Goal: Information Seeking & Learning: Compare options

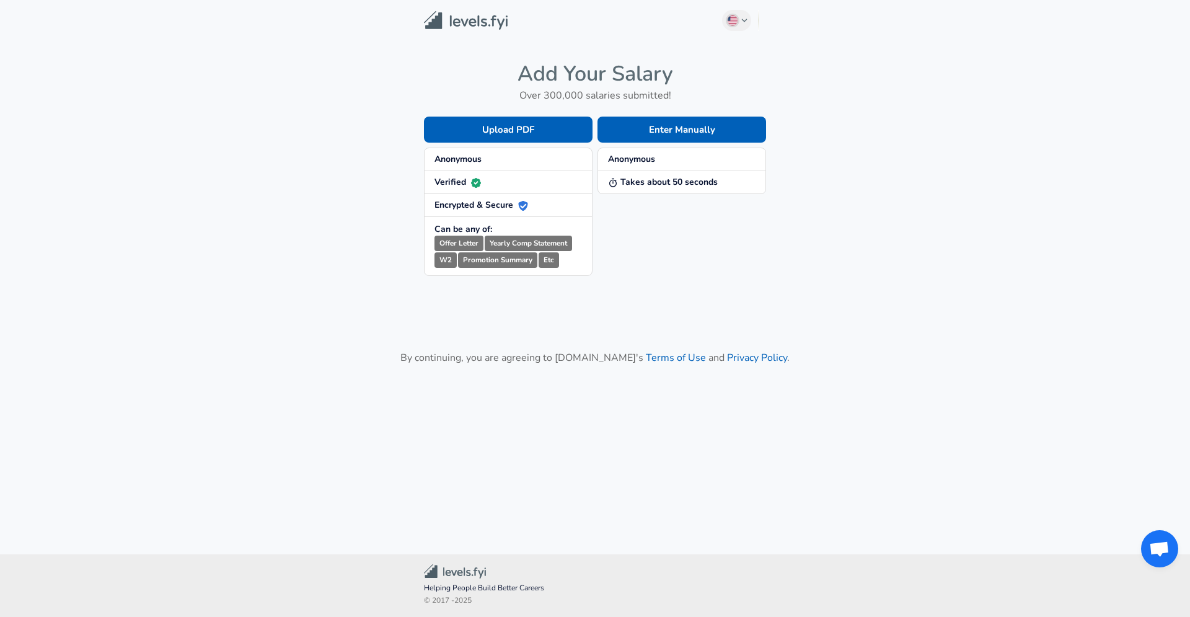
click at [500, 160] on span "Anonymous" at bounding box center [507, 159] width 147 height 12
click at [641, 160] on strong "Anonymous" at bounding box center [631, 159] width 47 height 12
click at [457, 180] on strong "Verified" at bounding box center [457, 182] width 46 height 12
click at [545, 183] on span "Verified" at bounding box center [507, 182] width 147 height 12
click at [669, 130] on button "Enter Manually" at bounding box center [681, 130] width 169 height 26
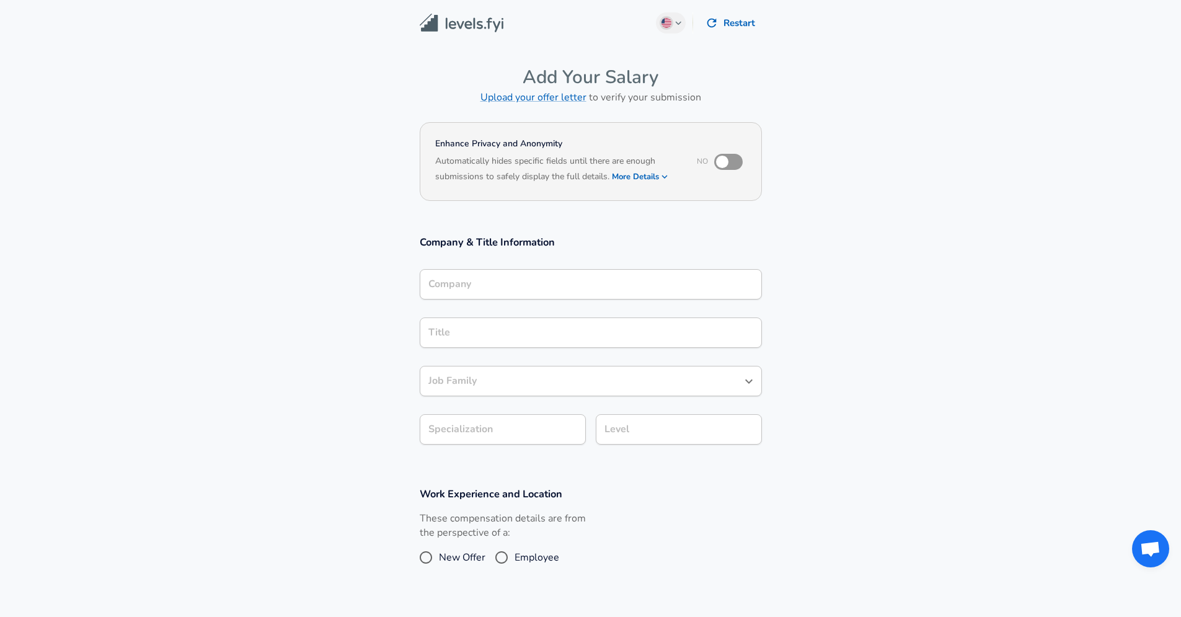
scroll to position [12, 0]
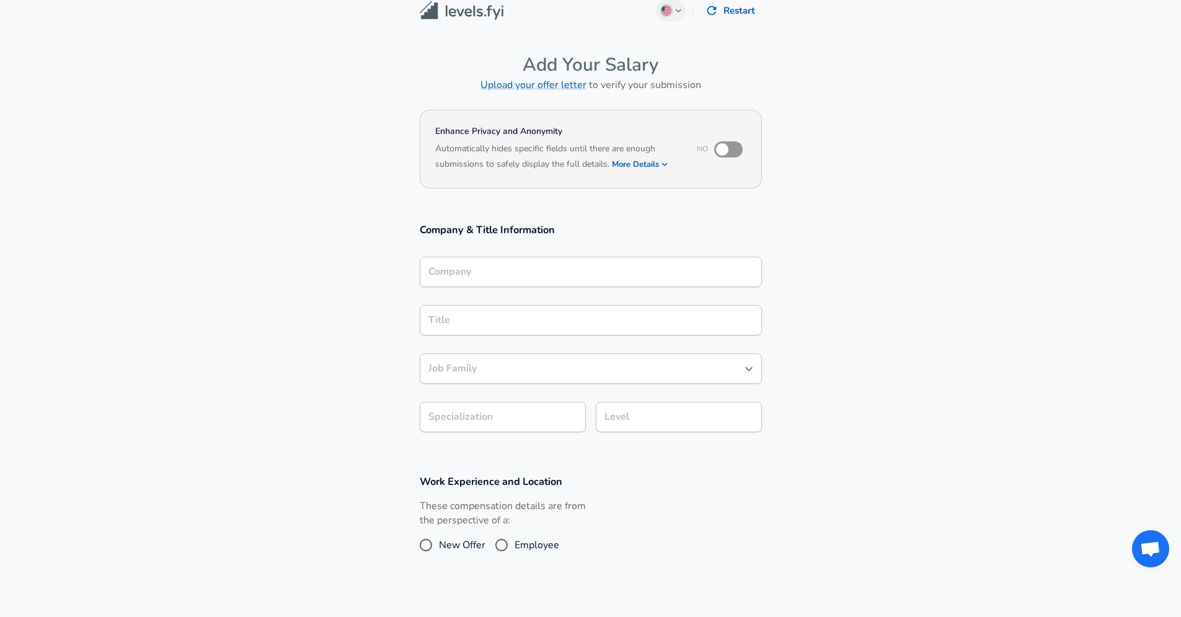
click at [481, 278] on input "Company" at bounding box center [590, 271] width 331 height 19
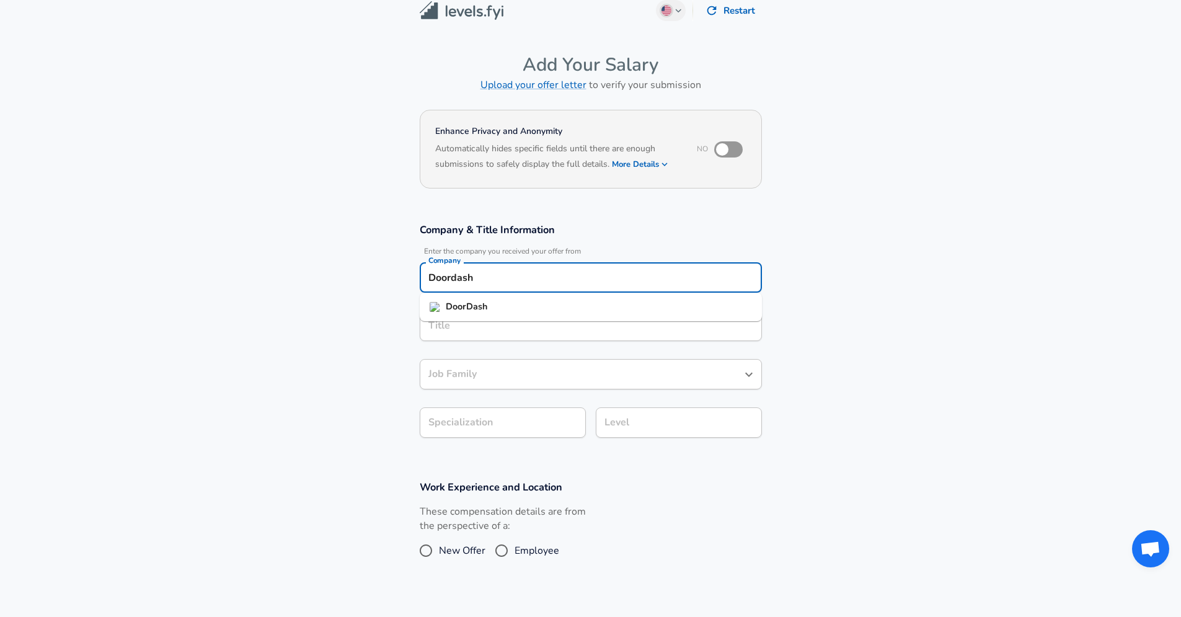
click at [481, 310] on strong "DoorDash" at bounding box center [467, 306] width 42 height 12
type input "DoorDash"
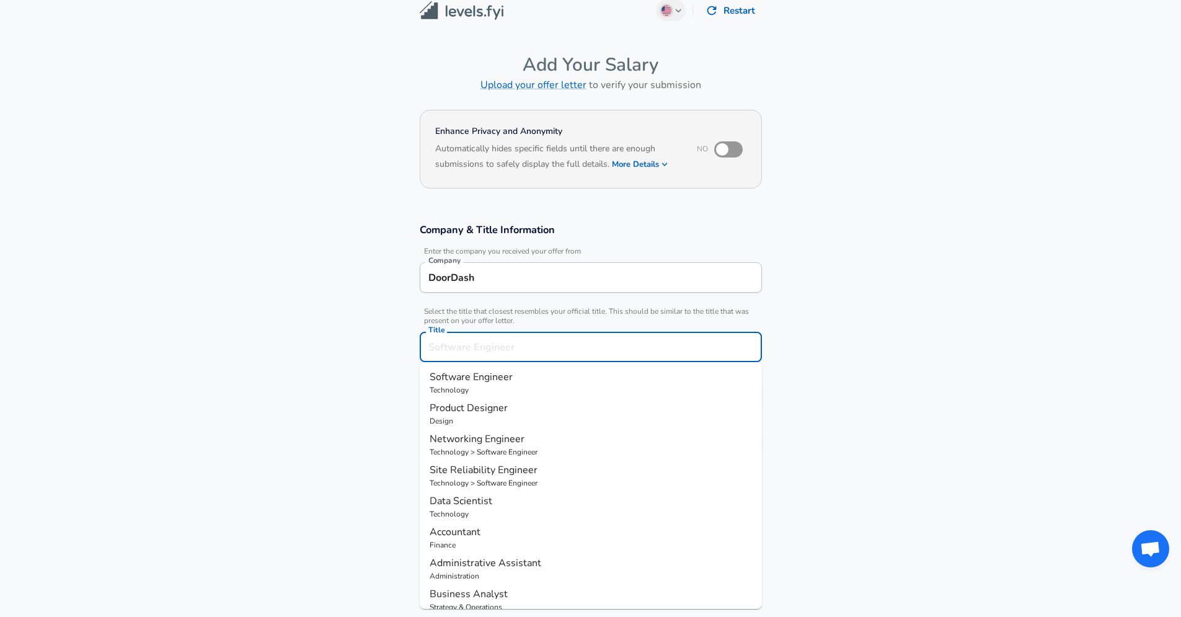
scroll to position [37, 0]
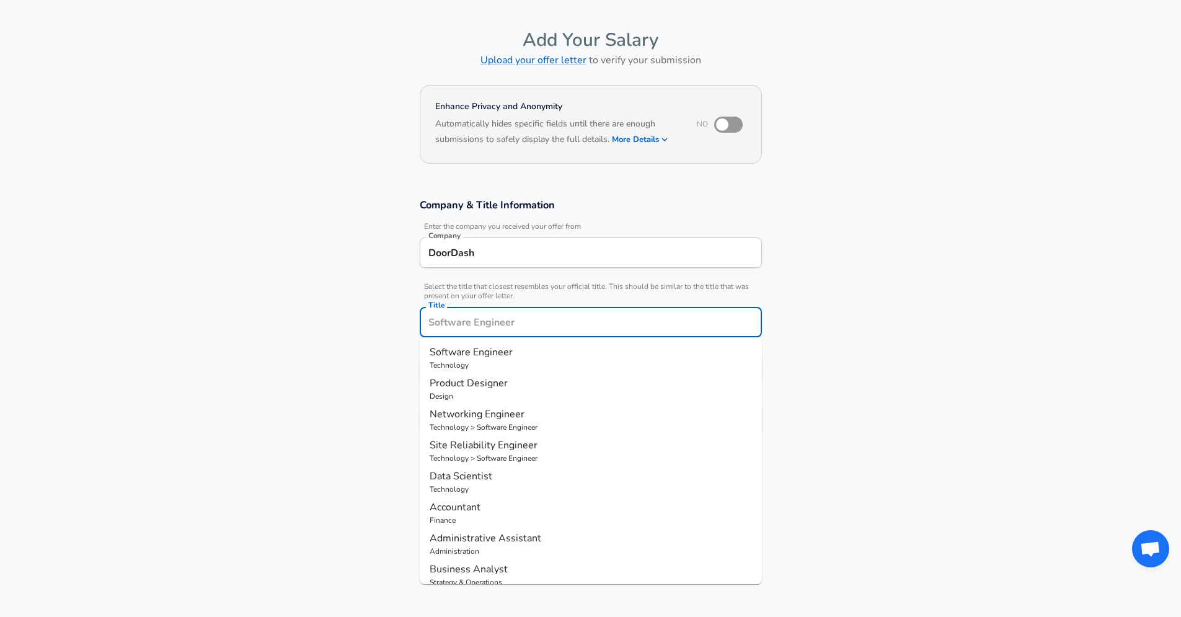
click at [452, 321] on input "Title" at bounding box center [590, 321] width 331 height 19
click at [446, 350] on span "Software Engineer" at bounding box center [470, 352] width 83 height 14
type input "Software Engineer"
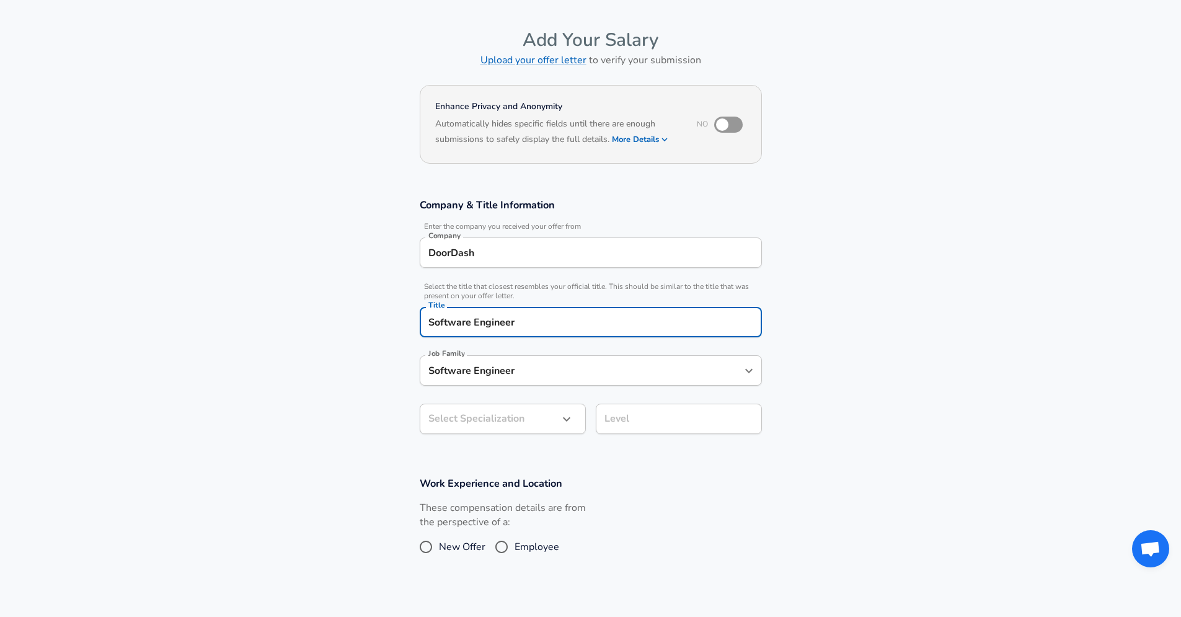
type input "Software Engineer"
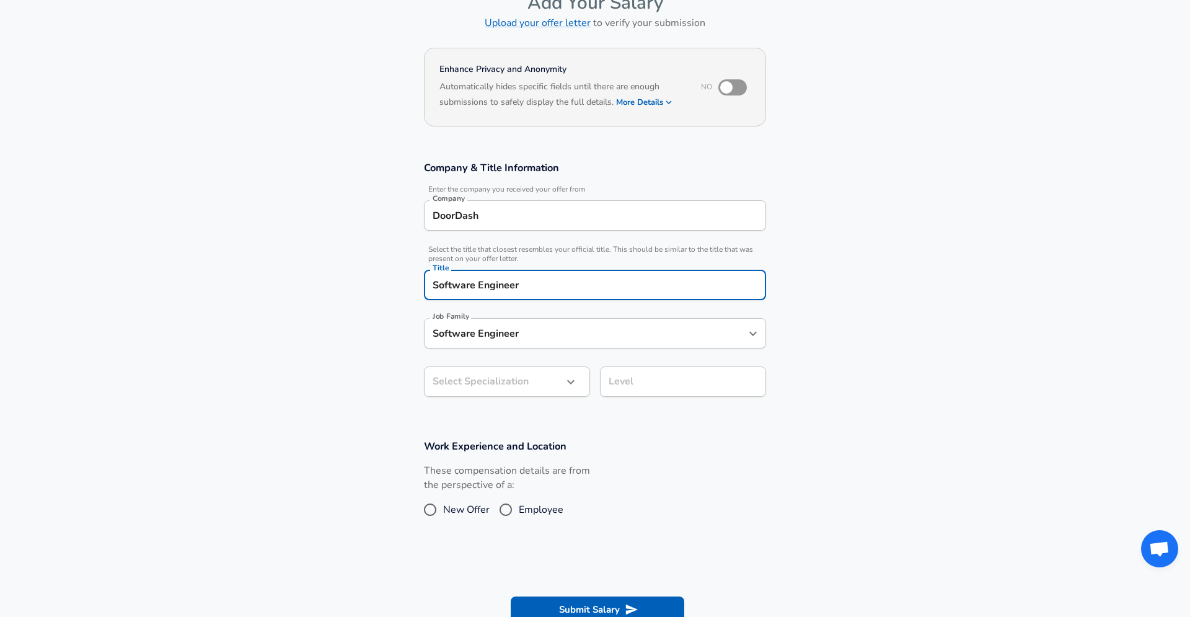
click at [517, 429] on body "English (US) Change Restart Add Your Salary Upload your offer letter to verify …" at bounding box center [595, 234] width 1190 height 617
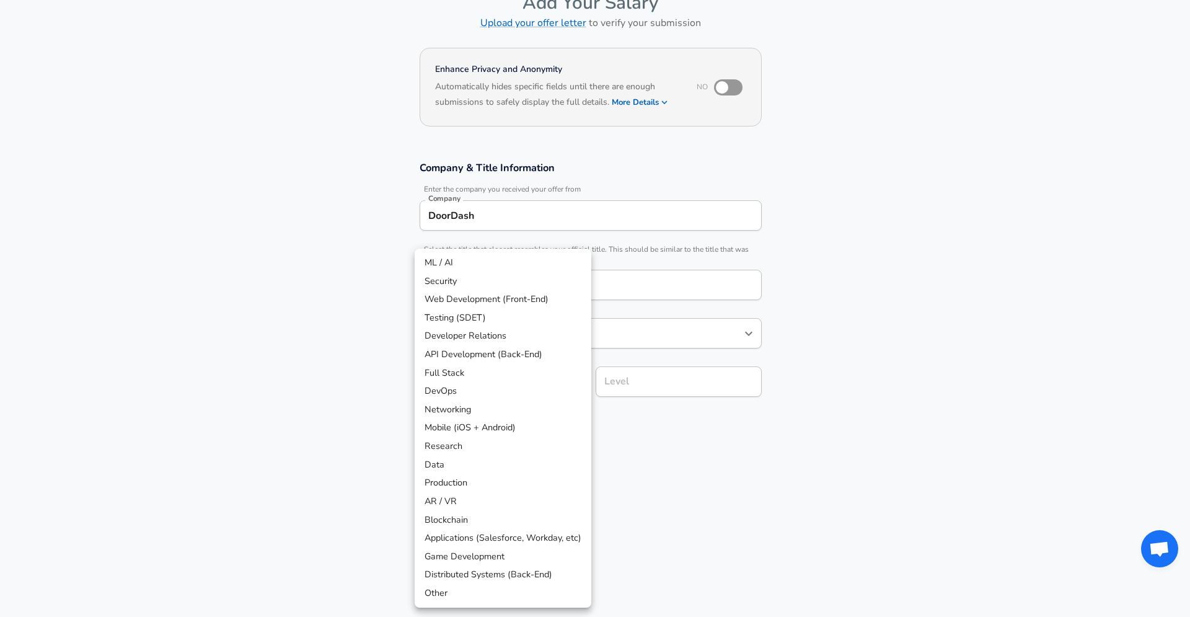
click at [467, 371] on li "Full Stack" at bounding box center [503, 373] width 177 height 19
type input "Full Stack"
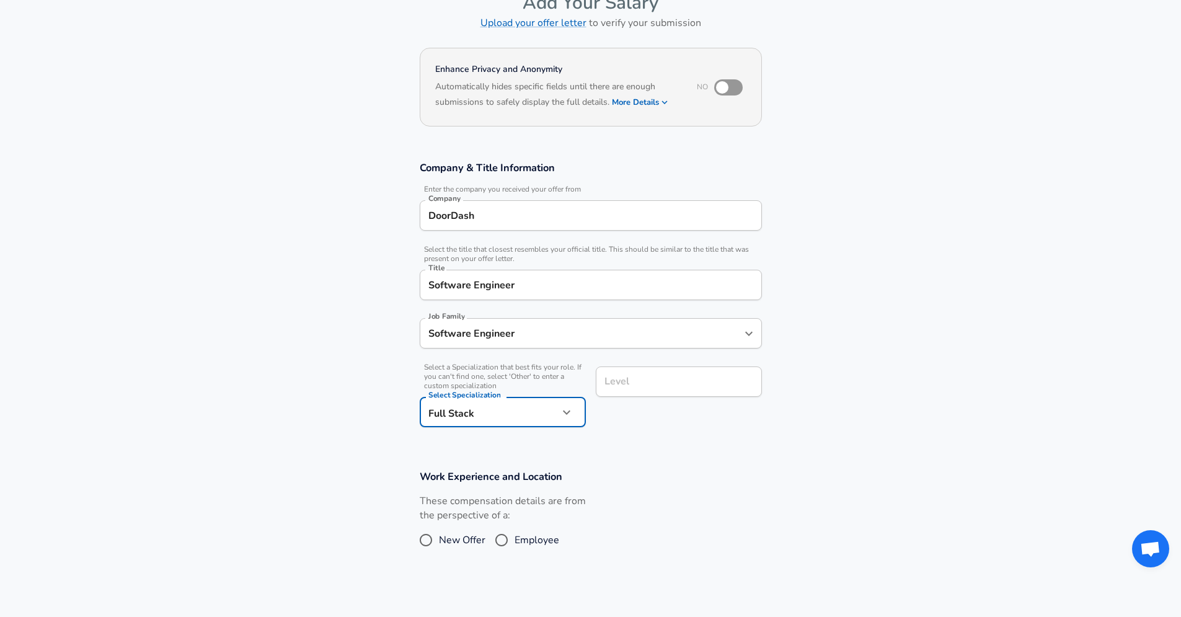
click at [645, 392] on div "Level" at bounding box center [679, 381] width 166 height 30
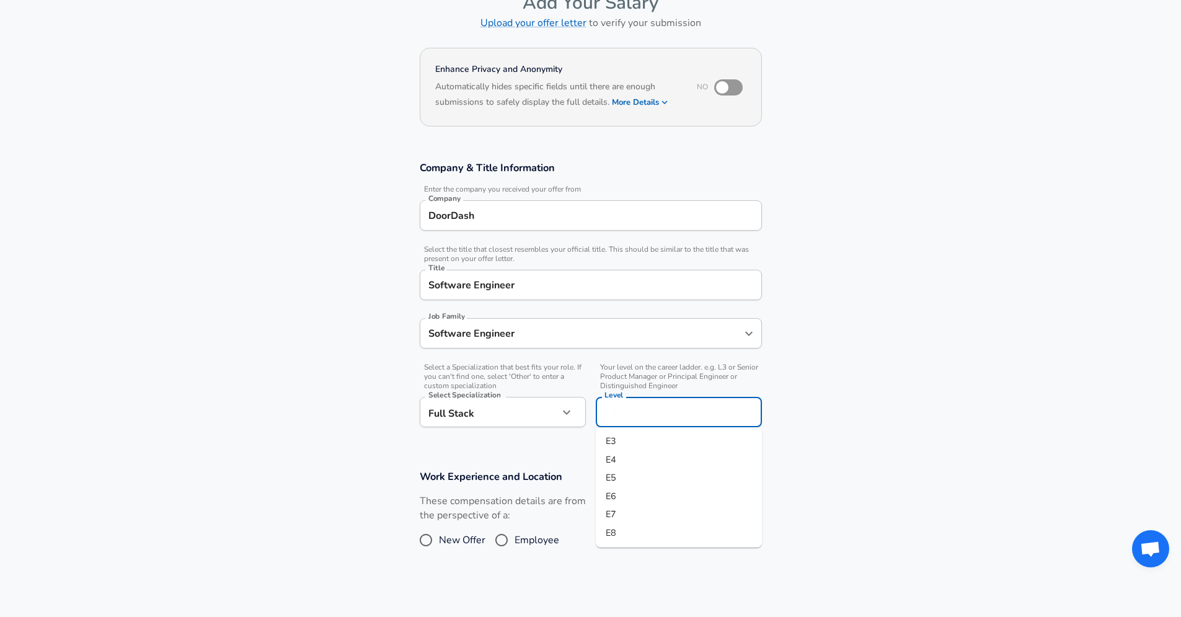
scroll to position [99, 0]
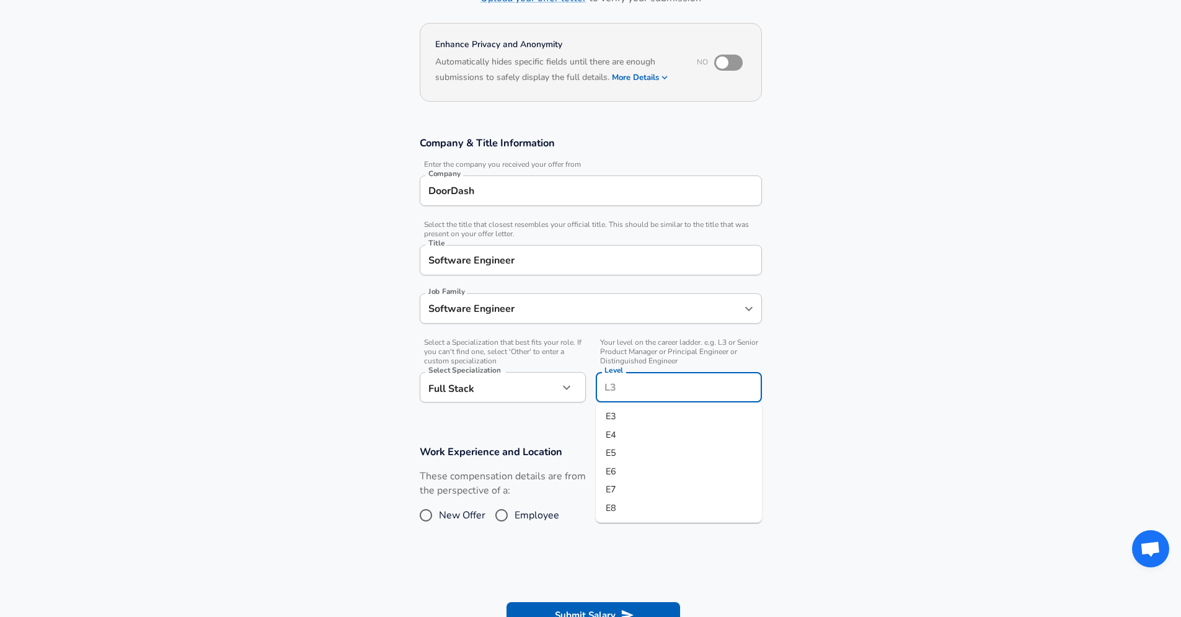
click at [621, 467] on li "E6" at bounding box center [679, 471] width 166 height 19
type input "E6"
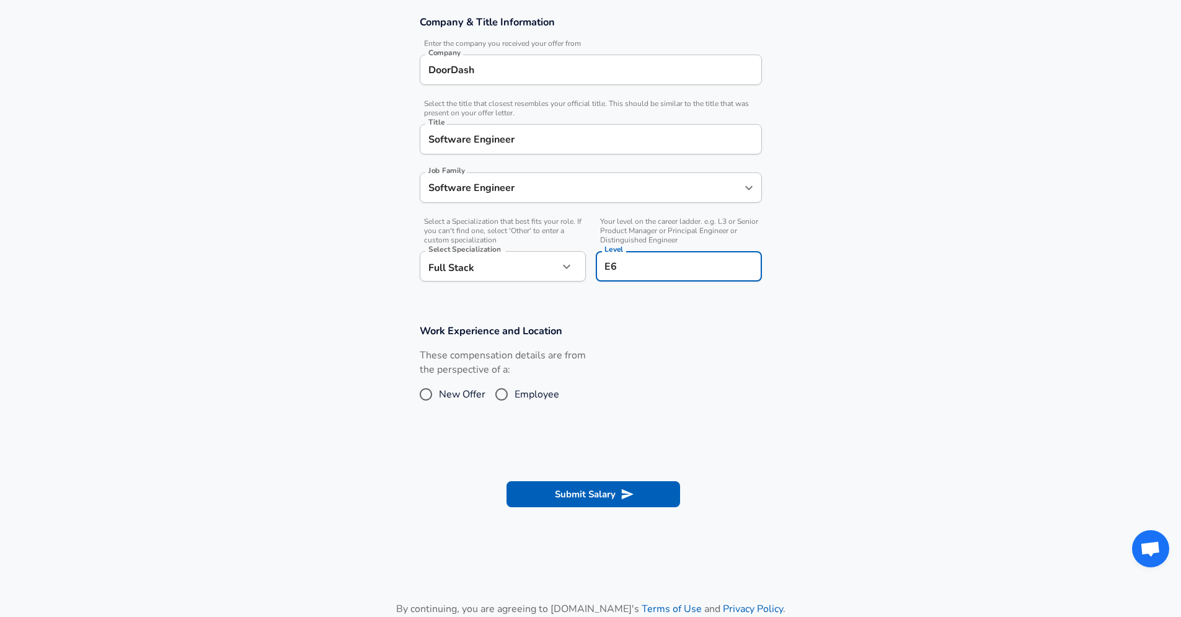
scroll to position [228, 0]
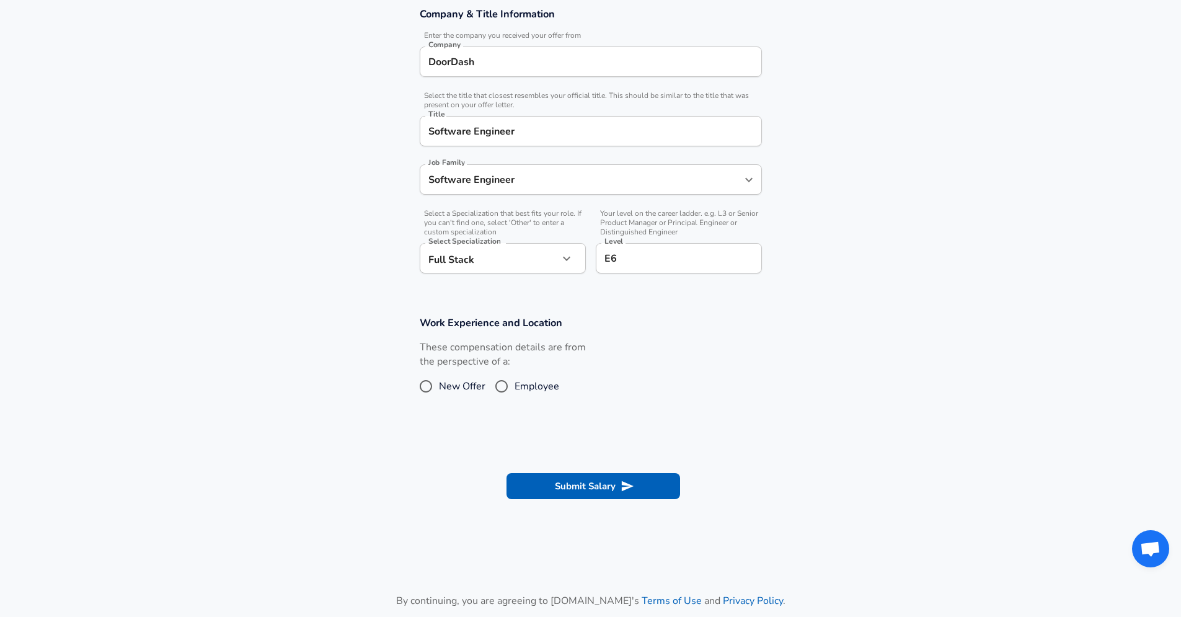
click at [446, 384] on span "New Offer" at bounding box center [462, 386] width 46 height 15
click at [439, 384] on input "New Offer" at bounding box center [426, 386] width 26 height 20
radio input "true"
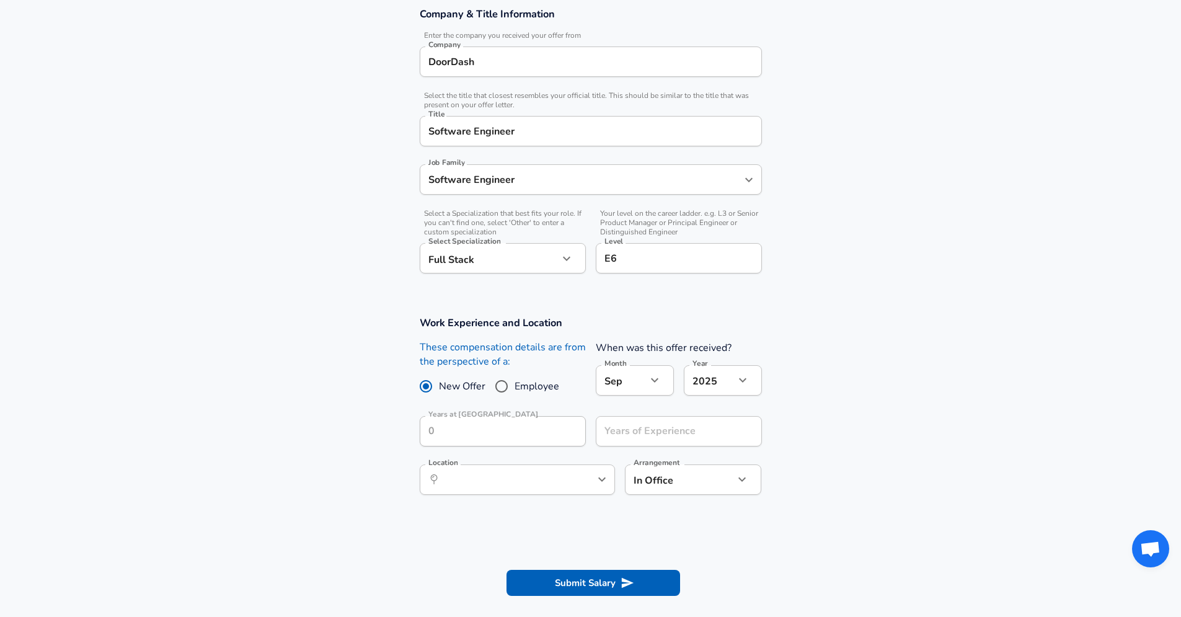
scroll to position [347, 0]
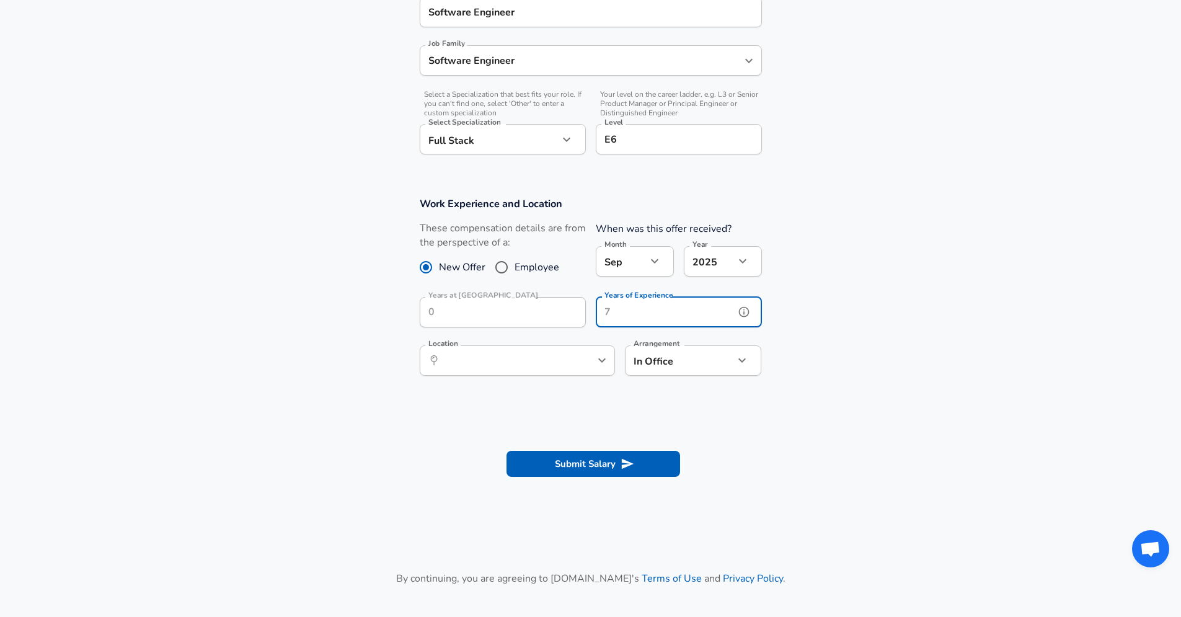
click at [671, 315] on input "Years of Experience" at bounding box center [665, 312] width 139 height 30
type input "12"
click at [495, 364] on input "Location" at bounding box center [503, 360] width 127 height 19
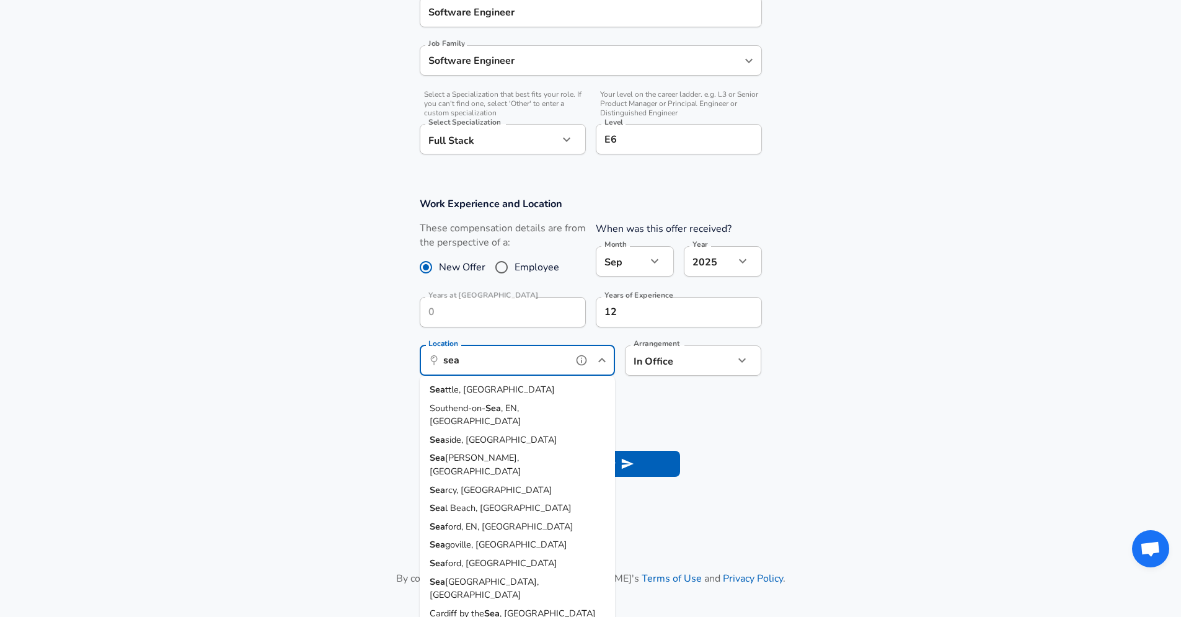
click at [478, 387] on span "ttle, WA" at bounding box center [500, 389] width 110 height 12
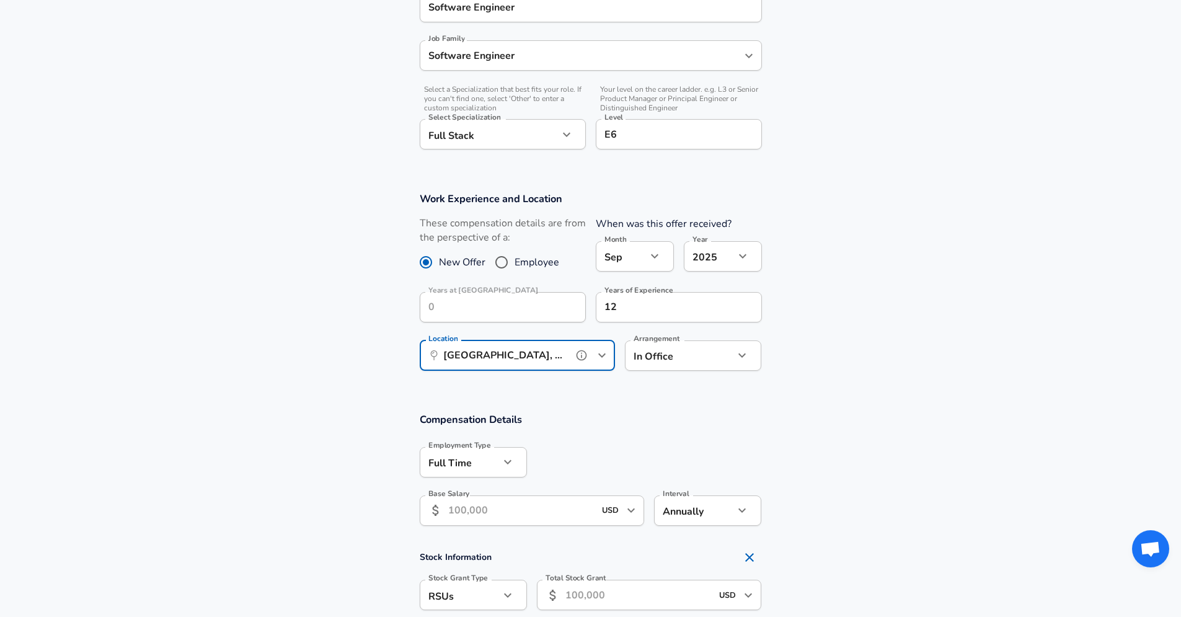
scroll to position [535, 0]
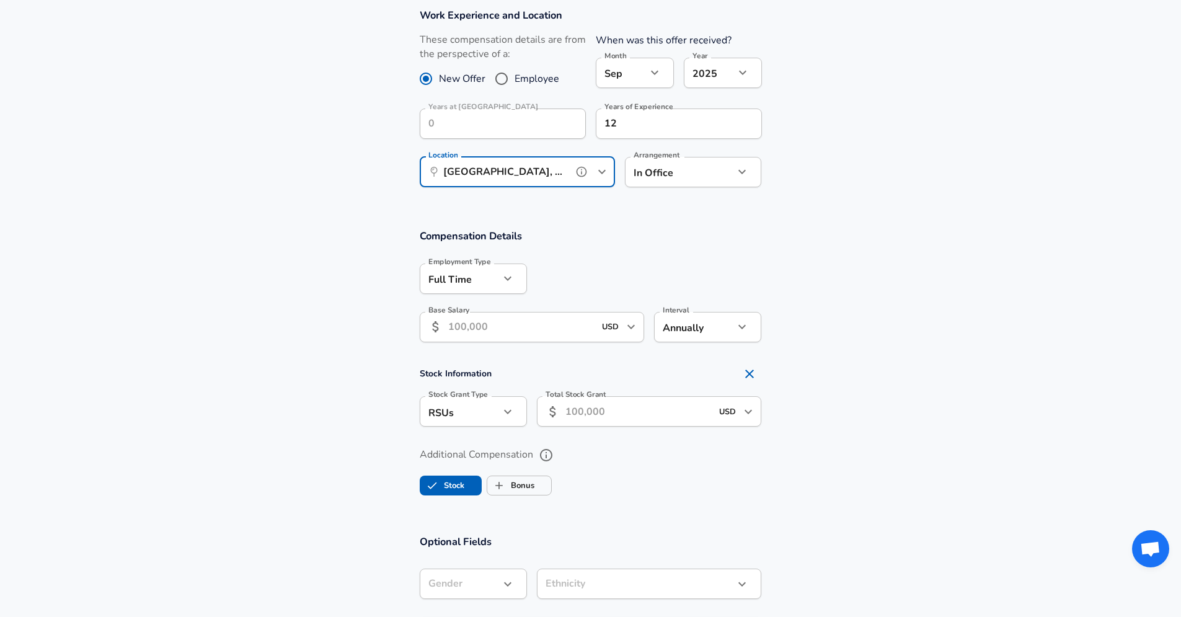
type input "[GEOGRAPHIC_DATA], [GEOGRAPHIC_DATA]"
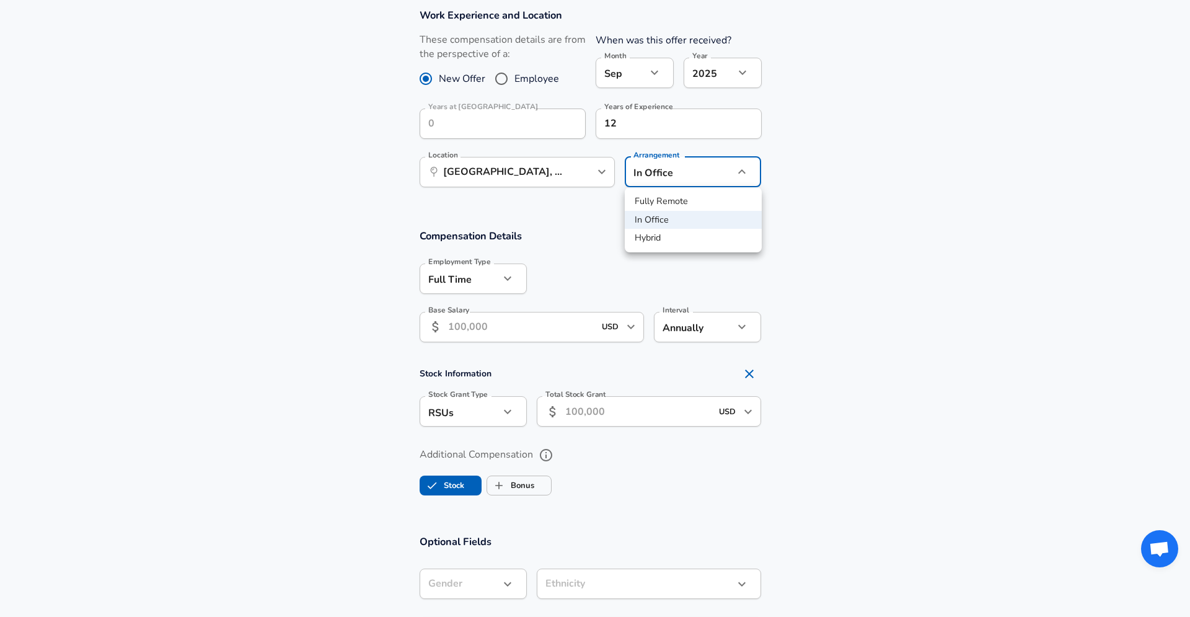
click at [680, 207] on li "Fully Remote" at bounding box center [693, 201] width 137 height 19
click at [653, 232] on li "Hybrid" at bounding box center [693, 238] width 137 height 19
type input "hybrid"
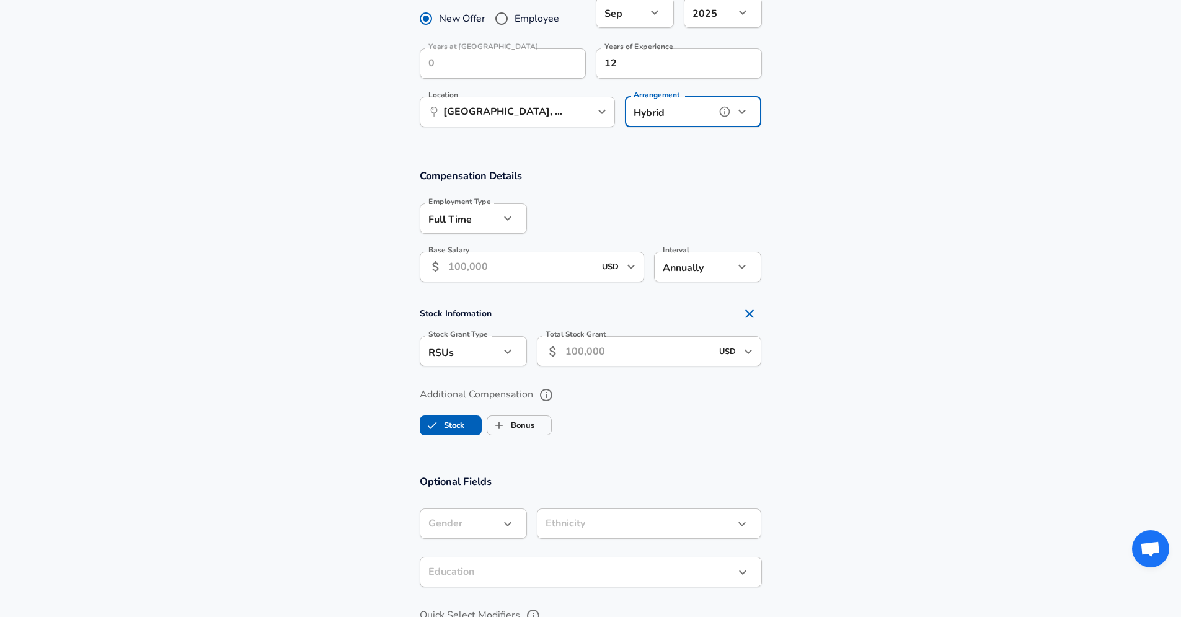
scroll to position [654, 0]
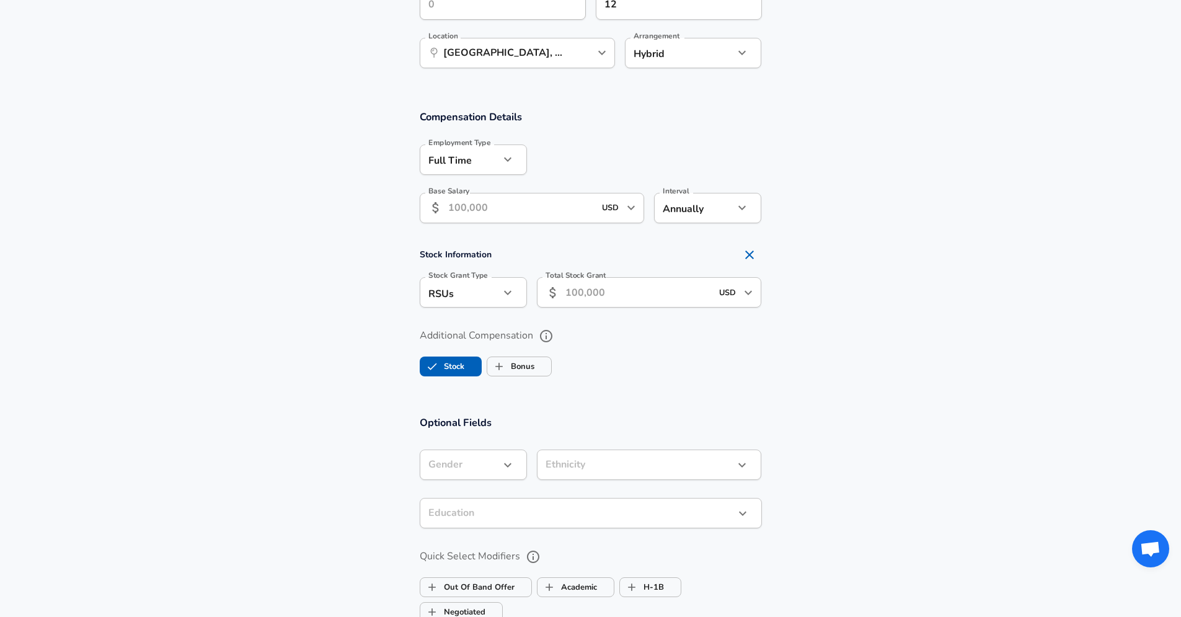
click at [496, 211] on input "Base Salary" at bounding box center [521, 208] width 147 height 30
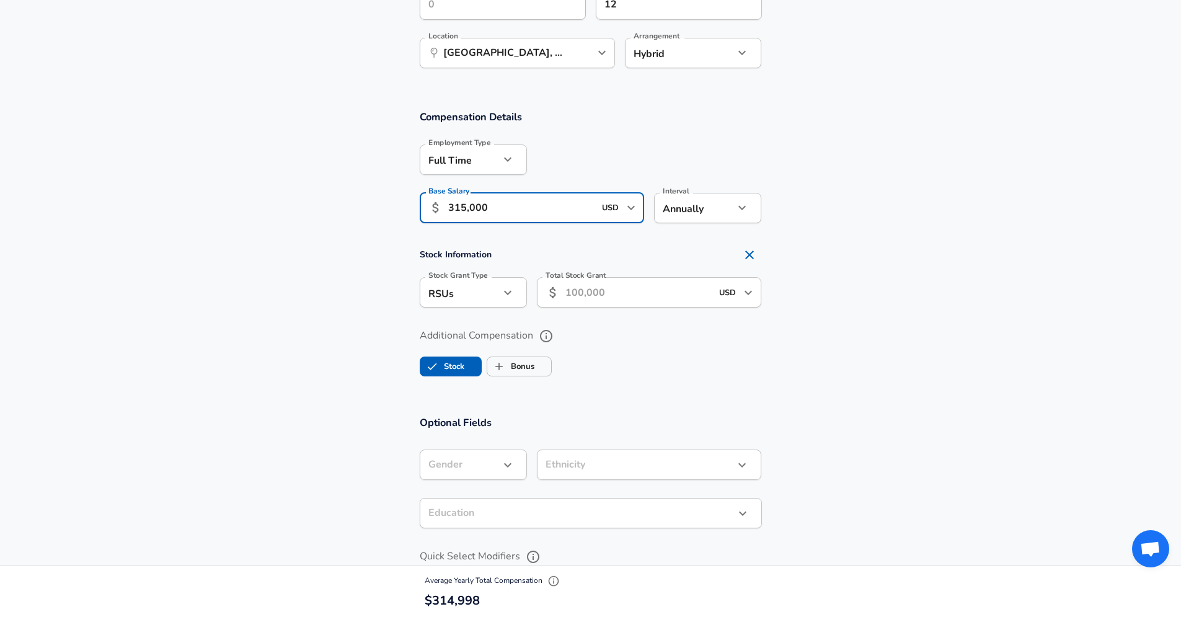
type input "315,000"
click at [856, 227] on section "Compensation Details Employment Type Full Time full_time Employment Type Base S…" at bounding box center [590, 170] width 1181 height 121
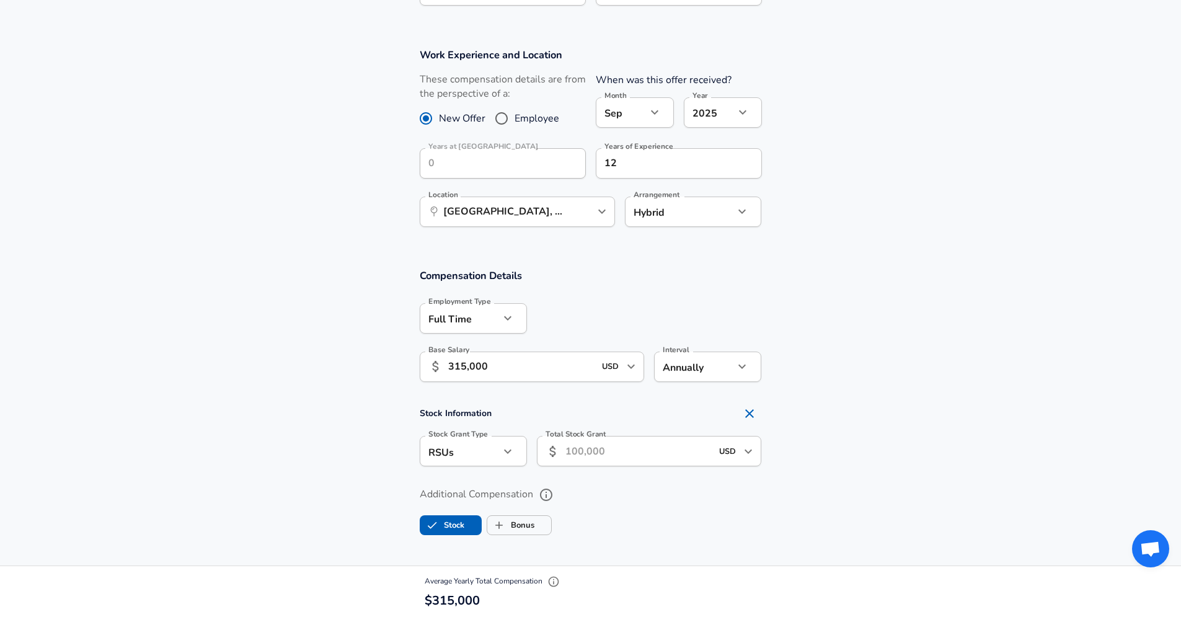
scroll to position [377, 0]
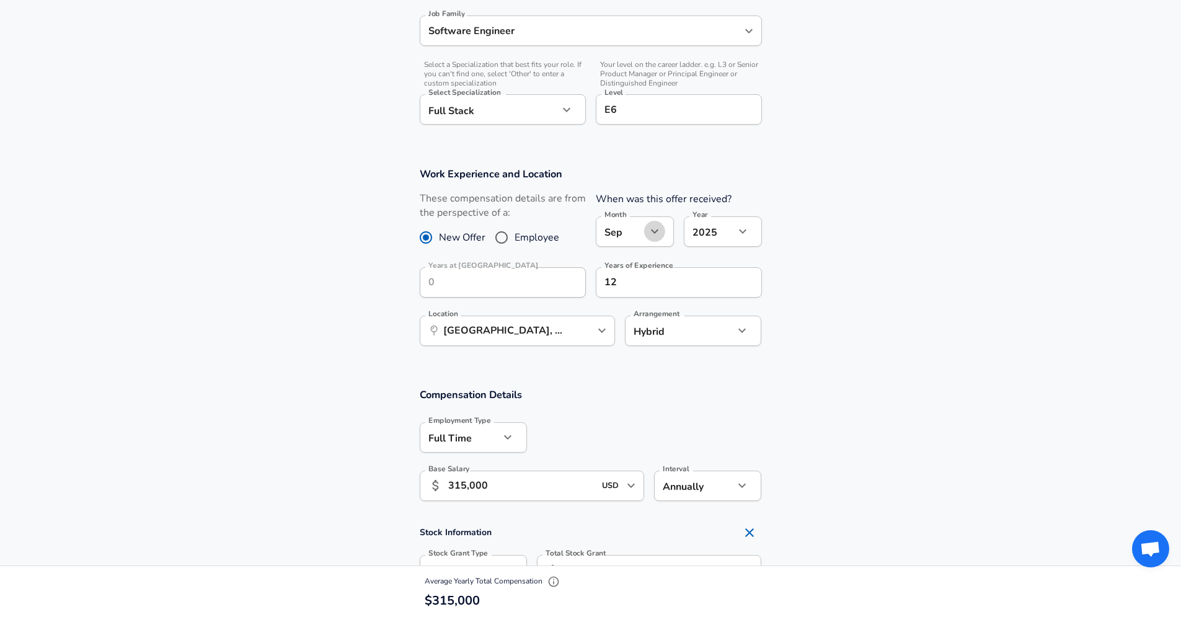
click at [654, 232] on icon "button" at bounding box center [654, 231] width 15 height 15
click at [631, 392] on li "Aug" at bounding box center [635, 389] width 78 height 19
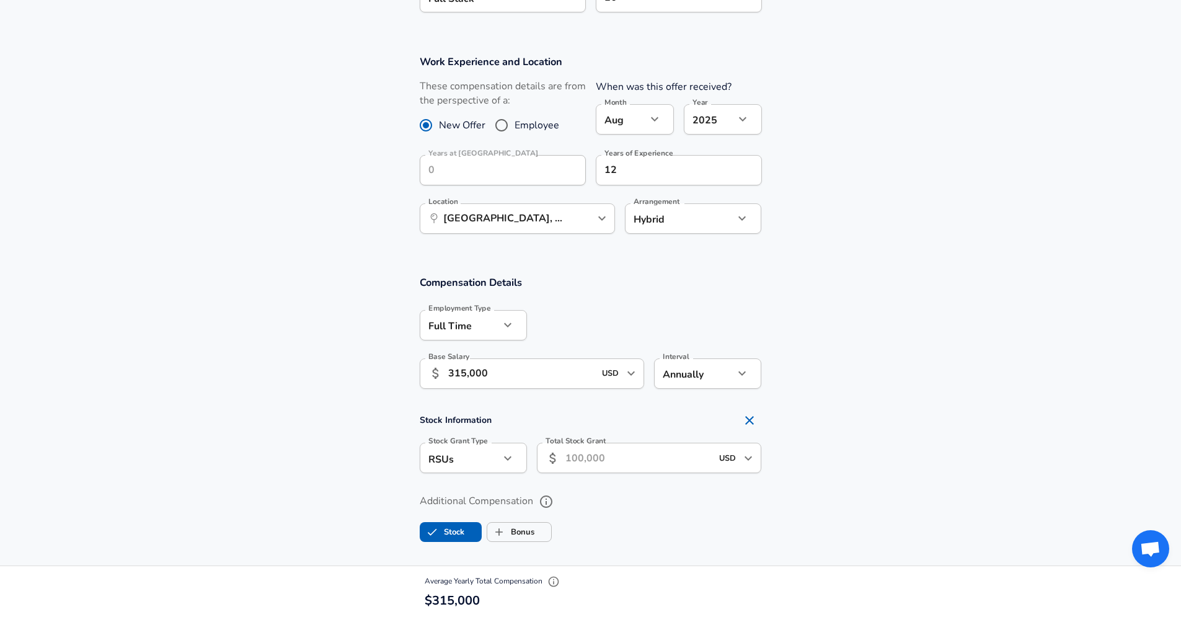
scroll to position [486, 0]
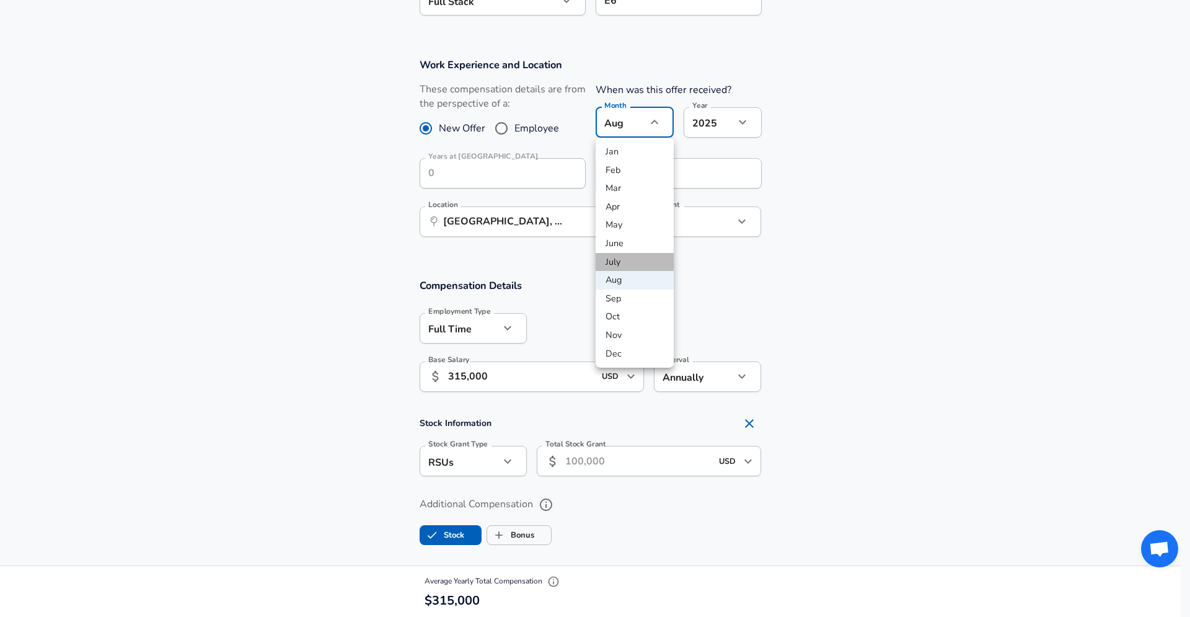
click at [635, 263] on li "July" at bounding box center [635, 262] width 78 height 19
type input "7"
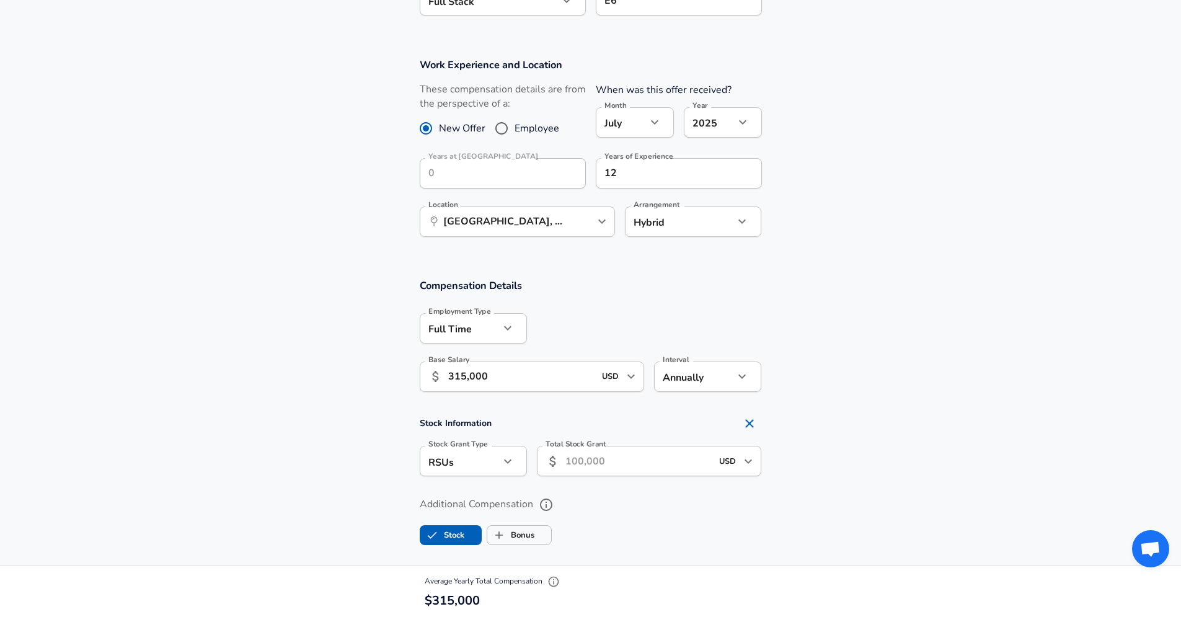
click at [878, 271] on section "Compensation Details Employment Type Full Time full_time Employment Type Base S…" at bounding box center [590, 418] width 1181 height 306
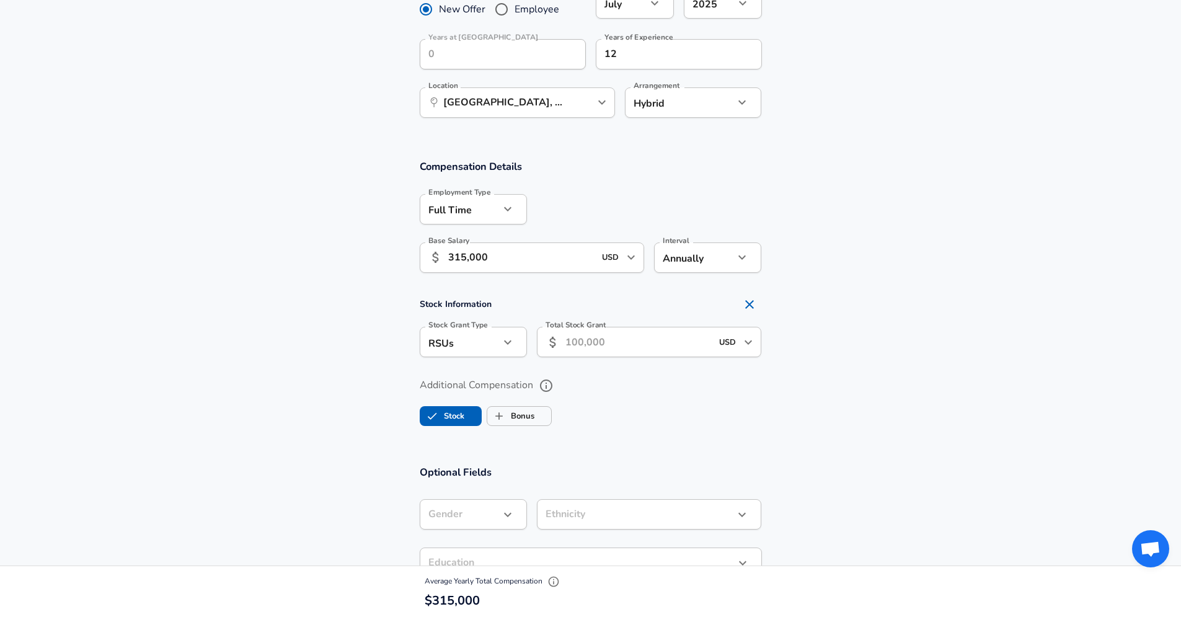
scroll to position [664, 0]
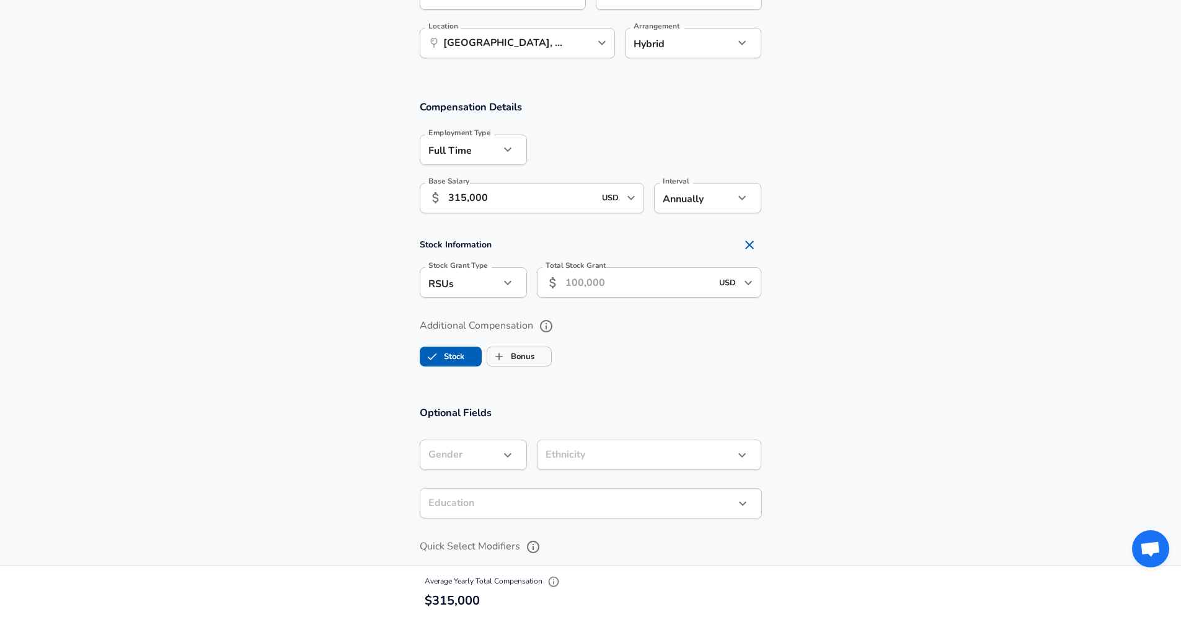
click at [614, 284] on input "Total Stock Grant" at bounding box center [638, 282] width 147 height 30
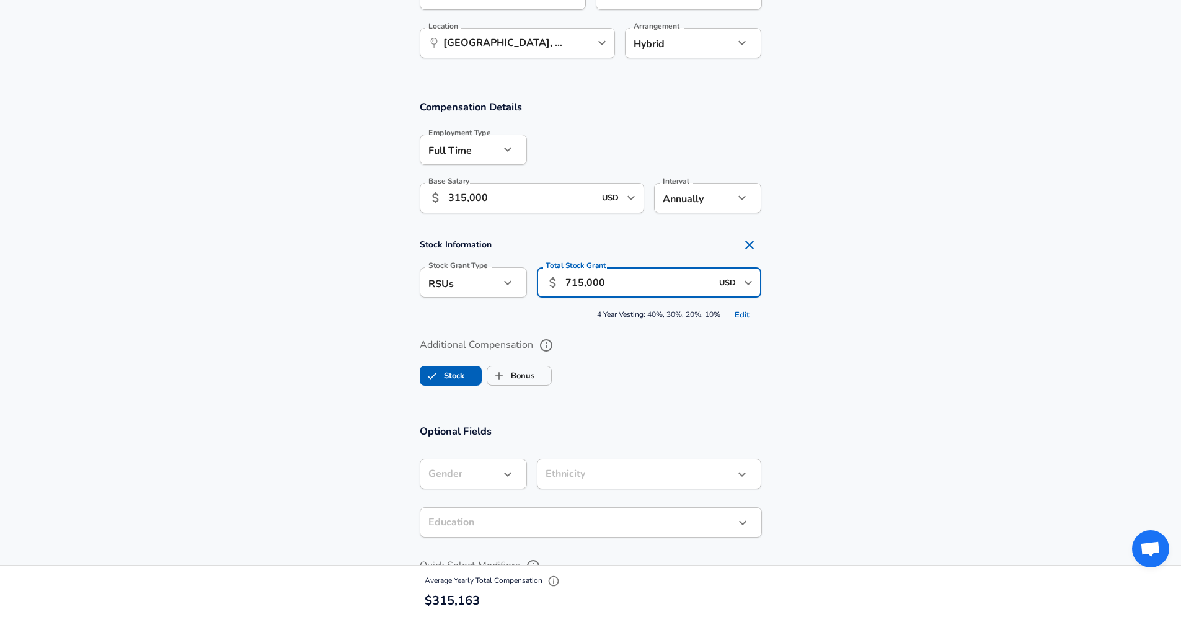
type input "715,000"
click at [913, 381] on section "Additional Compensation Stock Bonus" at bounding box center [590, 358] width 1181 height 66
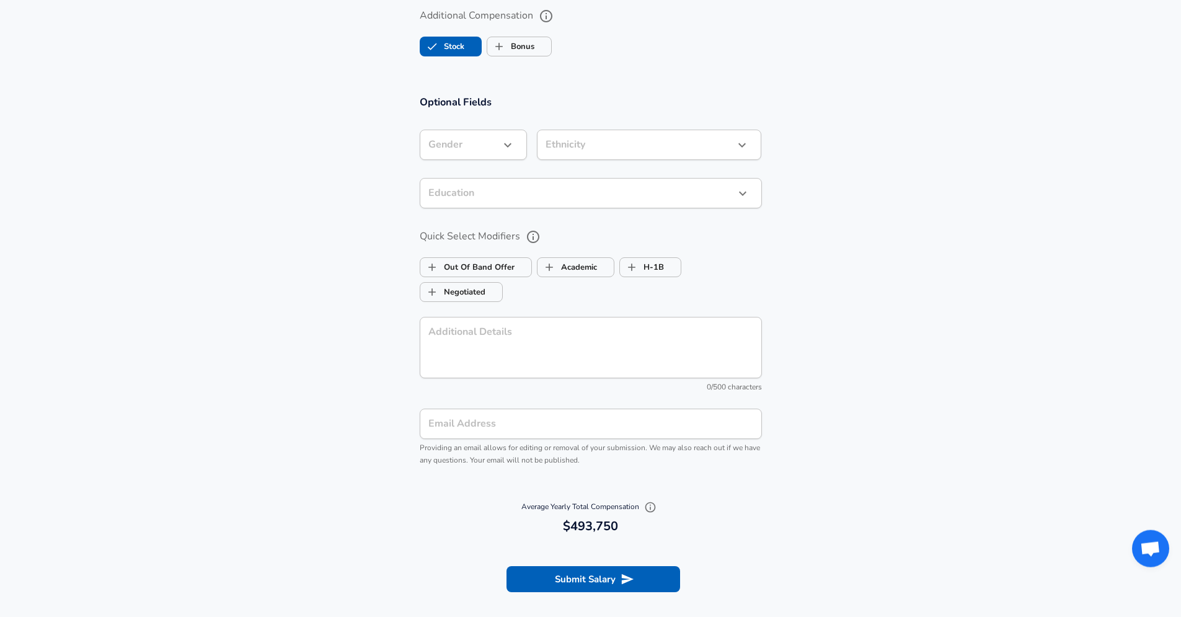
scroll to position [1081, 0]
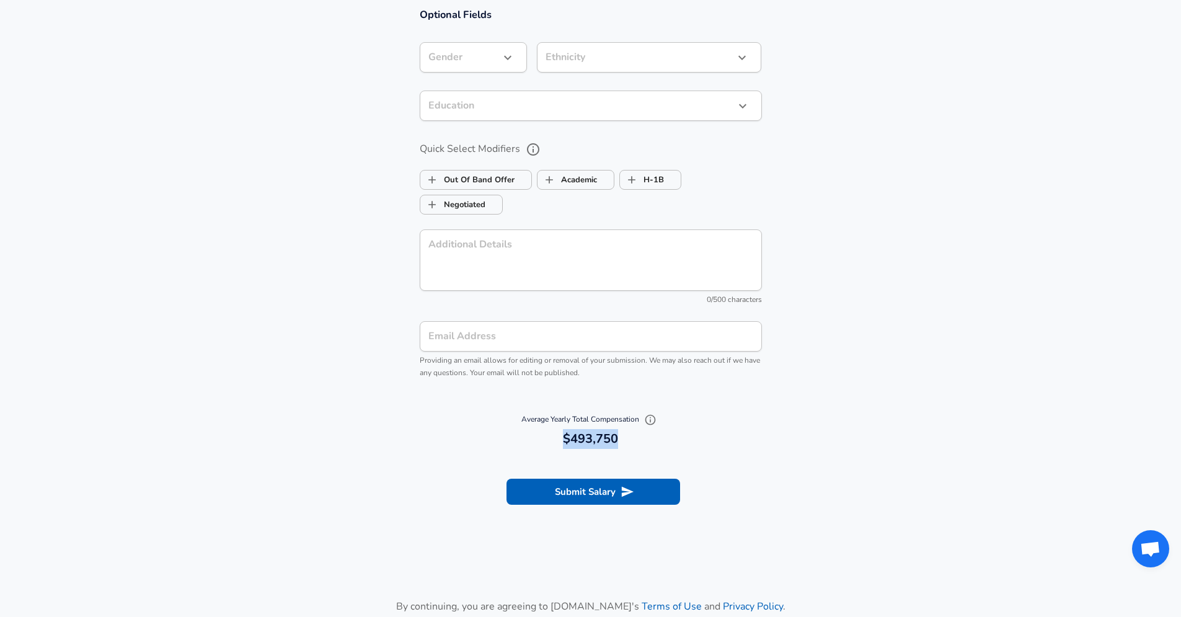
drag, startPoint x: 564, startPoint y: 438, endPoint x: 633, endPoint y: 438, distance: 68.8
click at [633, 438] on h6 "493,750 $493,750" at bounding box center [591, 439] width 332 height 20
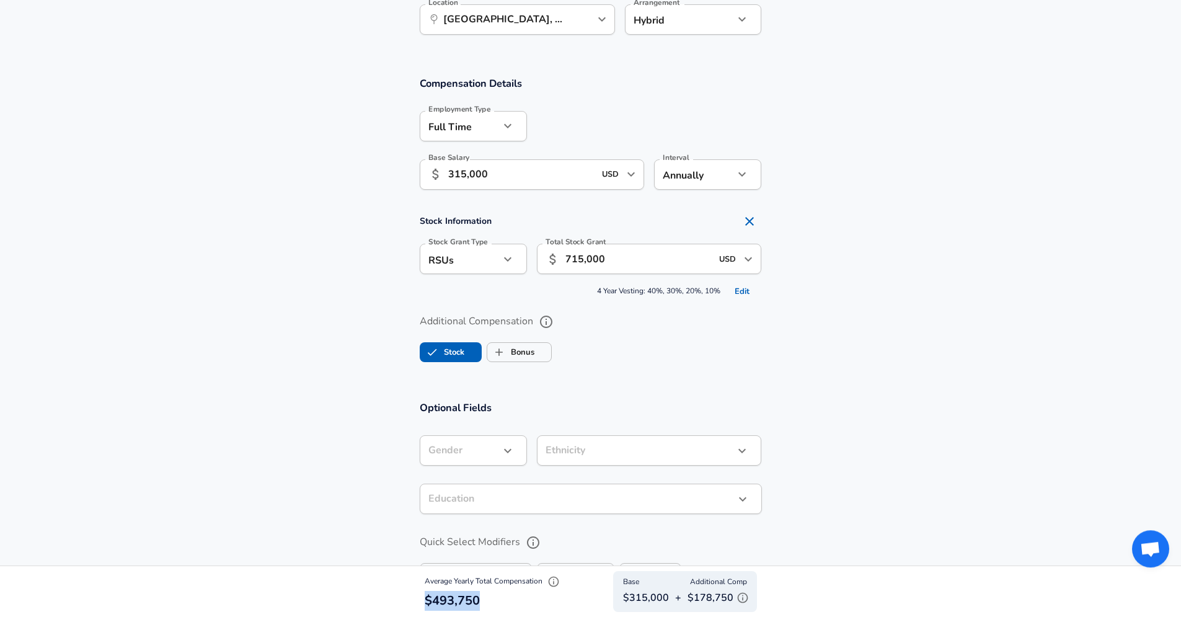
scroll to position [744, 0]
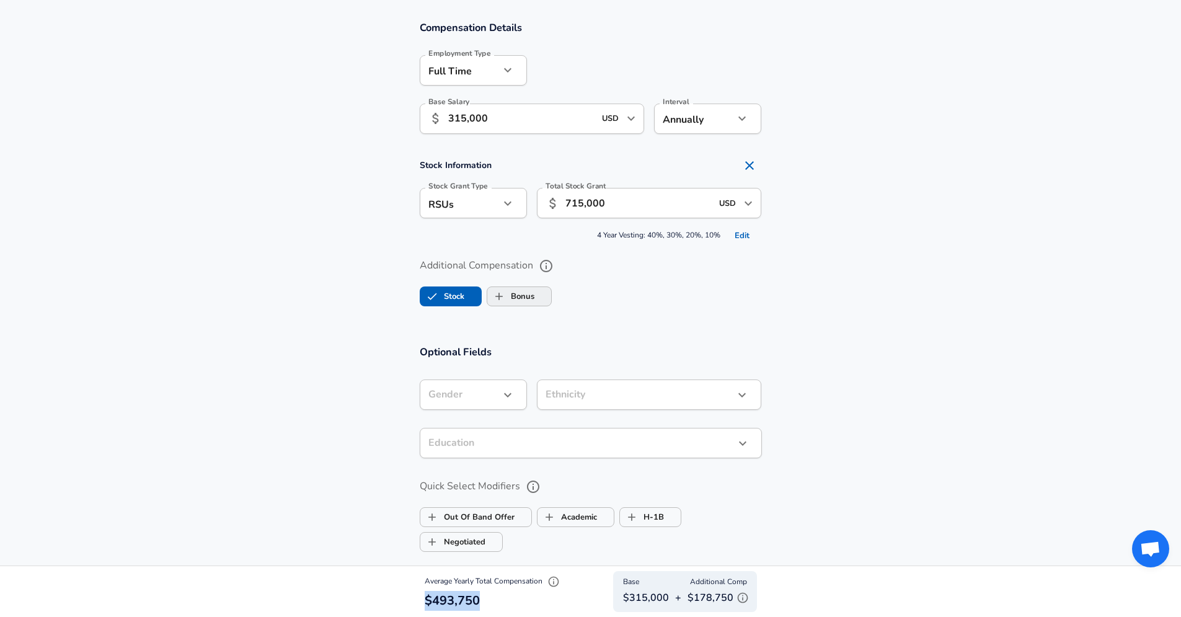
click at [522, 297] on label "Bonus" at bounding box center [510, 296] width 47 height 24
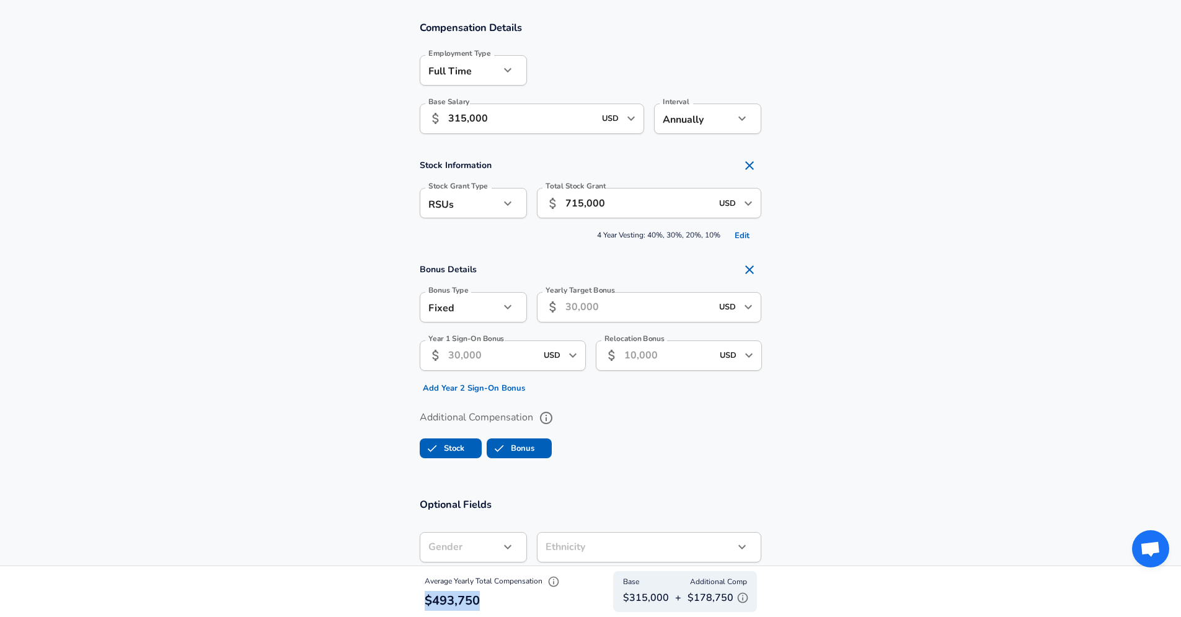
checkbox input "true"
click at [591, 307] on input "Yearly Target Bonus" at bounding box center [638, 307] width 147 height 30
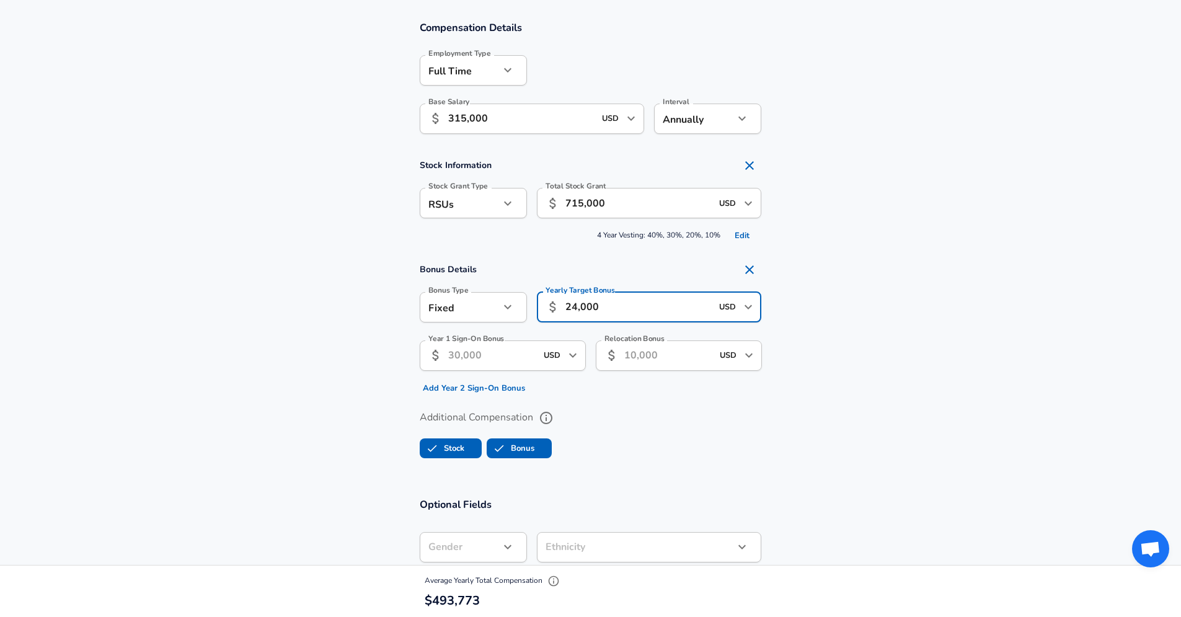
type input "24,000"
click at [1053, 328] on section "Bonus Details Bonus Type Fixed fixed Bonus Type Yearly Target Bonus ​ 24,000 US…" at bounding box center [590, 327] width 1181 height 141
drag, startPoint x: 641, startPoint y: 304, endPoint x: 511, endPoint y: 301, distance: 130.8
click at [565, 301] on input "24,000" at bounding box center [638, 307] width 147 height 30
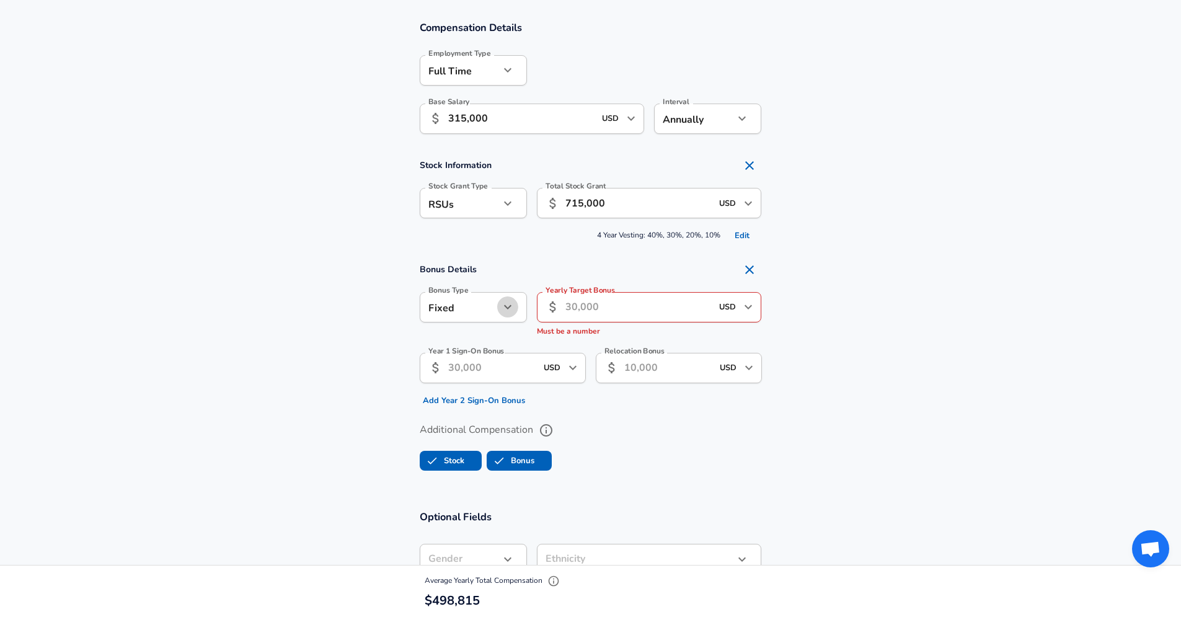
click at [503, 307] on icon "button" at bounding box center [507, 306] width 15 height 15
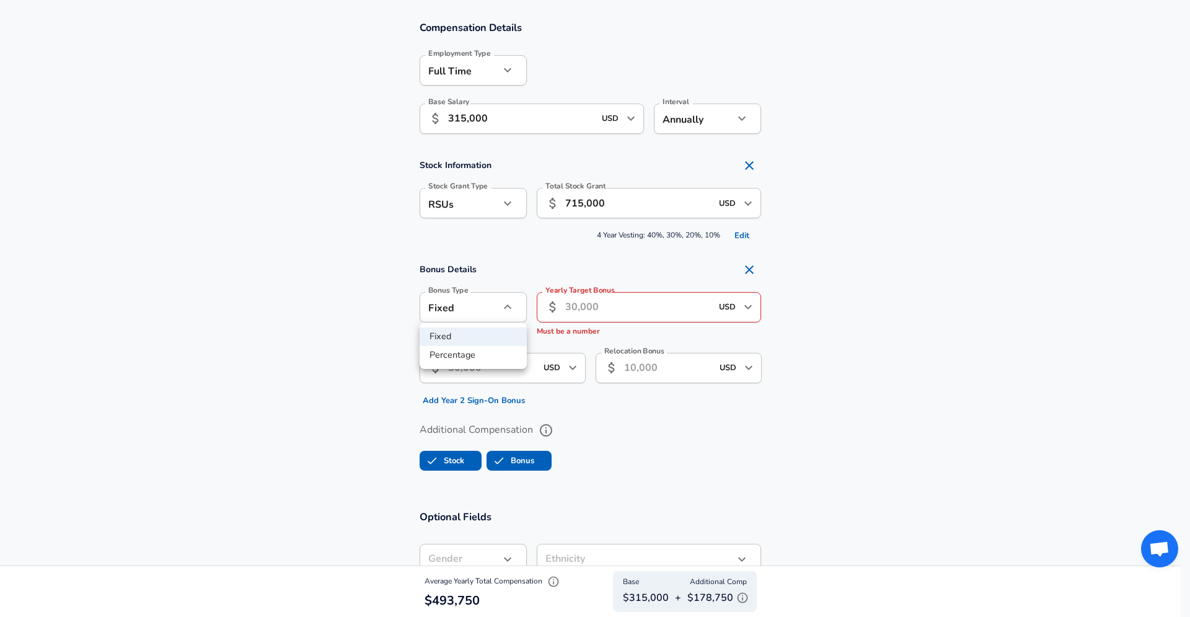
click at [741, 267] on div at bounding box center [595, 308] width 1190 height 617
click at [747, 269] on icon "Remove Section" at bounding box center [749, 269] width 15 height 15
checkbox input "false"
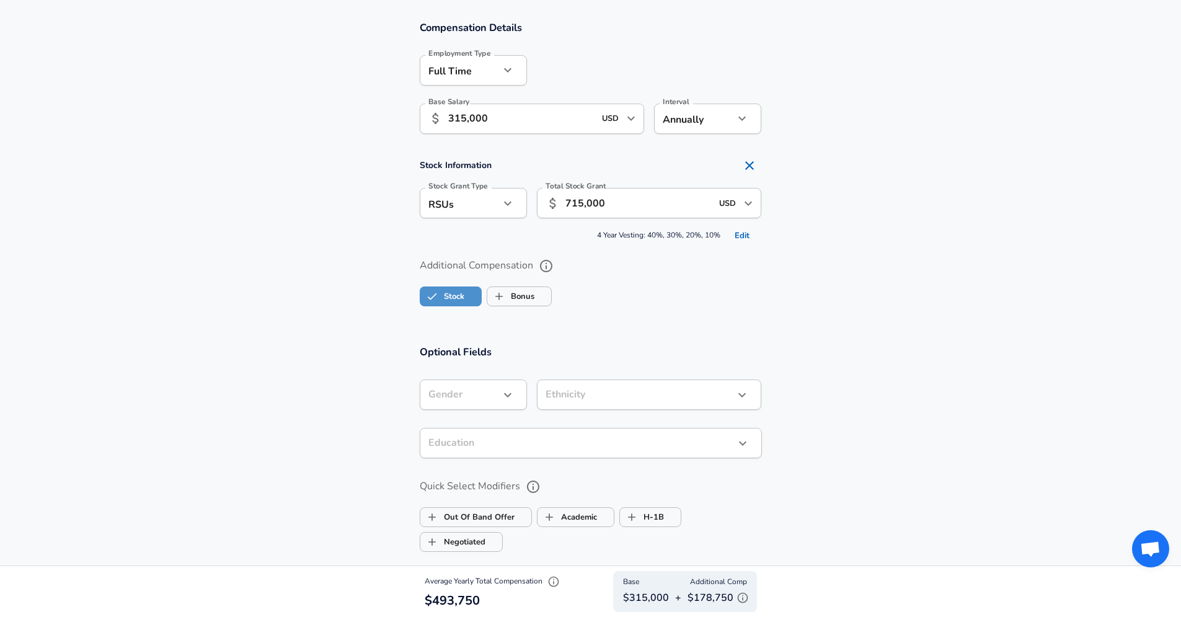
click at [462, 296] on label "Stock" at bounding box center [442, 296] width 44 height 24
checkbox input "false"
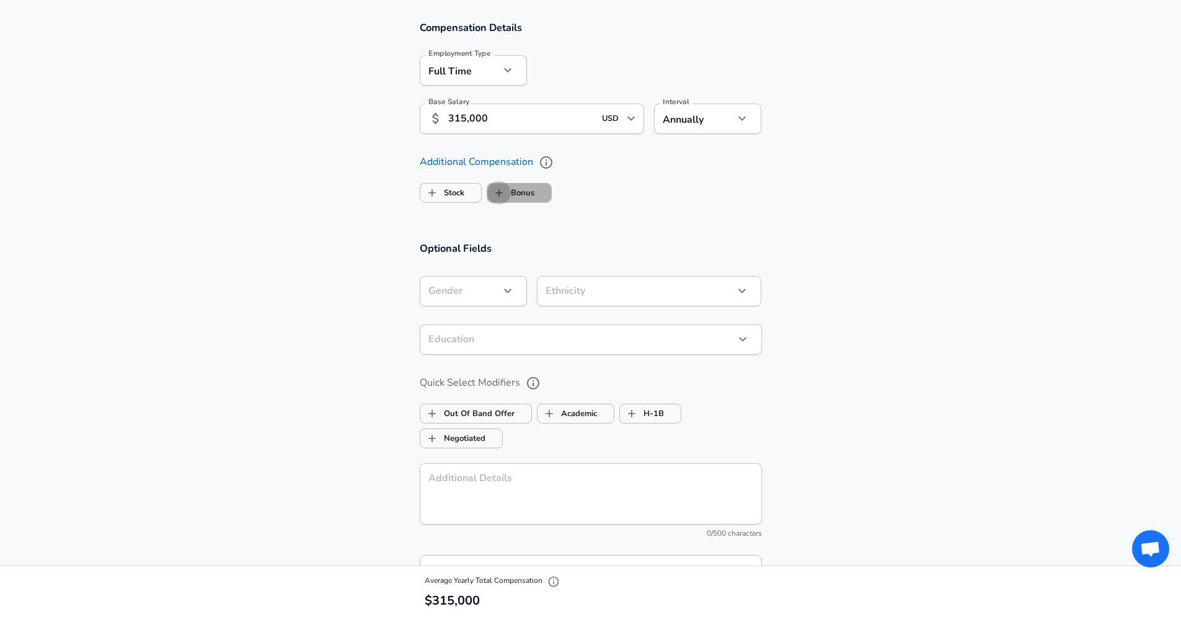
click at [493, 192] on input "Bonus" at bounding box center [499, 193] width 24 height 24
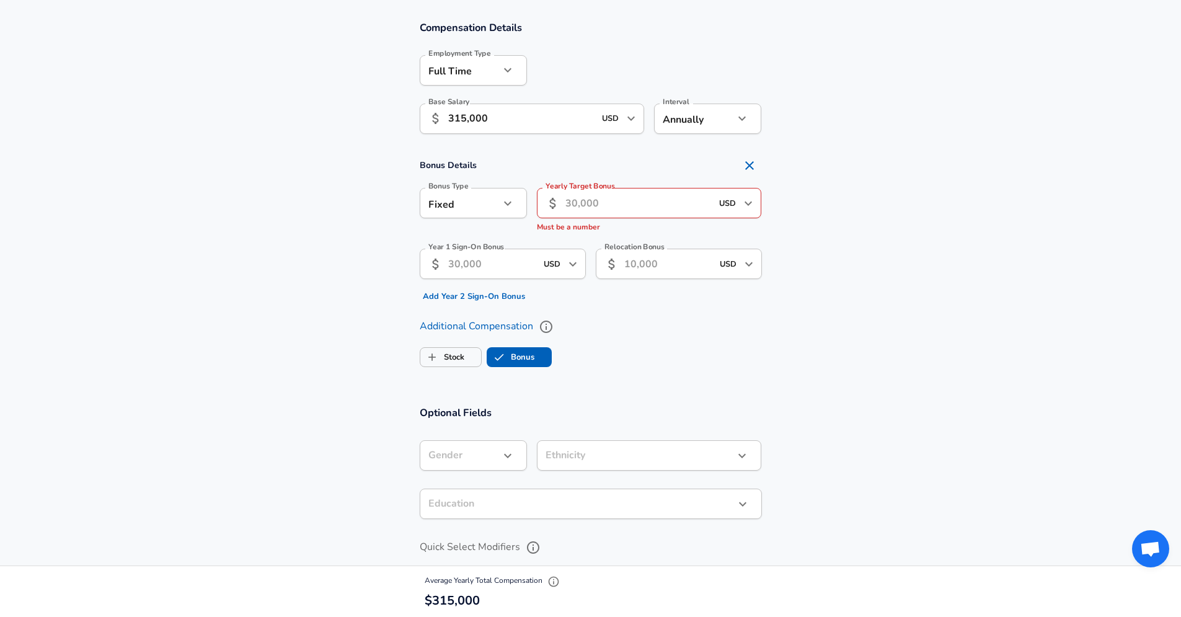
checkbox input "true"
click at [586, 207] on input "Yearly Target Bonus" at bounding box center [638, 203] width 147 height 30
click at [486, 267] on input "Year 1 Sign-On Bonus" at bounding box center [492, 264] width 88 height 30
paste input "24,000"
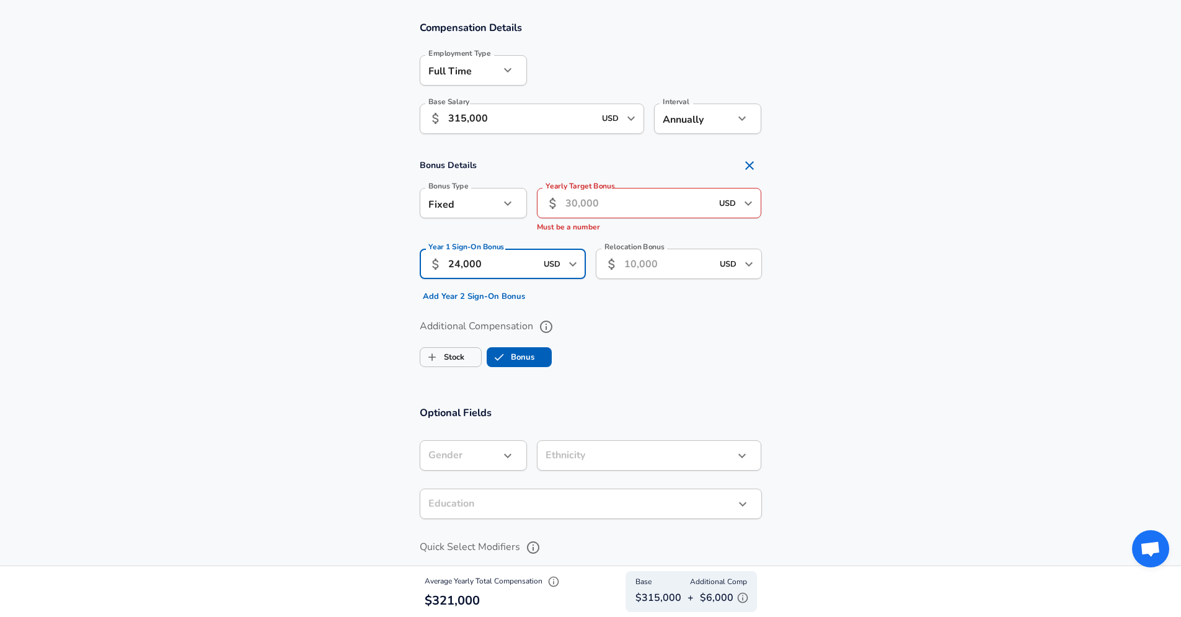
type input "24,000"
click at [662, 326] on label "Additional Compensation" at bounding box center [591, 326] width 342 height 21
click at [557, 326] on button "Additional Compensation" at bounding box center [545, 326] width 21 height 21
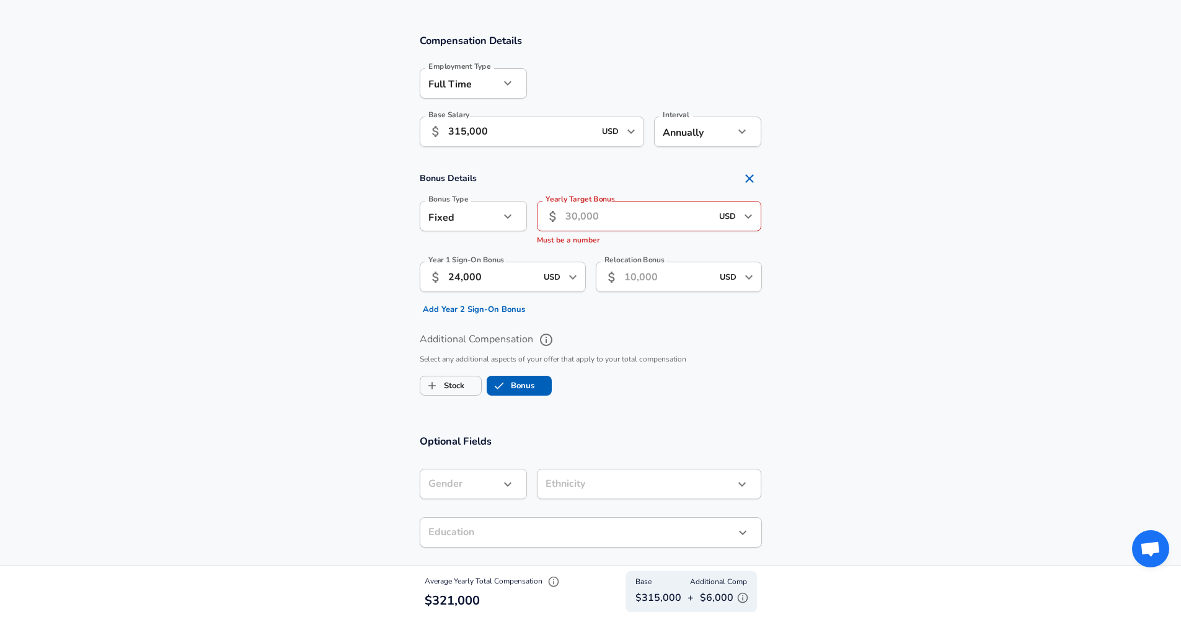
scroll to position [724, 0]
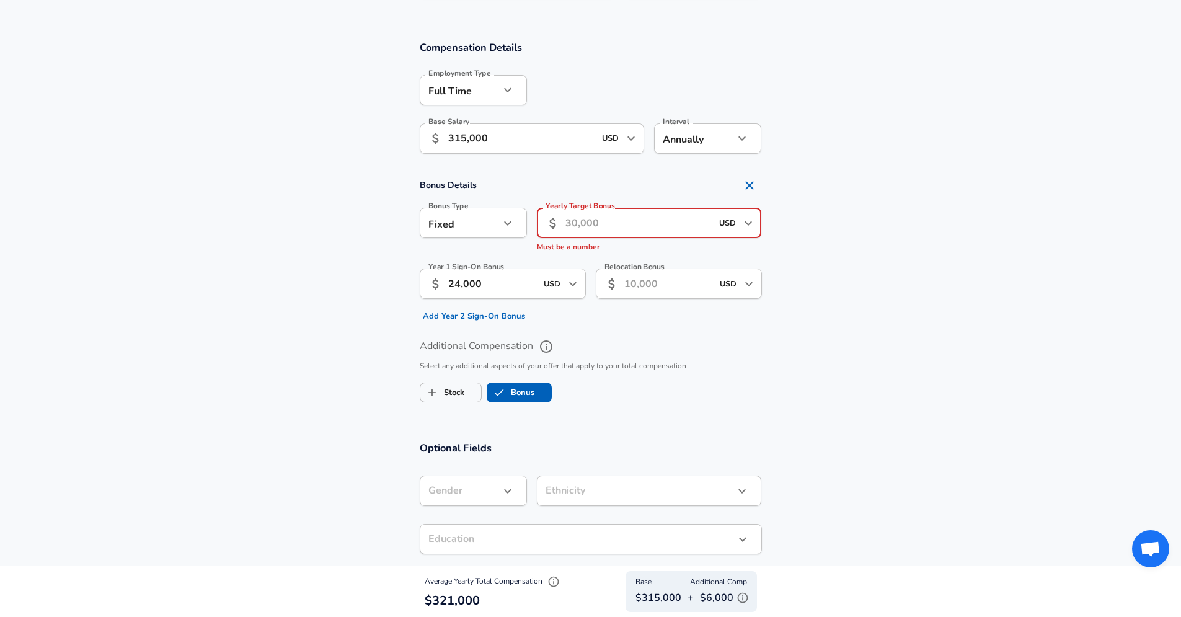
click at [609, 229] on input "Yearly Target Bonus" at bounding box center [638, 223] width 147 height 30
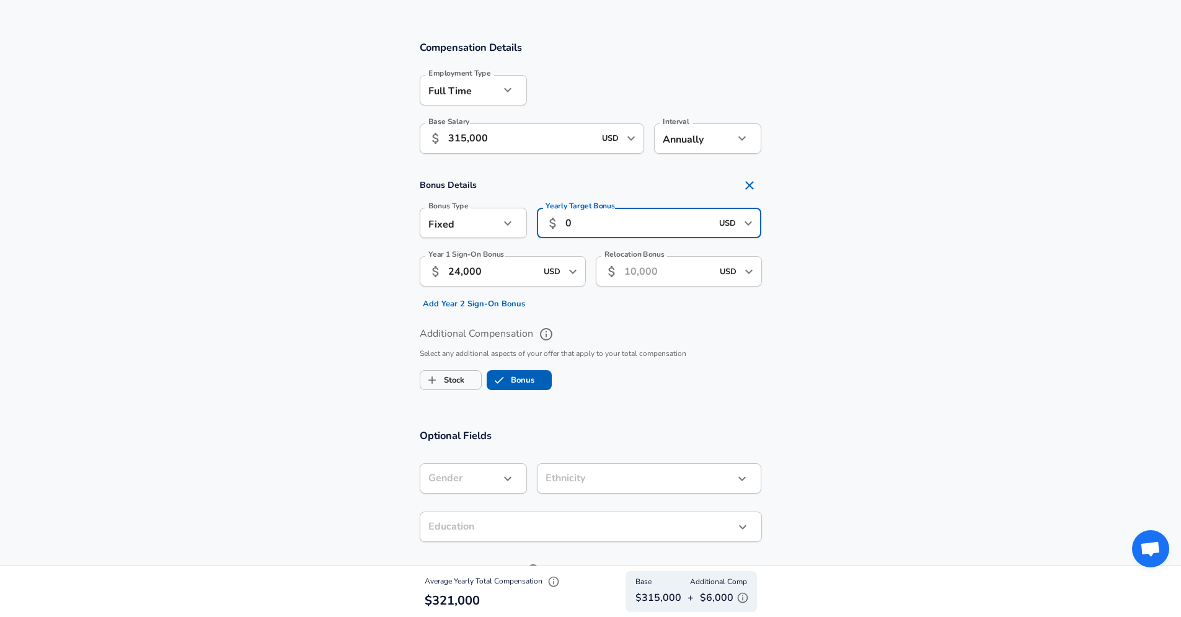
type input "0"
click at [829, 258] on section "Bonus Details Bonus Type Fixed fixed Bonus Type Yearly Target Bonus ​ 0 USD ​ Y…" at bounding box center [590, 243] width 1181 height 141
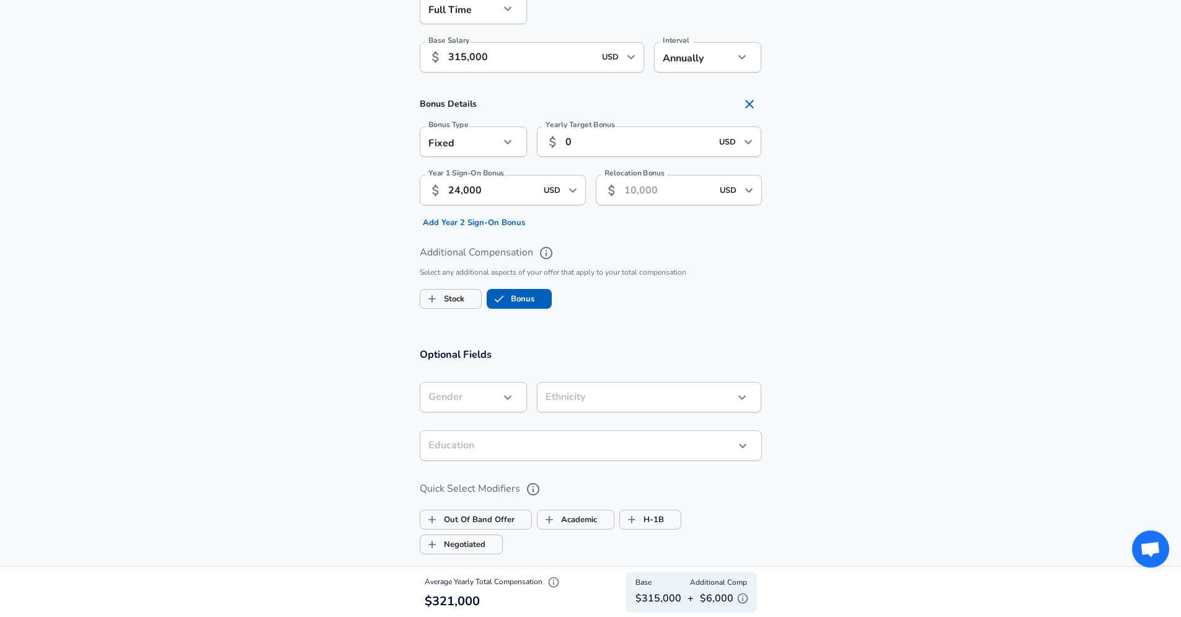
scroll to position [783, 0]
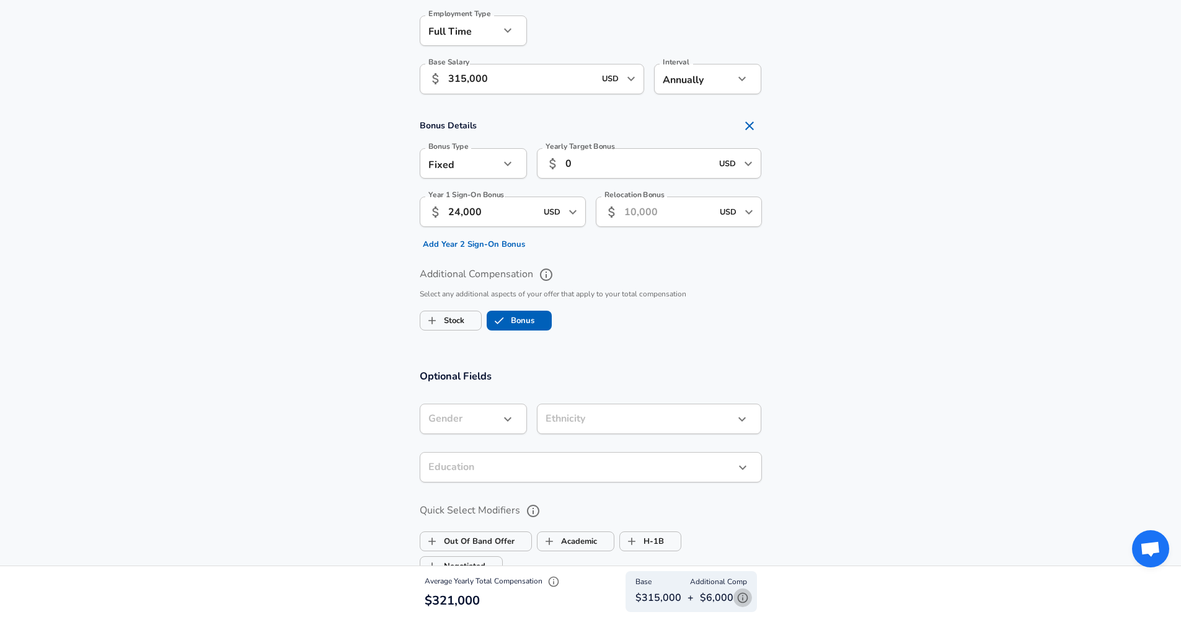
click at [741, 599] on icon "button" at bounding box center [742, 597] width 12 height 12
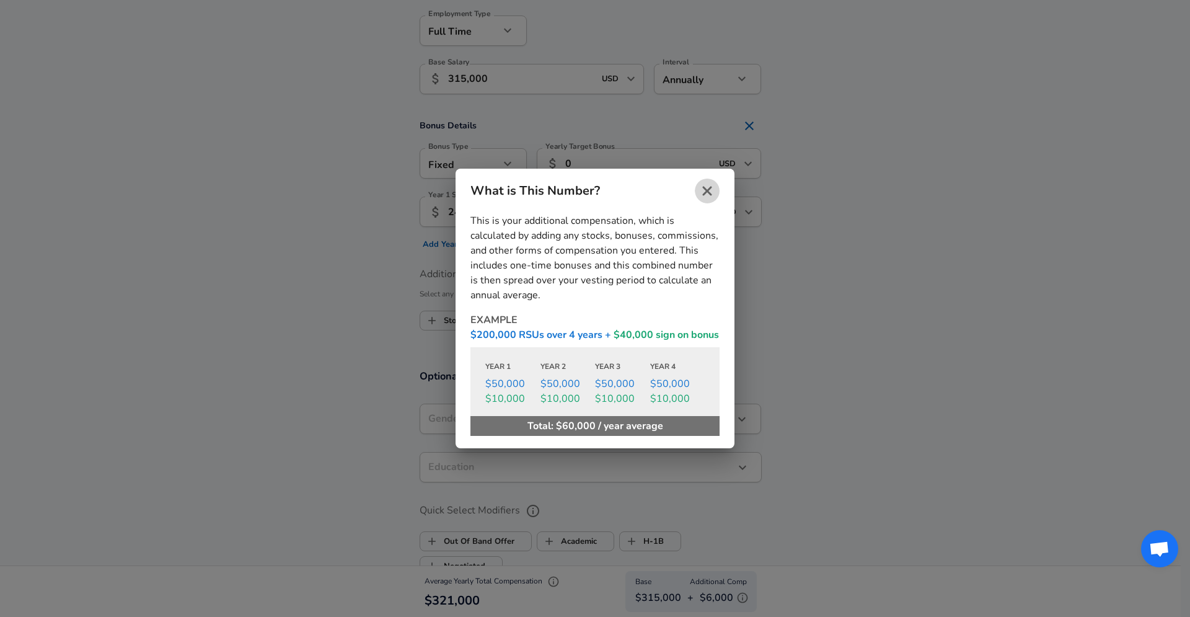
click at [717, 189] on button "close" at bounding box center [707, 190] width 25 height 25
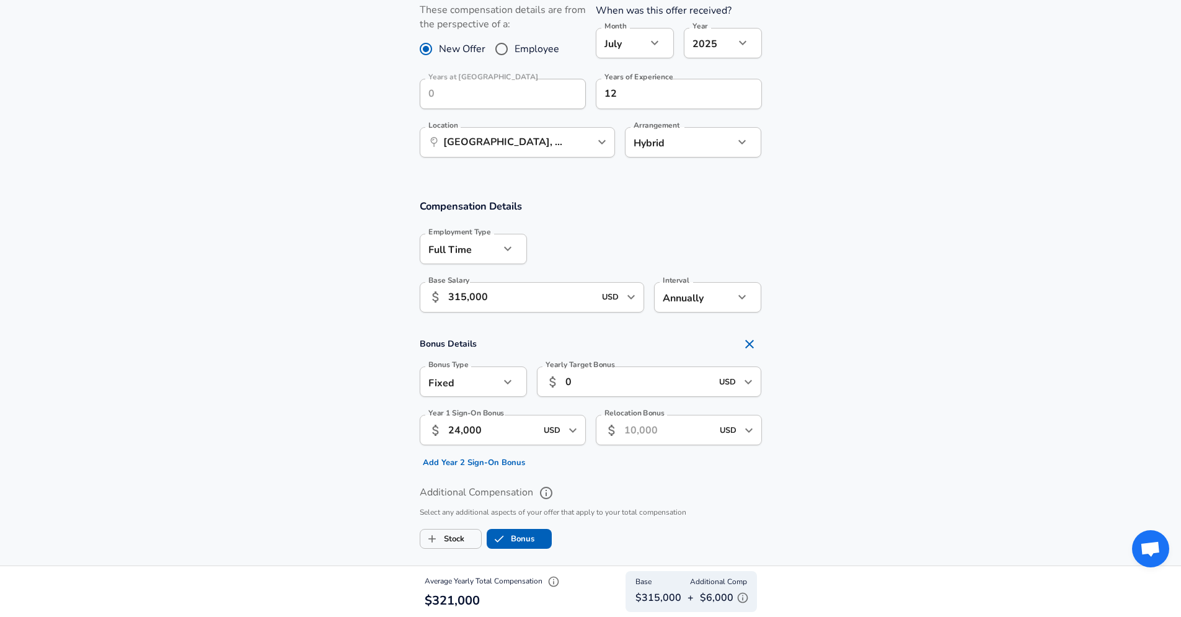
scroll to position [684, 0]
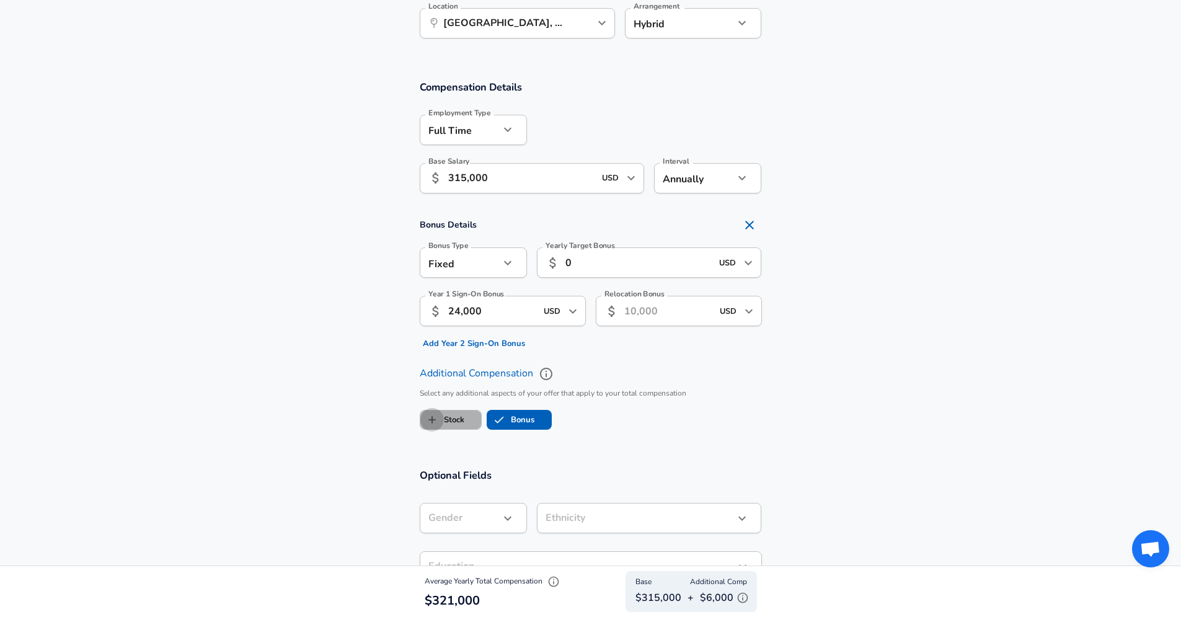
click at [441, 421] on input "Stock" at bounding box center [432, 420] width 24 height 24
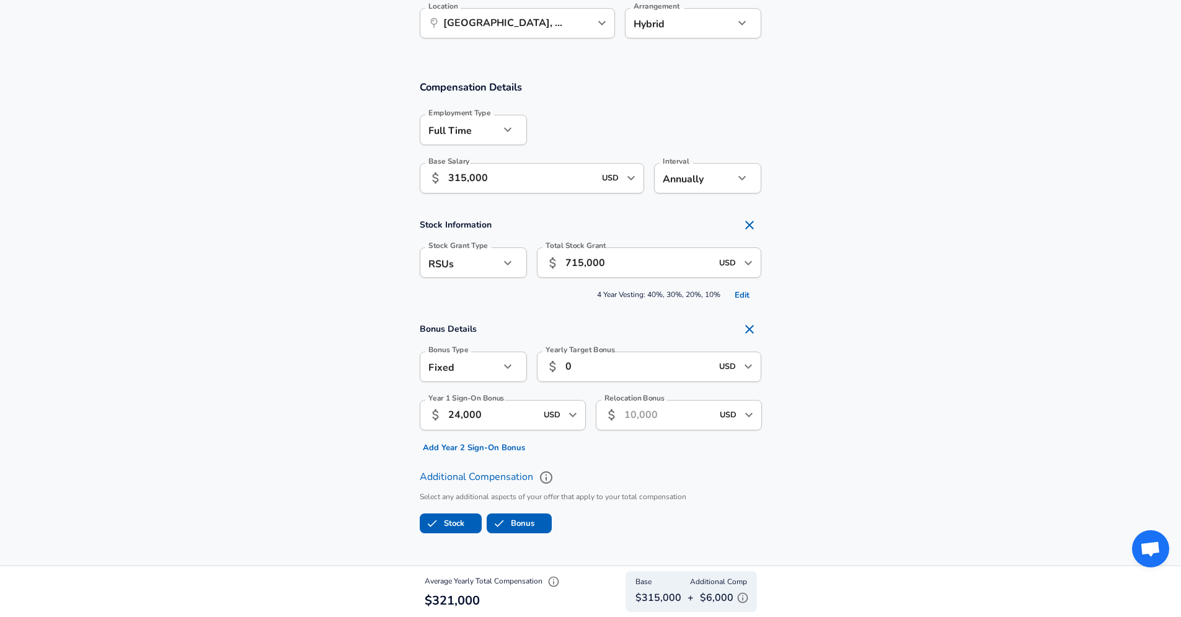
checkbox input "true"
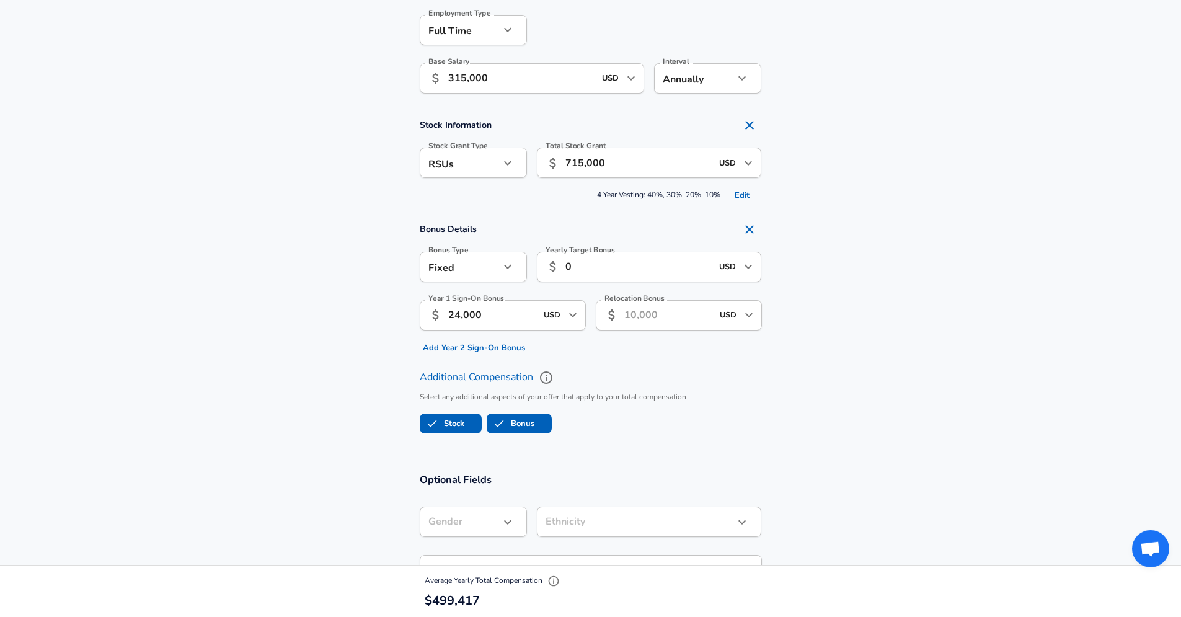
scroll to position [783, 0]
click at [1016, 453] on section "Compensation Details Employment Type Full Time full_time Employment Type Base S…" at bounding box center [590, 213] width 1181 height 492
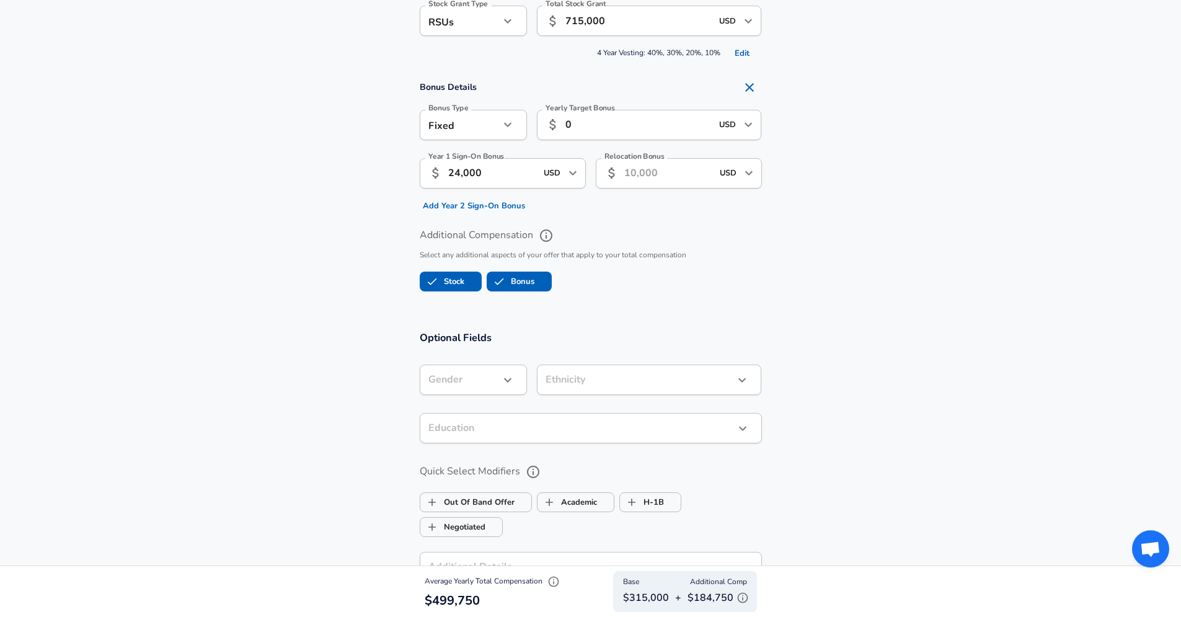
scroll to position [863, 0]
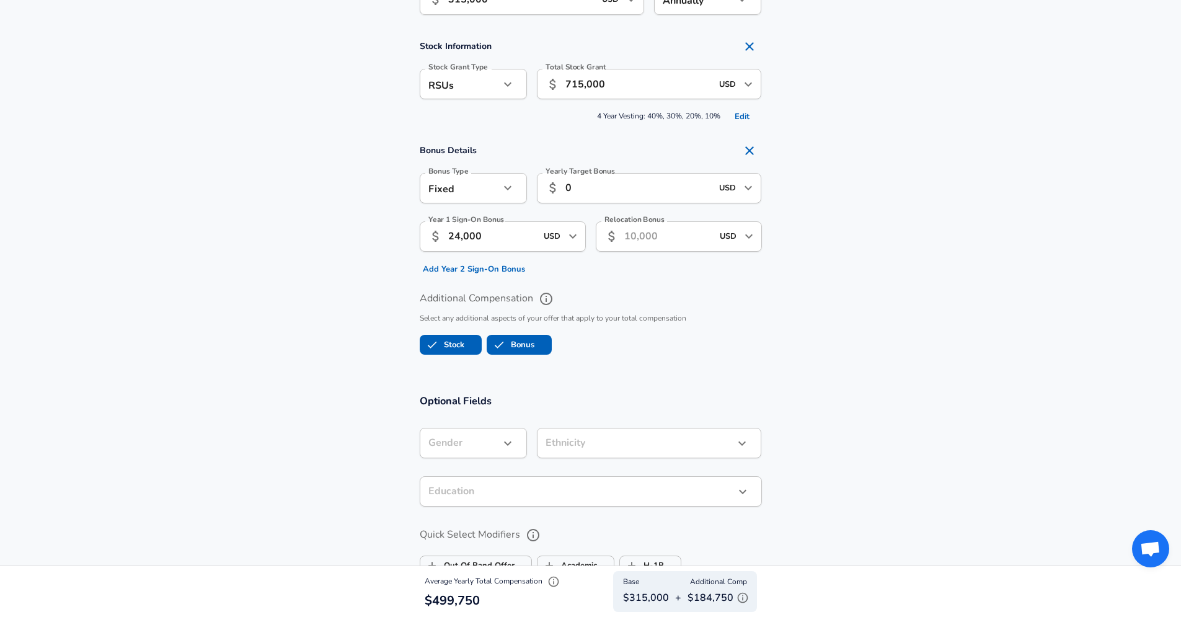
click at [992, 305] on section "Additional Compensation Select any additional aspects of your offer that apply …" at bounding box center [590, 318] width 1181 height 81
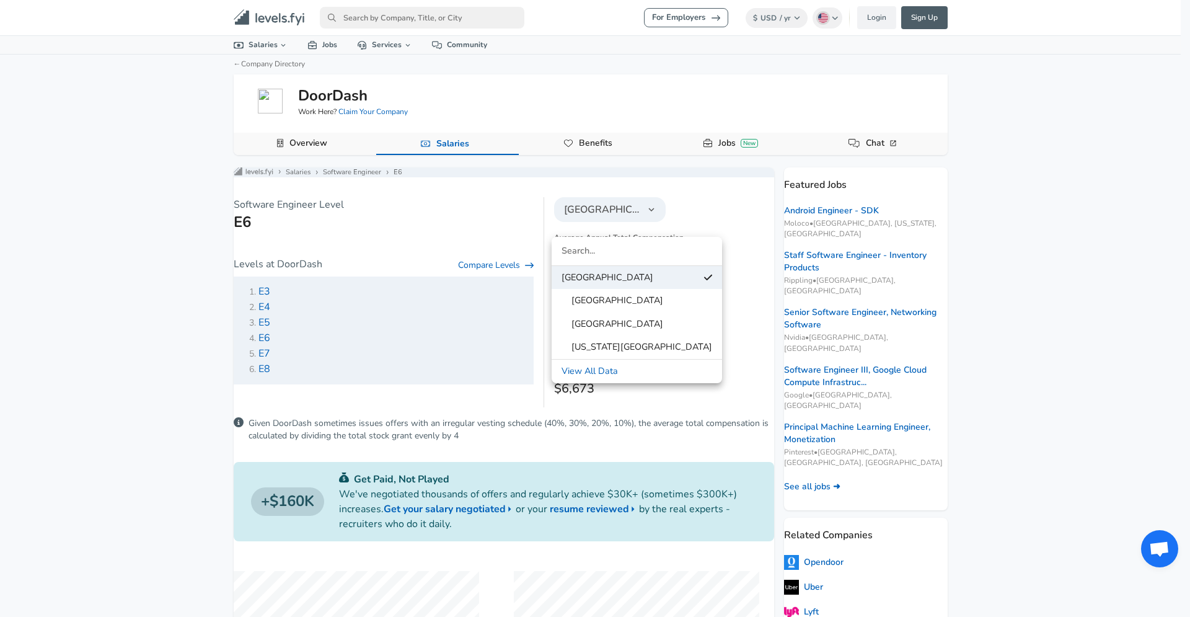
click at [1004, 344] on div at bounding box center [595, 308] width 1190 height 617
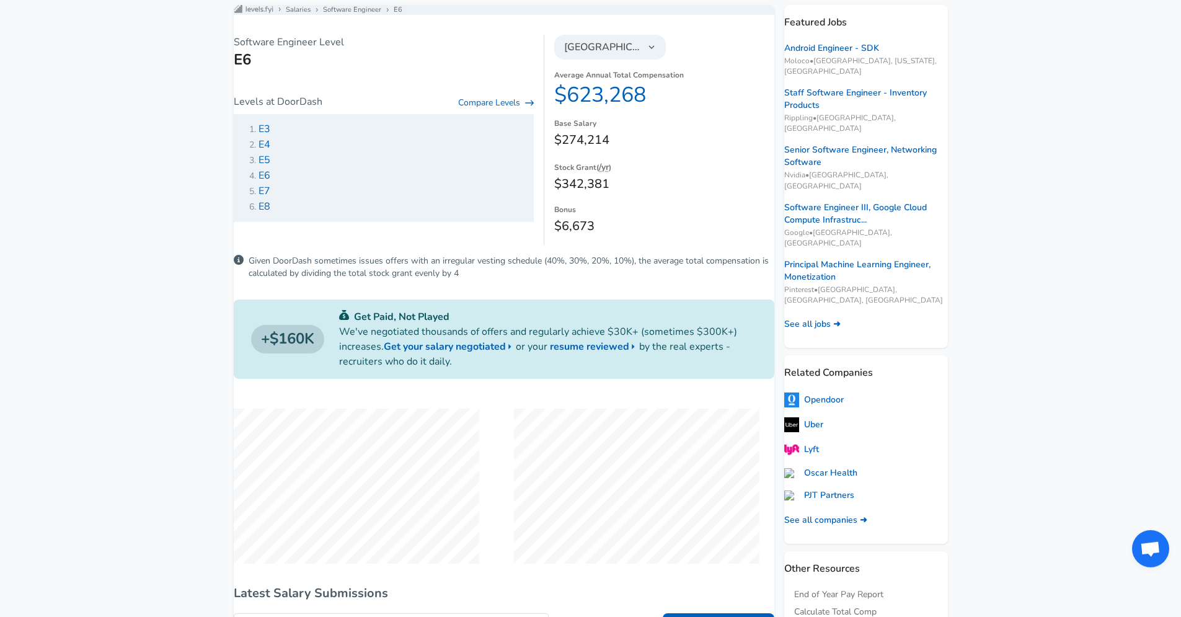
scroll to position [79, 0]
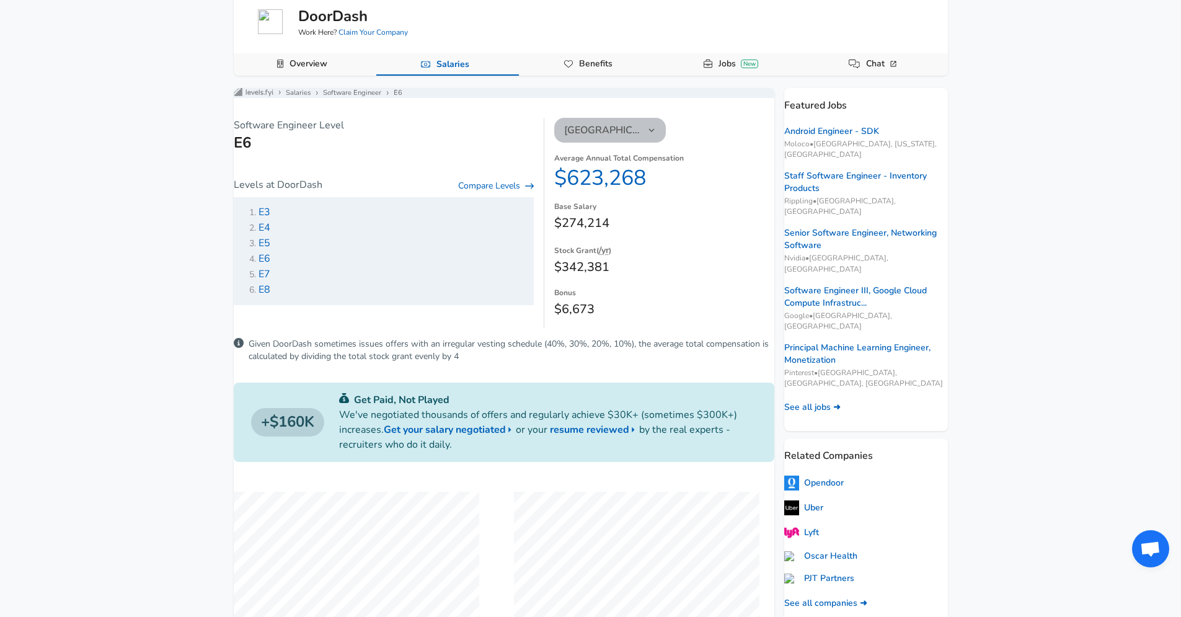
click at [626, 138] on span "[GEOGRAPHIC_DATA]" at bounding box center [602, 130] width 77 height 15
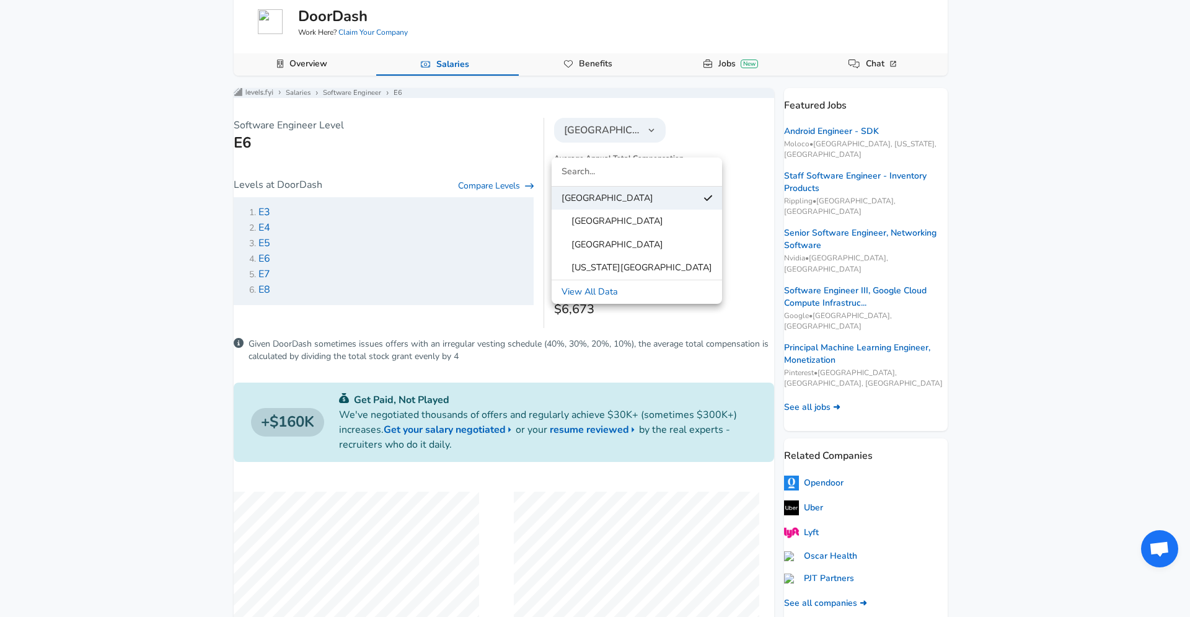
click at [621, 222] on span "[GEOGRAPHIC_DATA]" at bounding box center [612, 221] width 102 height 14
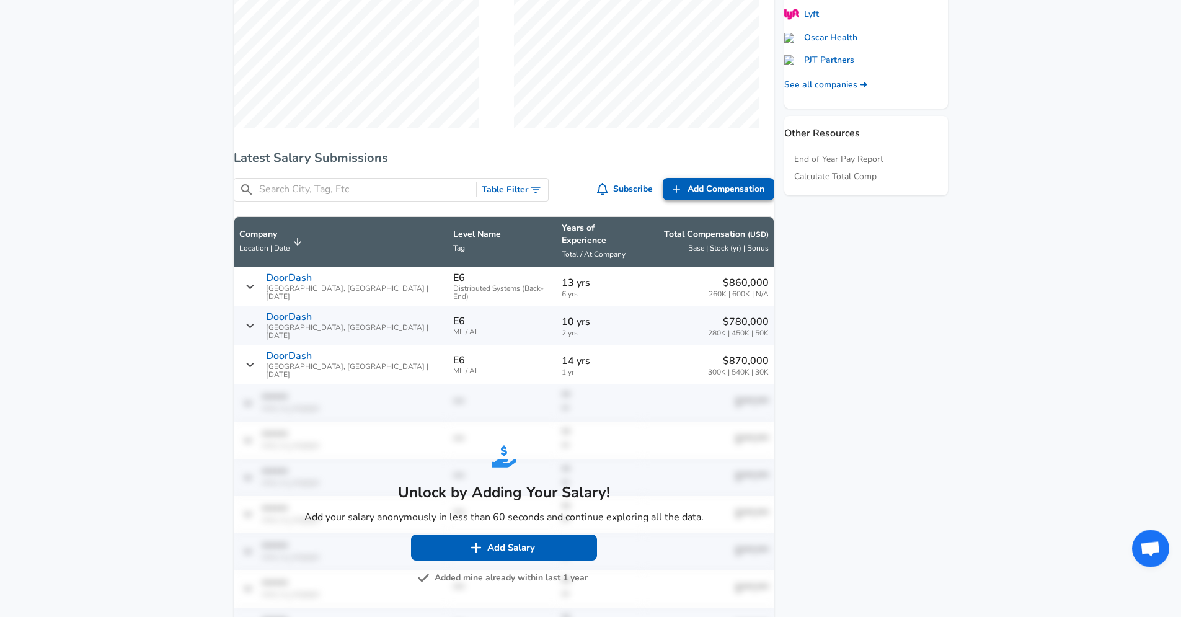
scroll to position [644, 0]
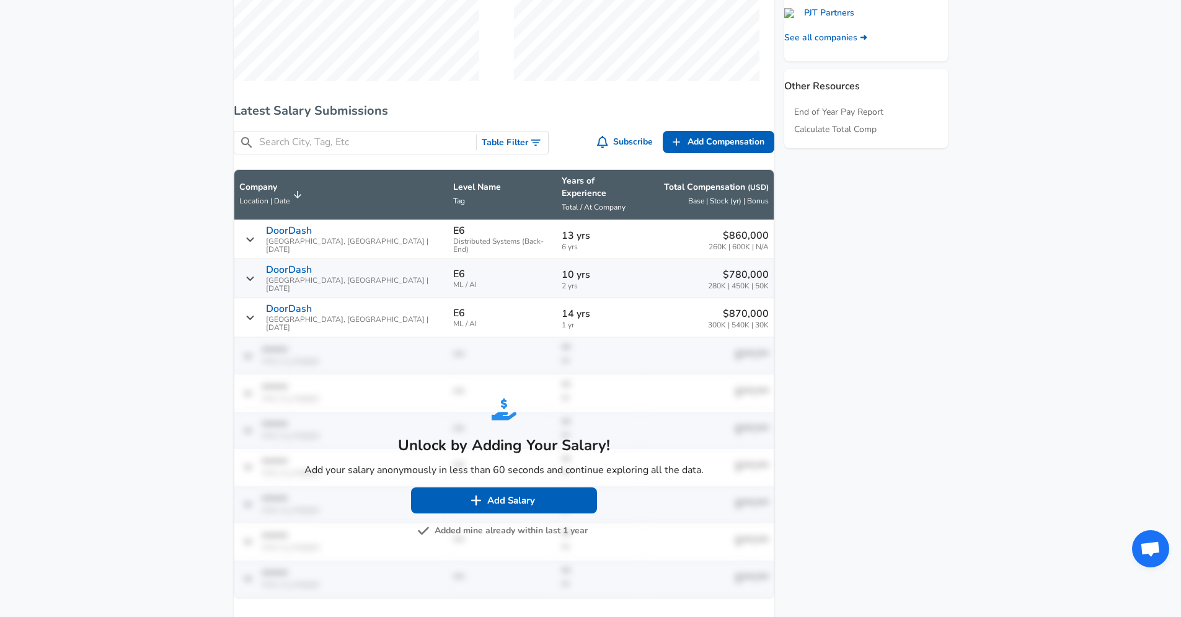
click at [277, 266] on div "DoorDash San Francisco, CA | 08/20/2025" at bounding box center [341, 278] width 204 height 29
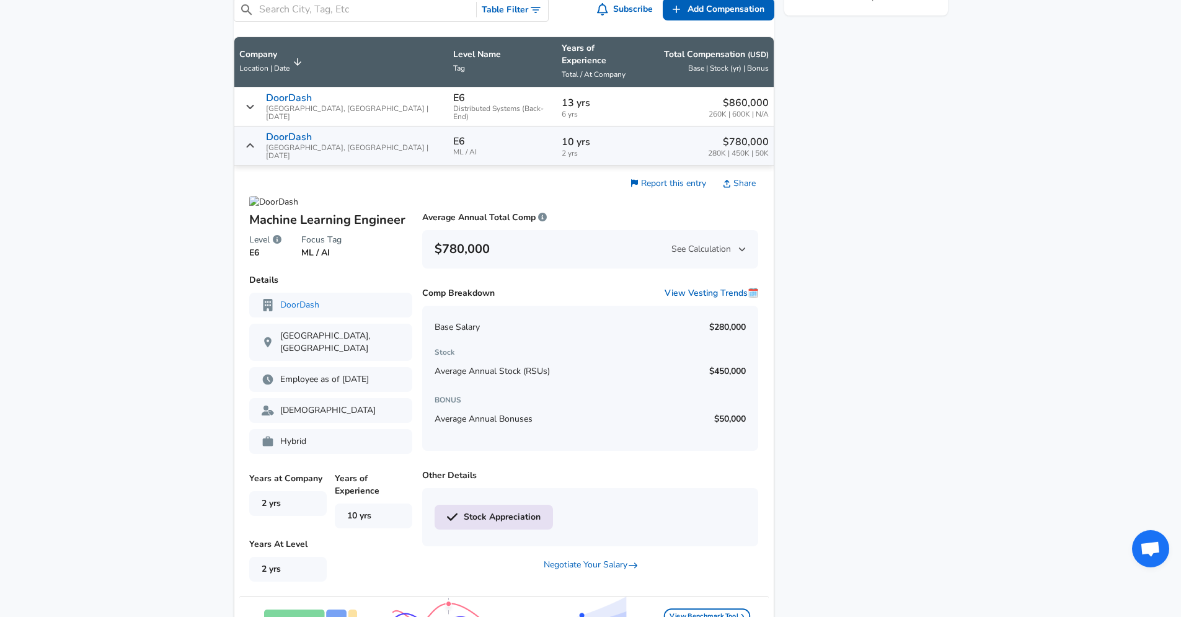
scroll to position [823, 0]
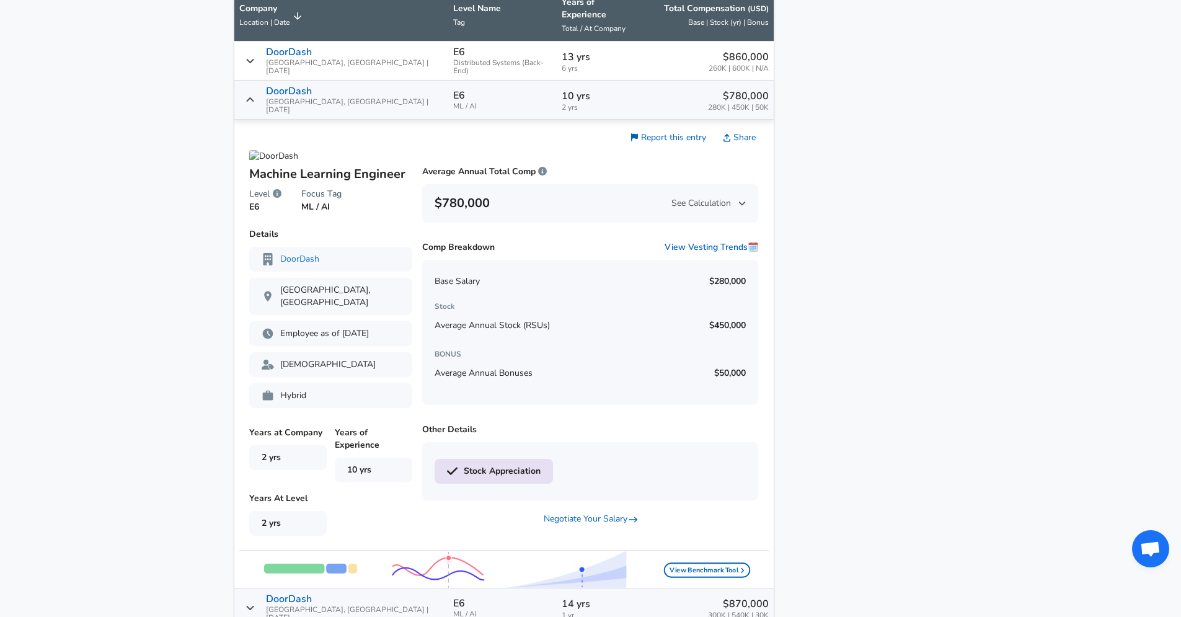
click at [710, 319] on p "$450,000" at bounding box center [727, 325] width 37 height 12
click at [709, 319] on p "$450,000" at bounding box center [727, 325] width 37 height 12
drag, startPoint x: 477, startPoint y: 312, endPoint x: 724, endPoint y: 310, distance: 247.3
click at [724, 313] on div "Average Annual Stock (RSUs) $450,000" at bounding box center [590, 325] width 312 height 25
click at [739, 316] on div "Base Salary $280,000 Stock Average Annual Stock (RSUs) $450,000 BONUS Average A…" at bounding box center [590, 332] width 337 height 145
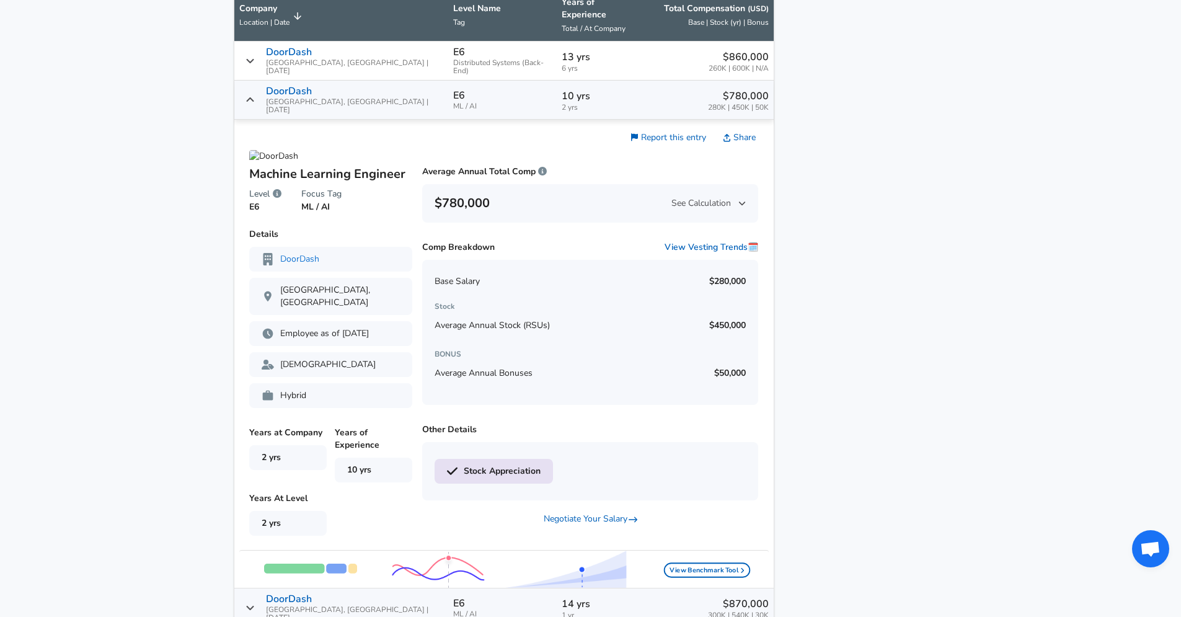
scroll to position [763, 0]
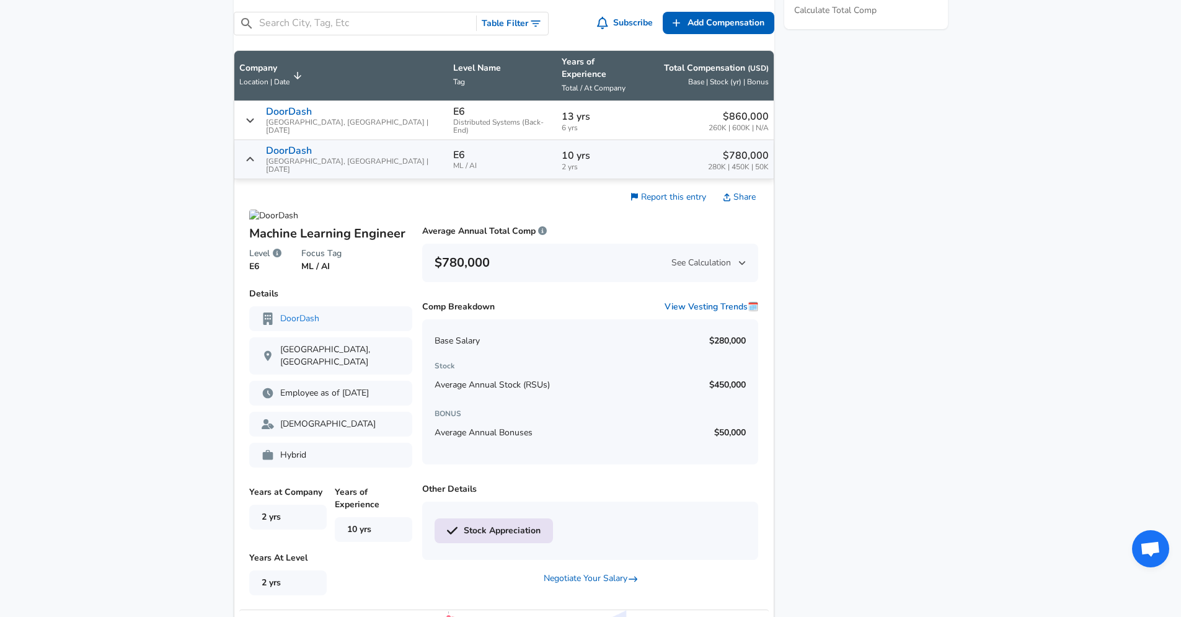
click at [255, 154] on icon "Salary Submissions" at bounding box center [249, 159] width 9 height 10
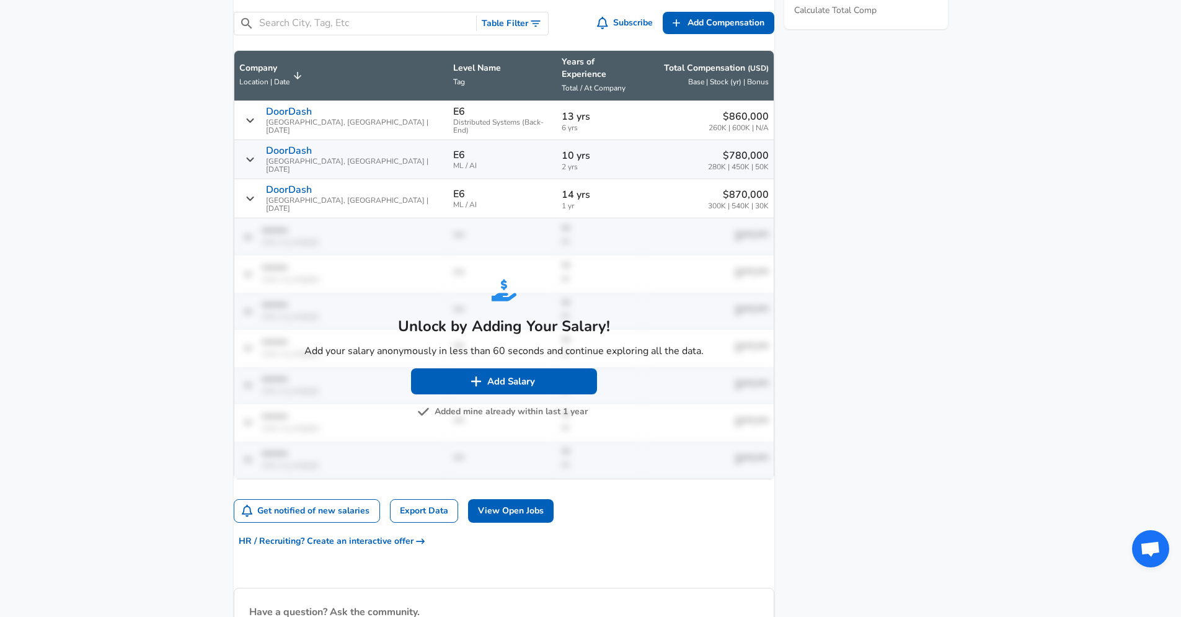
click at [255, 193] on icon "Salary Submissions" at bounding box center [249, 198] width 9 height 10
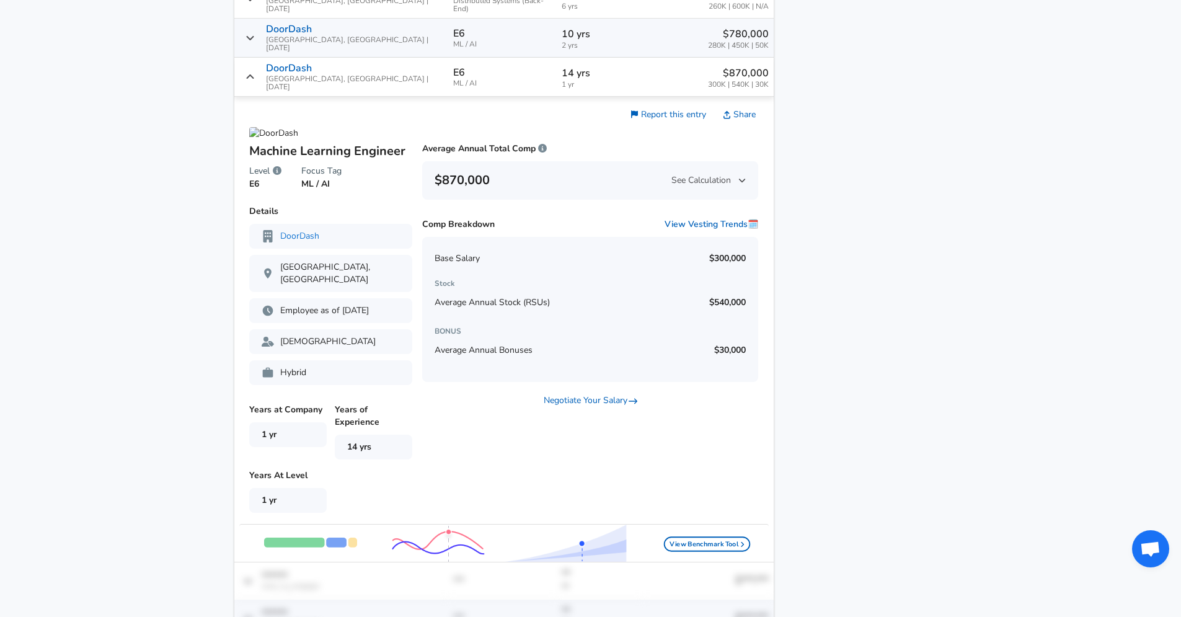
scroll to position [912, 0]
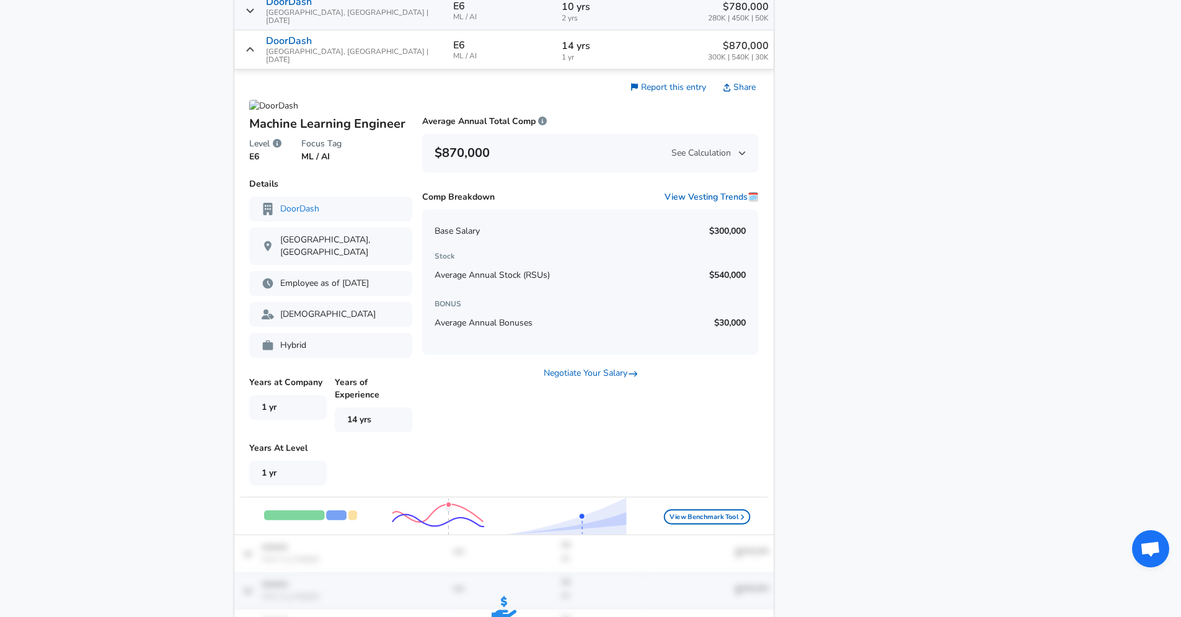
click at [738, 149] on icon "Salary Submissions" at bounding box center [741, 153] width 7 height 9
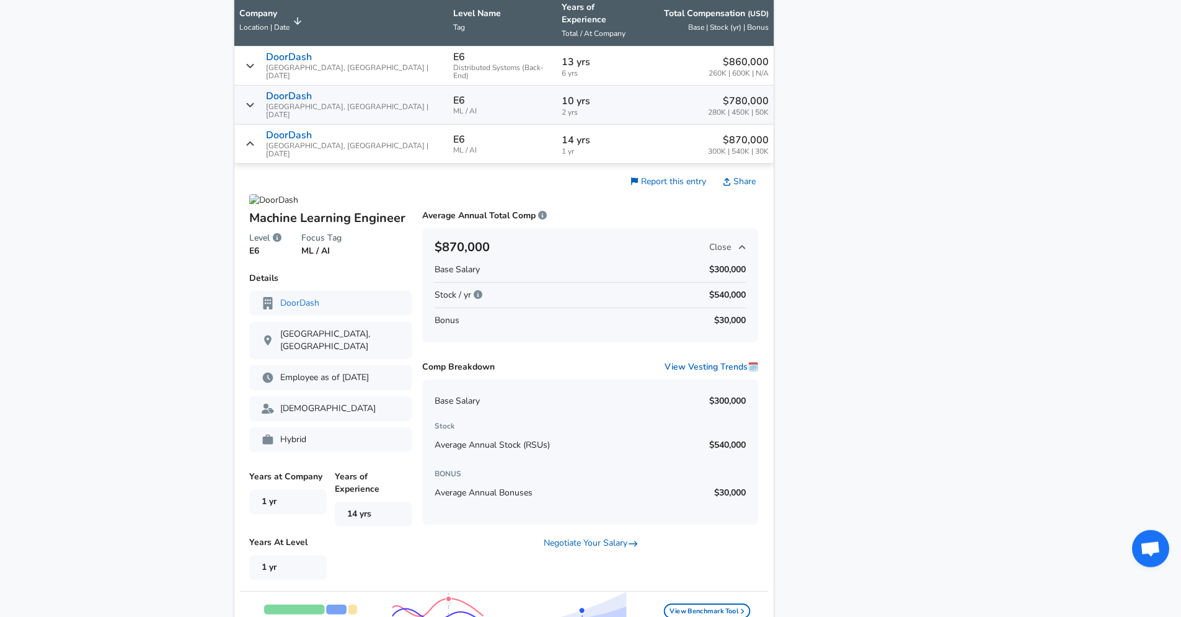
scroll to position [654, 0]
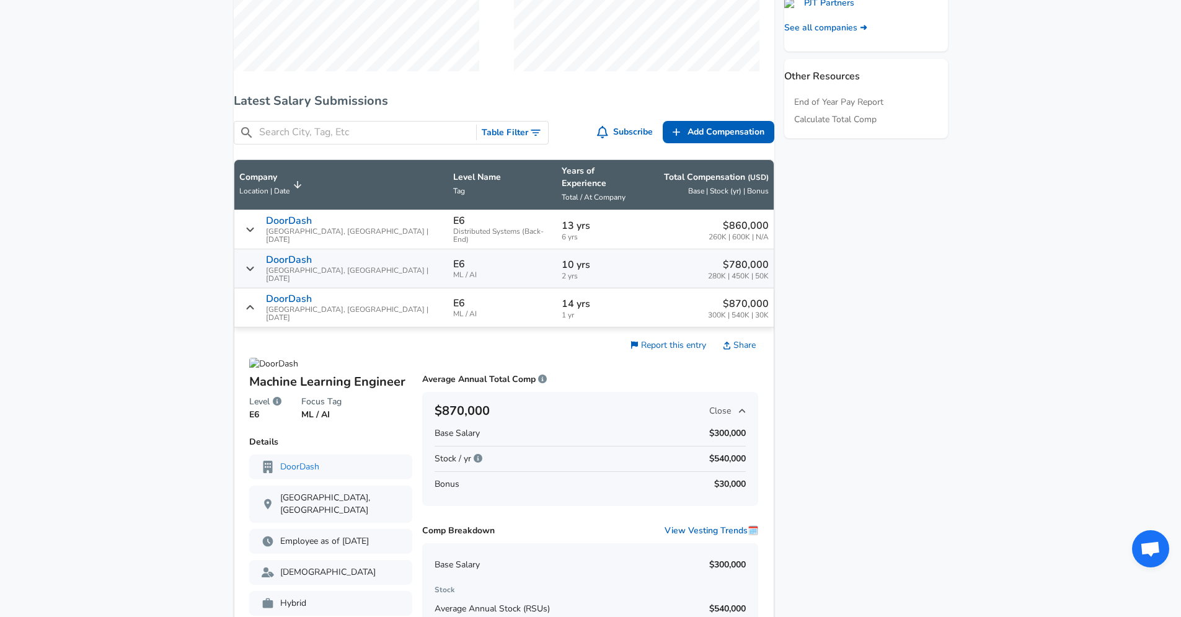
click at [290, 293] on p "DoorDash" at bounding box center [289, 298] width 46 height 11
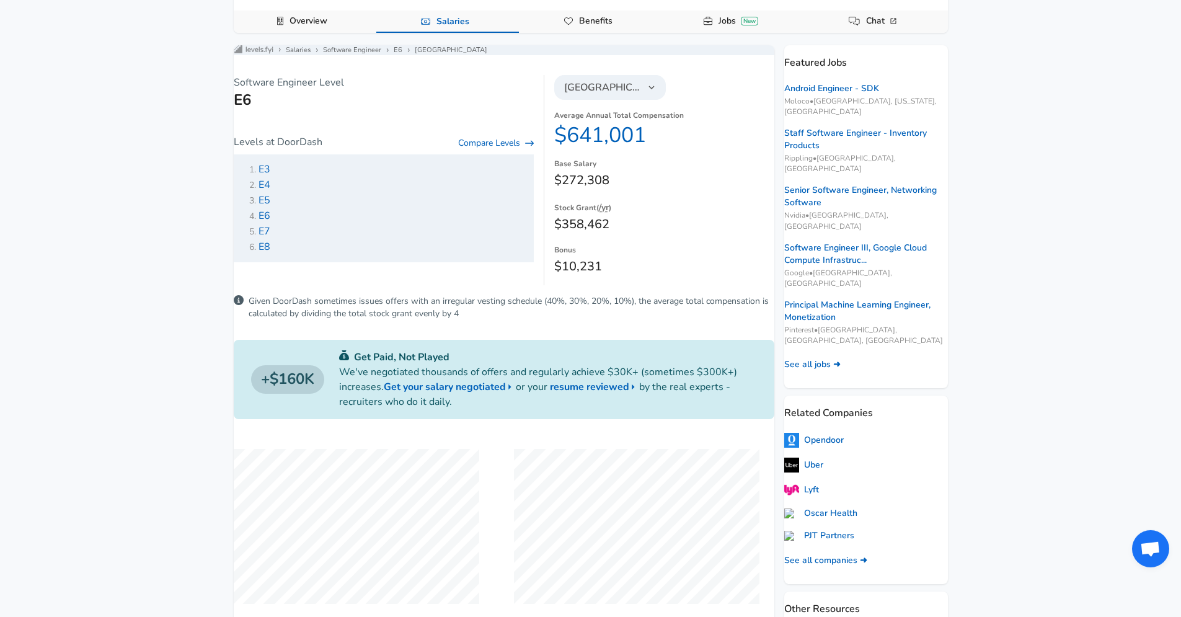
scroll to position [119, 0]
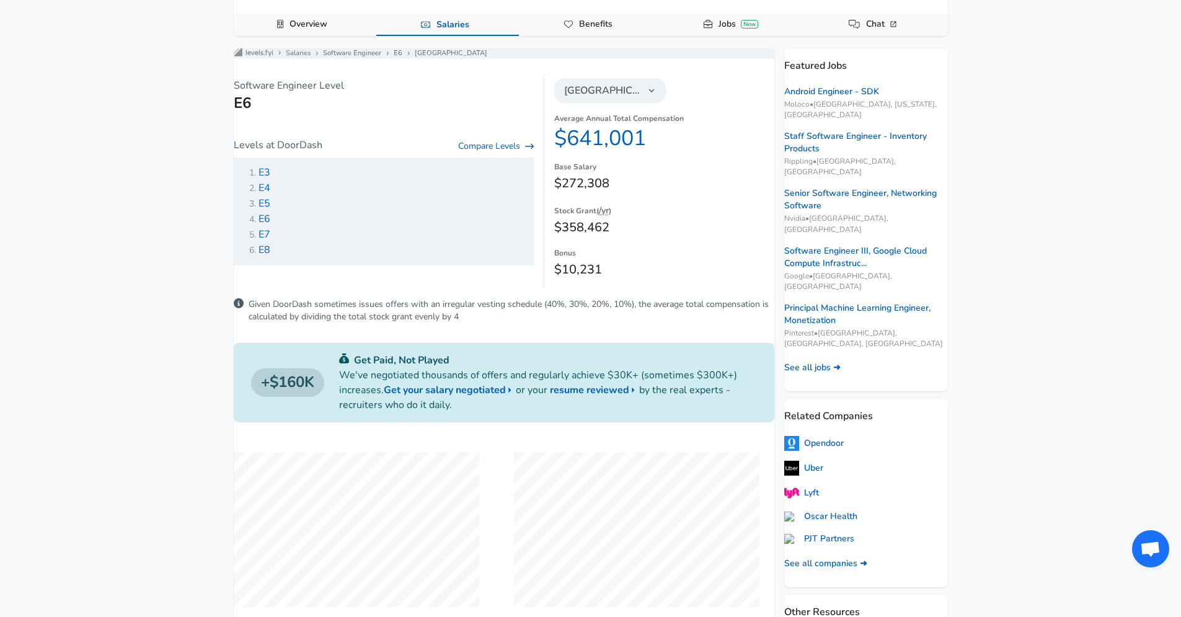
click at [641, 100] on button "[GEOGRAPHIC_DATA]" at bounding box center [610, 90] width 112 height 25
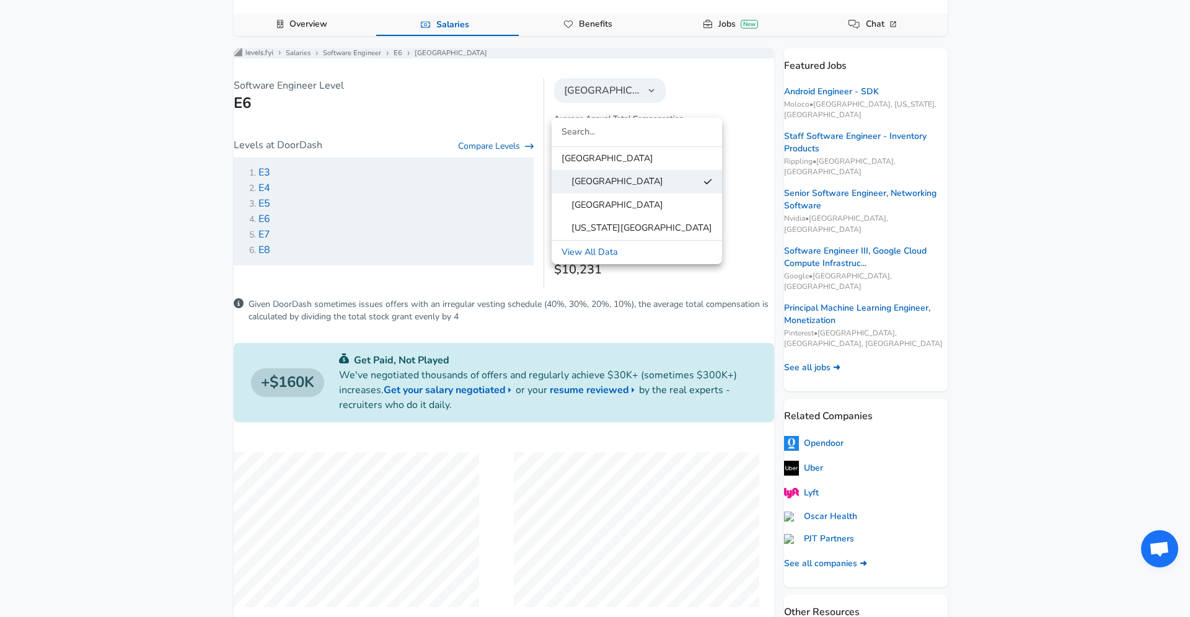
click at [612, 226] on span "[US_STATE][GEOGRAPHIC_DATA]" at bounding box center [636, 228] width 151 height 14
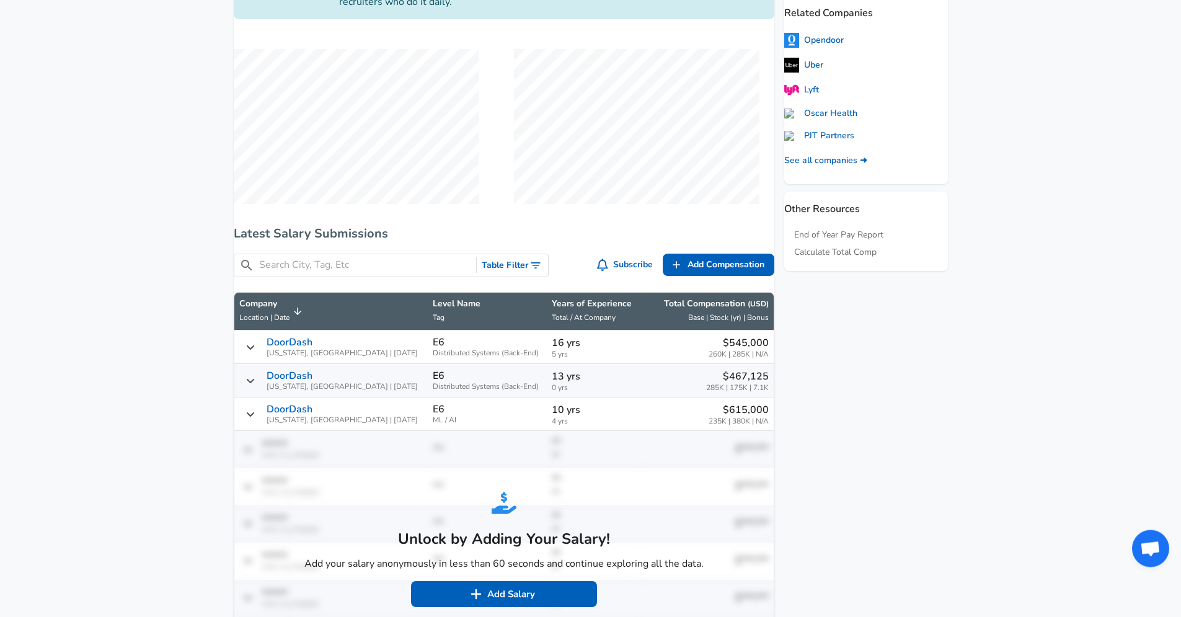
scroll to position [635, 0]
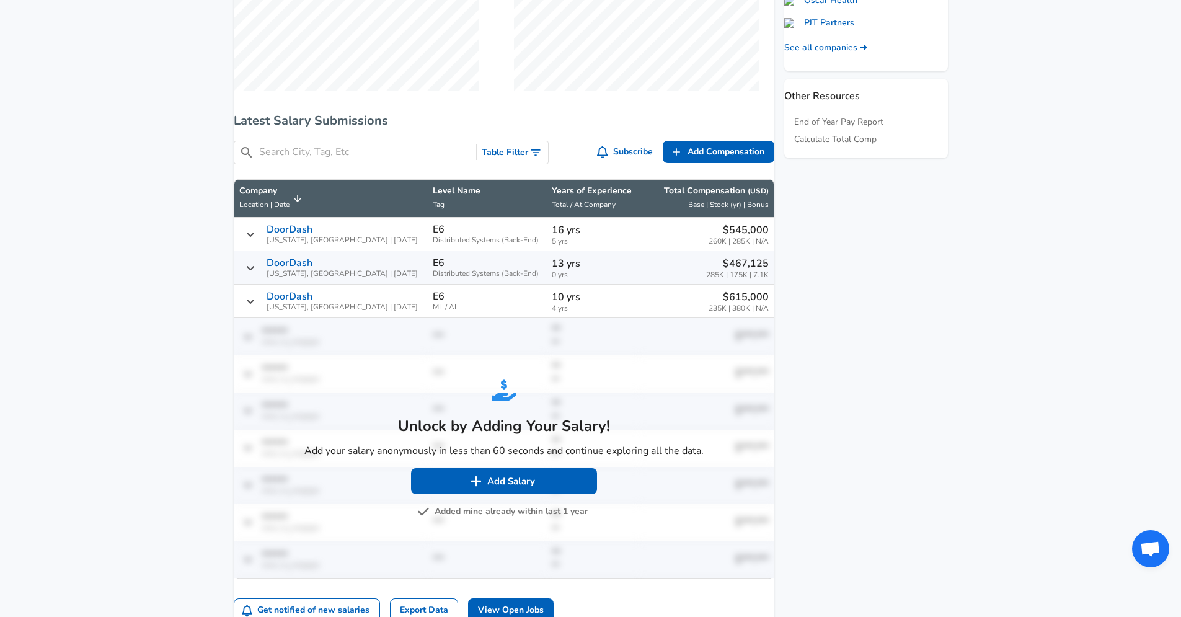
click at [255, 239] on icon "Salary Submissions" at bounding box center [250, 234] width 10 height 10
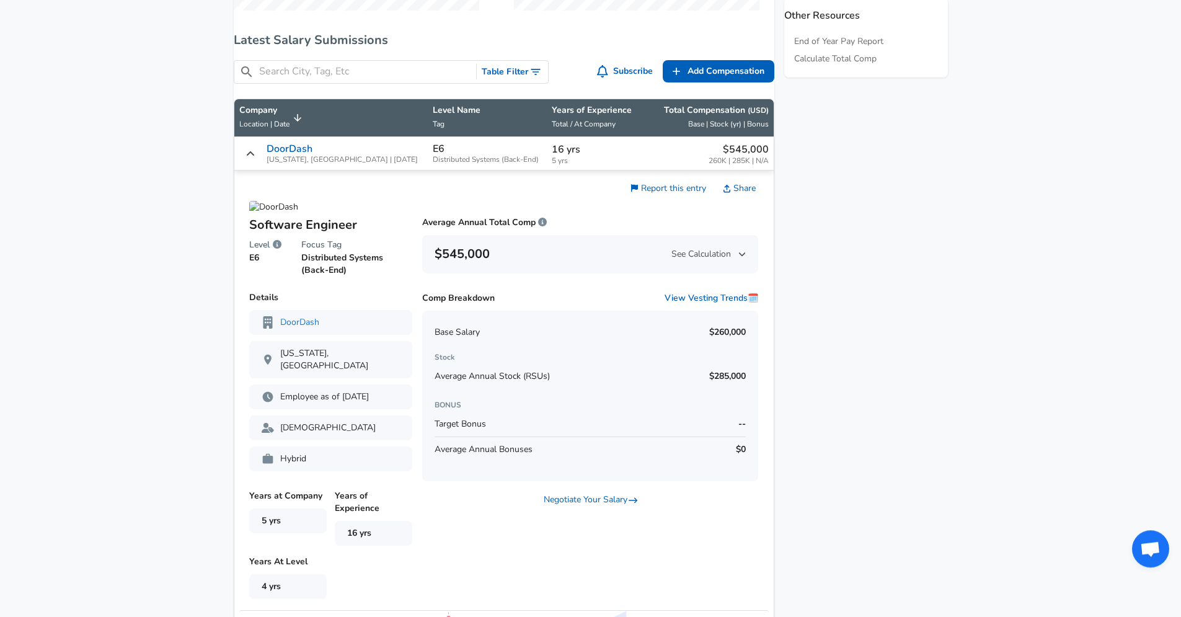
scroll to position [754, 0]
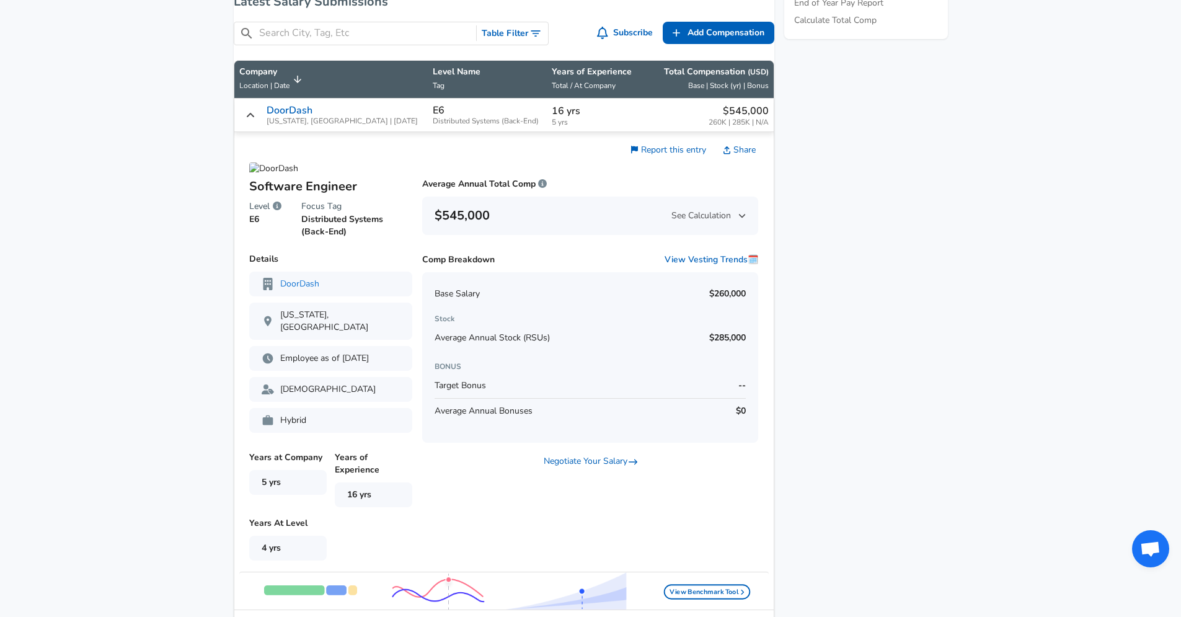
click at [255, 120] on icon "Salary Submissions" at bounding box center [250, 115] width 10 height 10
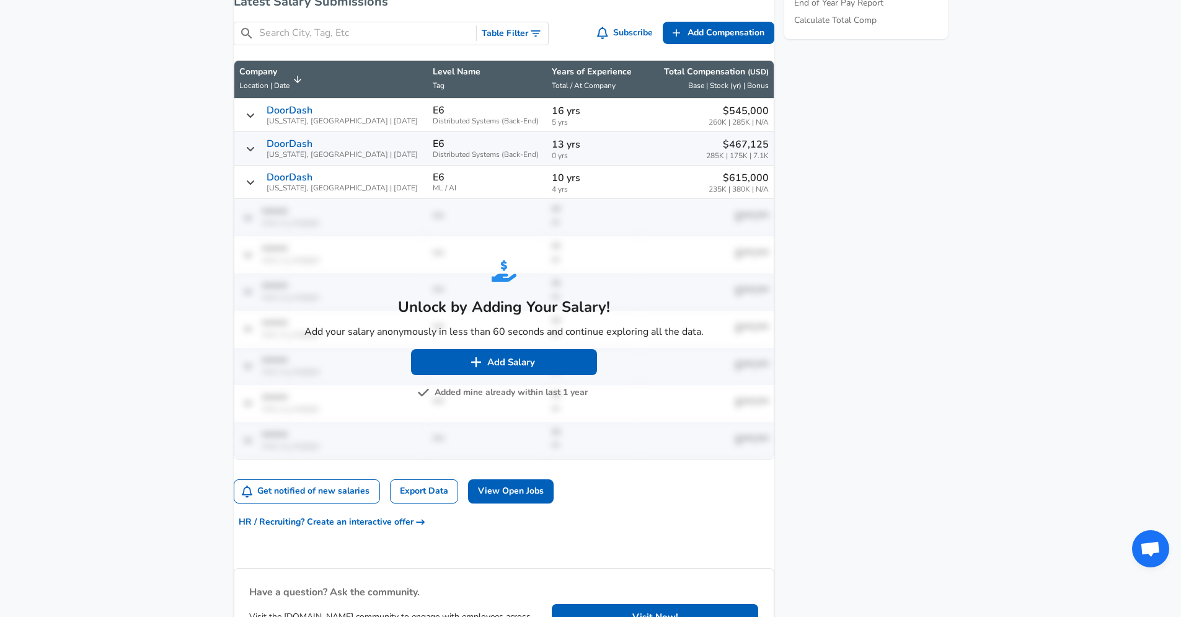
click at [270, 152] on div "DoorDash New York, NY | 06/30/2025" at bounding box center [330, 148] width 183 height 20
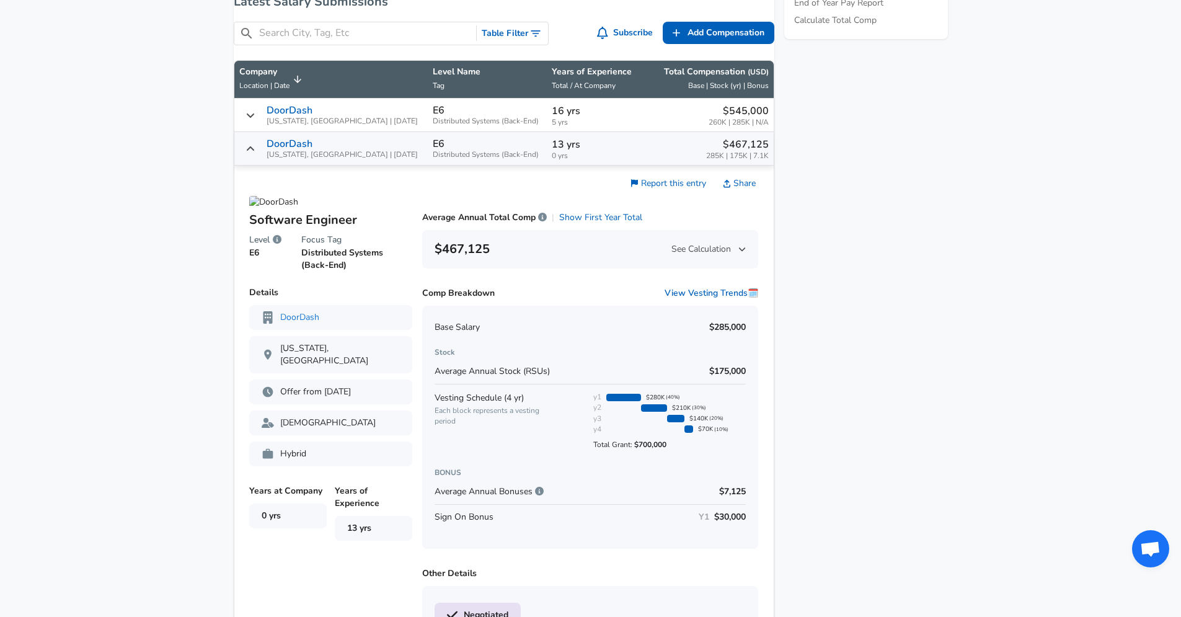
scroll to position [873, 0]
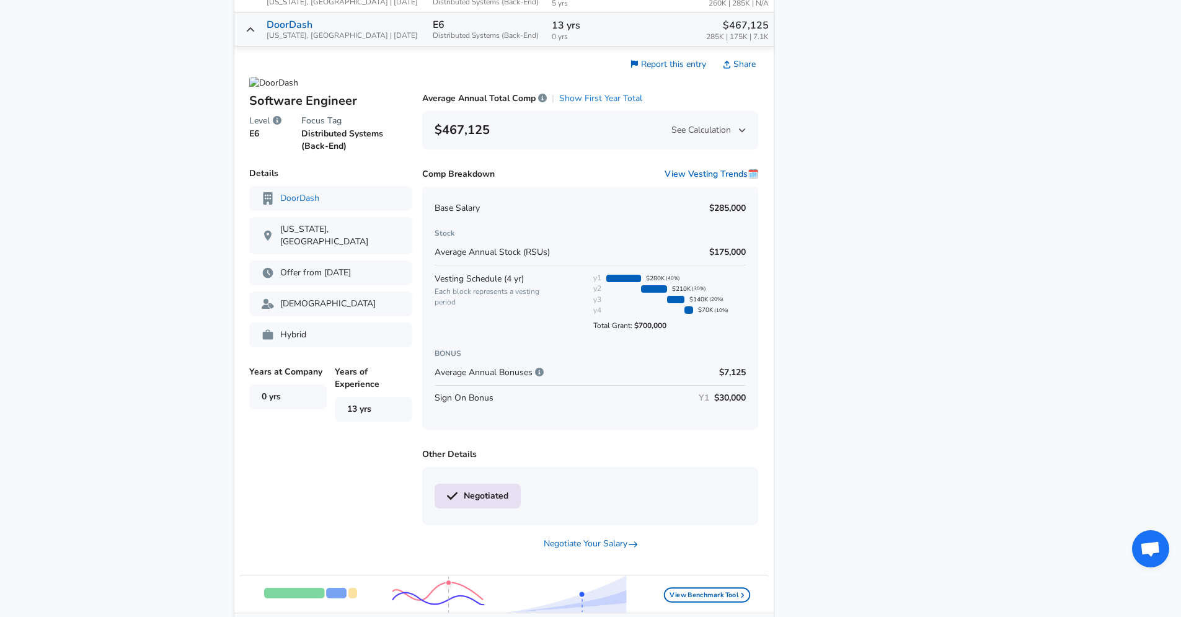
click at [591, 105] on button "Show First Year Total" at bounding box center [600, 98] width 83 height 12
click at [613, 105] on button "Show Average Annual Comp" at bounding box center [590, 98] width 113 height 12
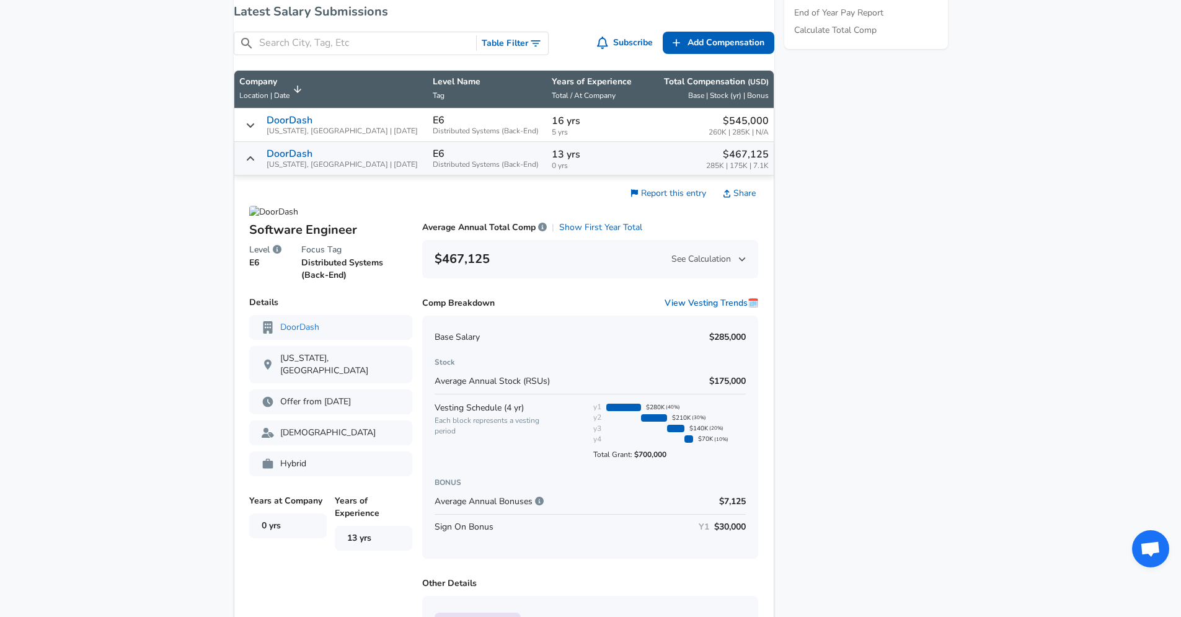
click at [307, 135] on span "New York, NY | 07/15/2025" at bounding box center [341, 131] width 151 height 8
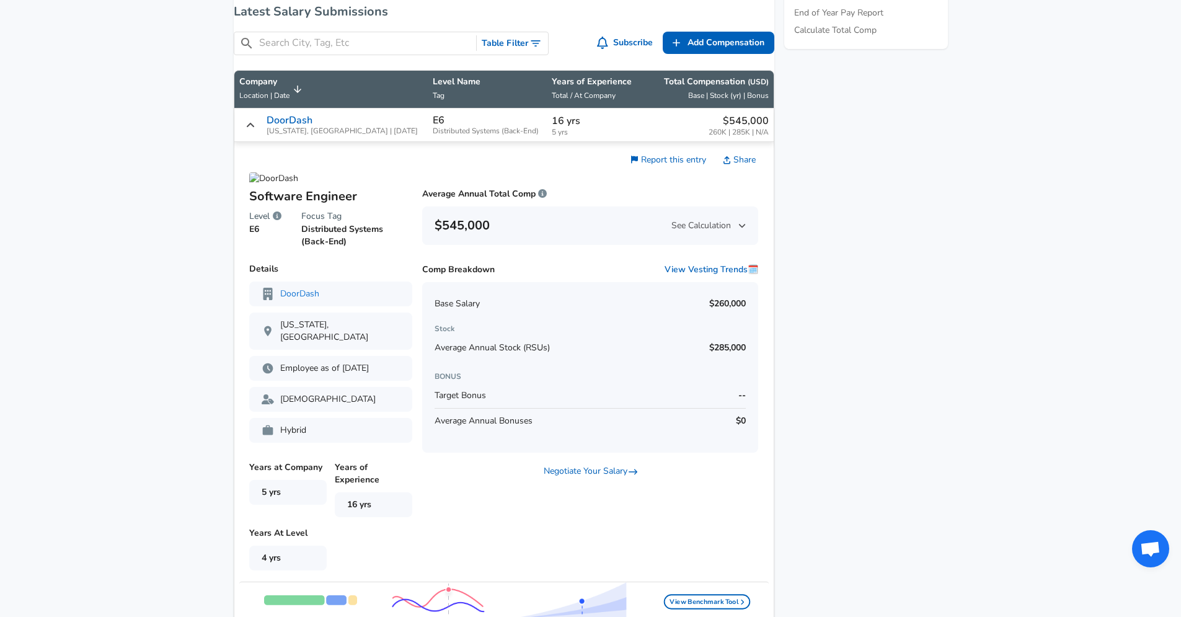
click at [310, 135] on span "New York, NY | 07/15/2025" at bounding box center [341, 131] width 151 height 8
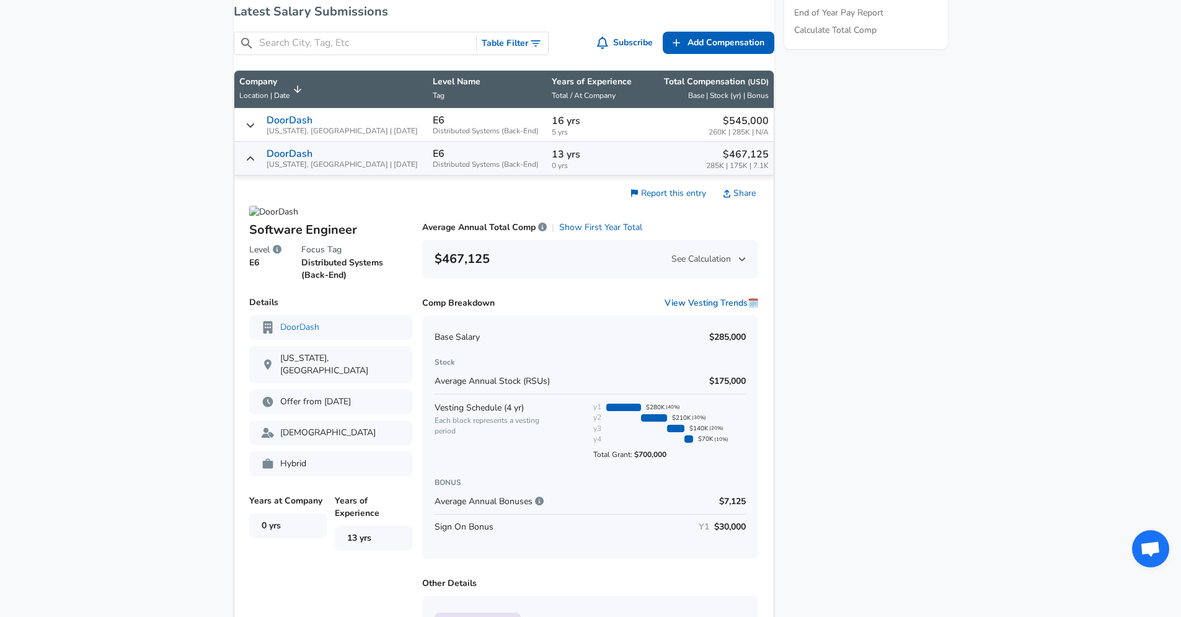
click at [275, 167] on div "DoorDash New York, NY | 06/30/2025" at bounding box center [330, 158] width 183 height 20
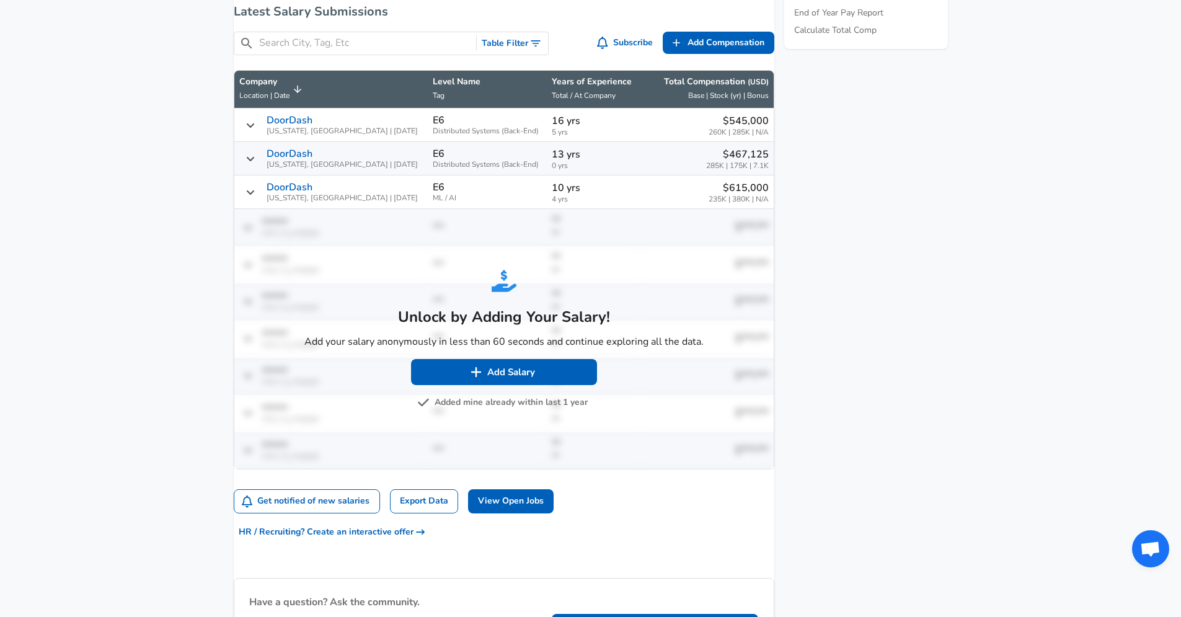
click at [307, 159] on p "DoorDash" at bounding box center [289, 153] width 46 height 11
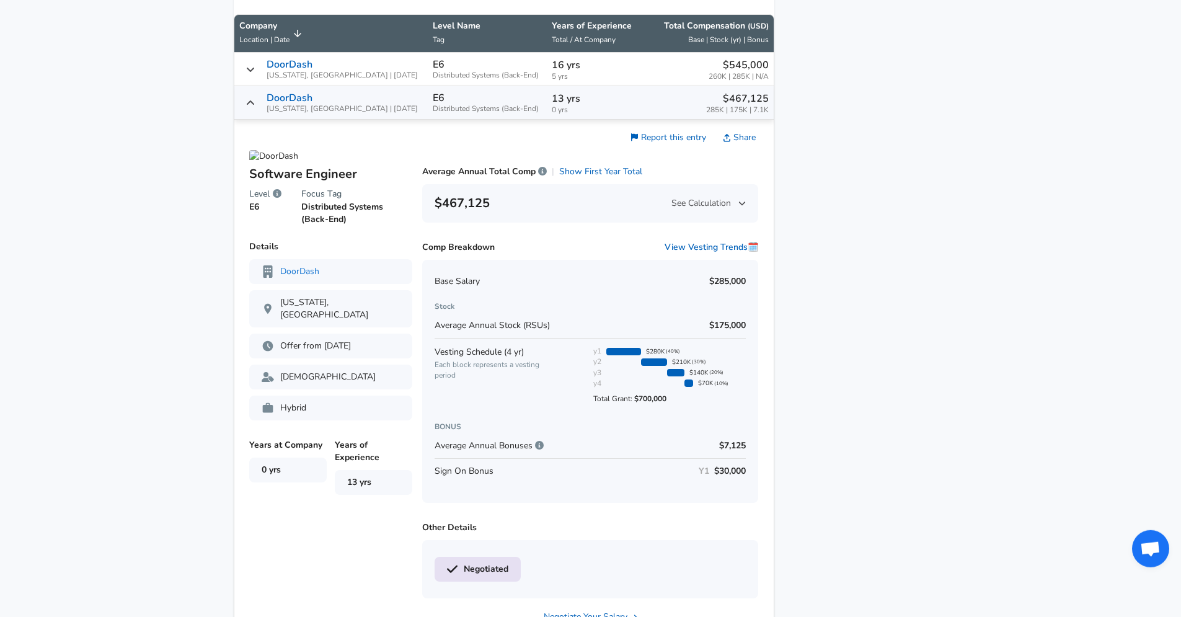
scroll to position [803, 0]
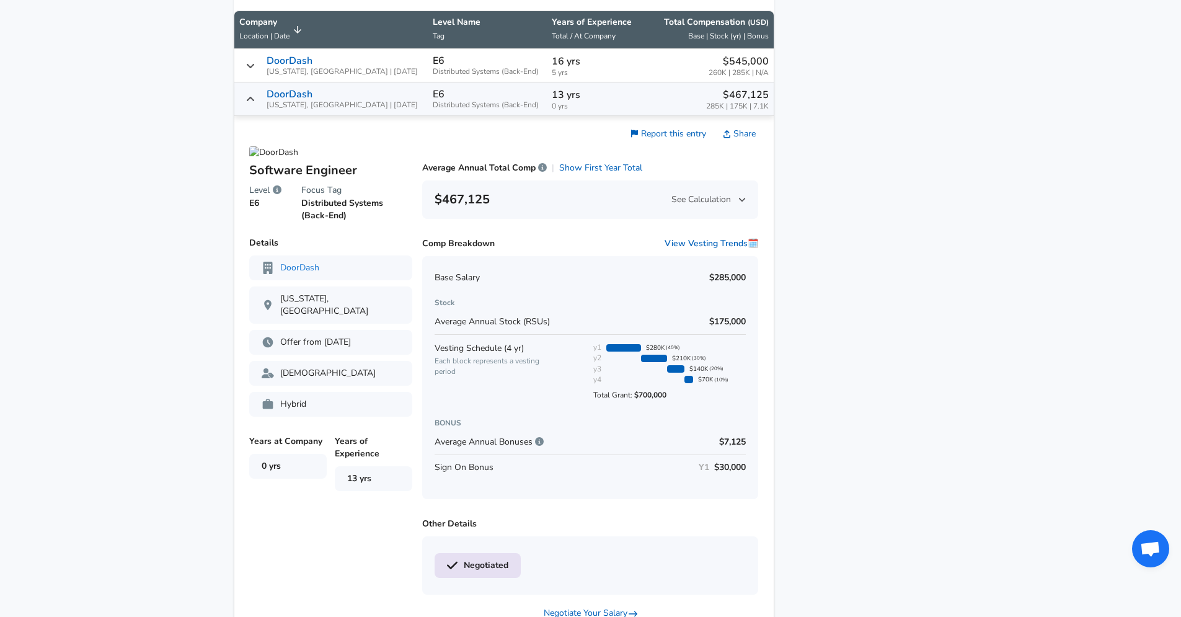
click at [278, 108] on div "DoorDash New York, NY | 06/30/2025" at bounding box center [330, 99] width 183 height 20
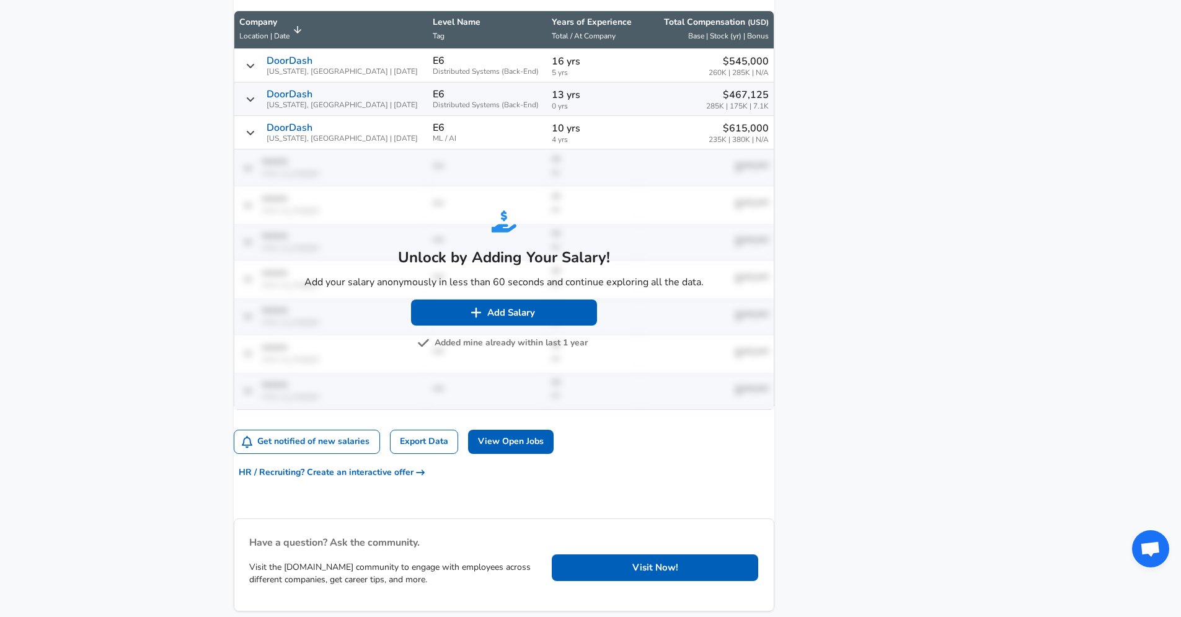
click at [258, 143] on div "DoorDash New York, NY | 12/26/2024" at bounding box center [330, 132] width 183 height 20
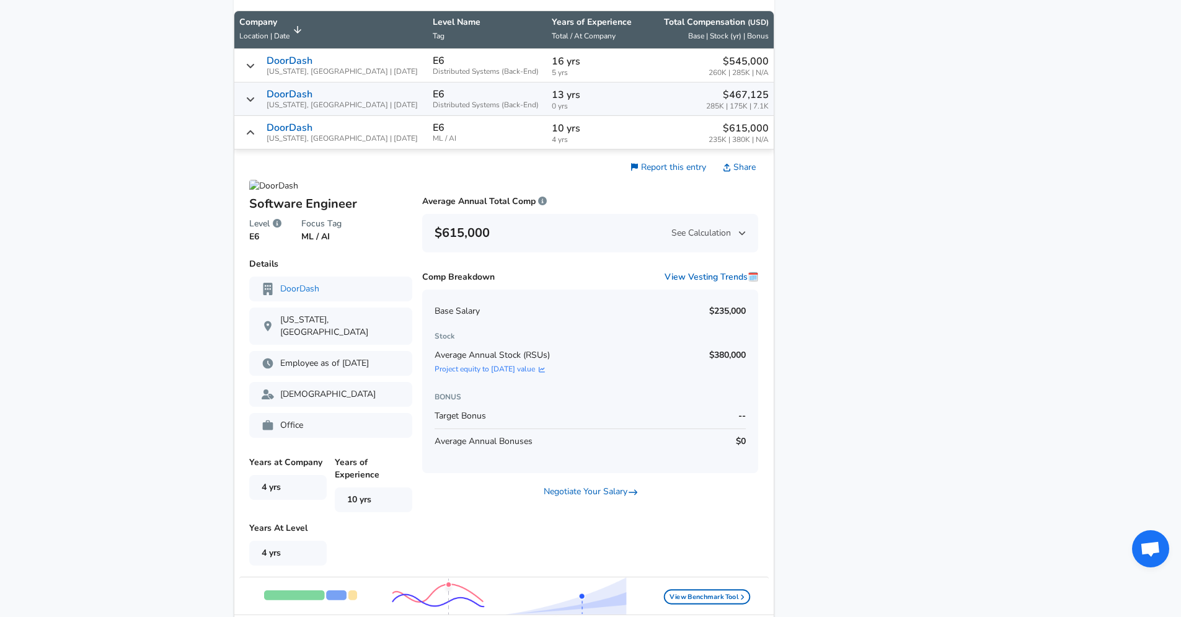
click at [715, 239] on span "See Calculation" at bounding box center [708, 233] width 74 height 12
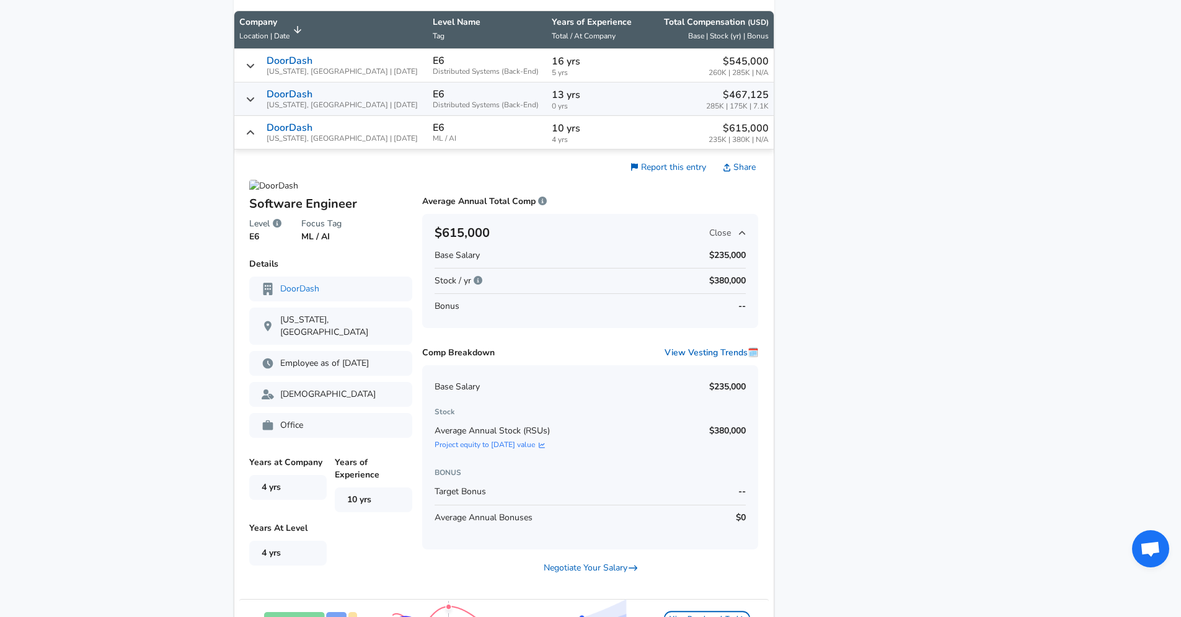
click at [717, 239] on span "Close" at bounding box center [727, 233] width 37 height 12
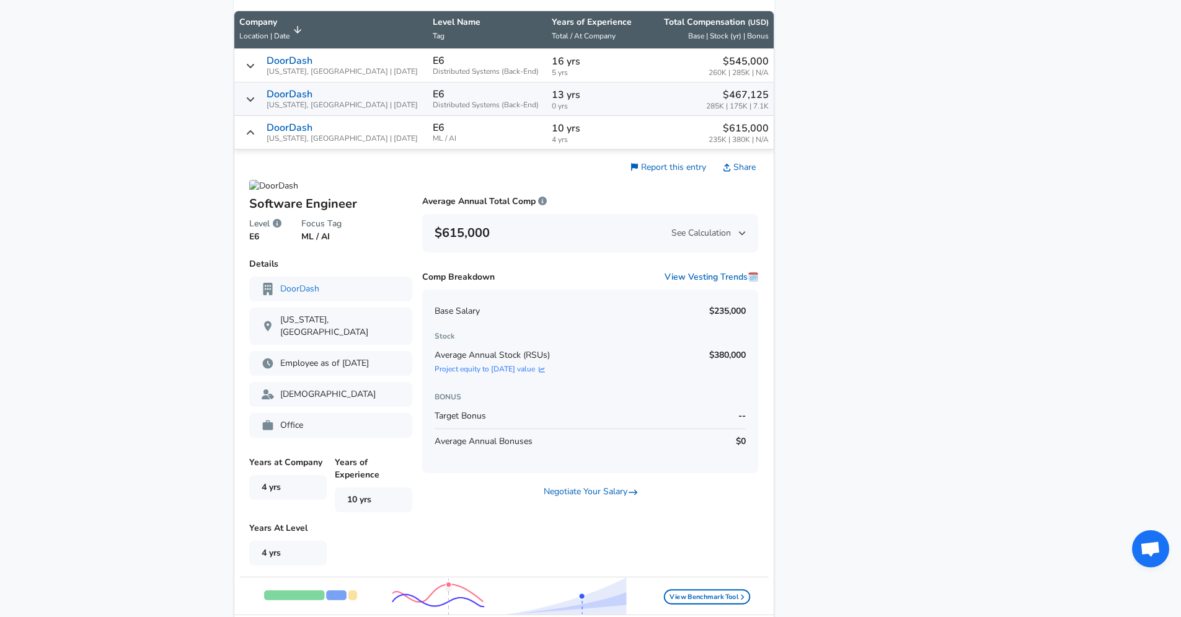
click at [271, 139] on div "DoorDash New York, NY | 12/26/2024" at bounding box center [330, 132] width 183 height 20
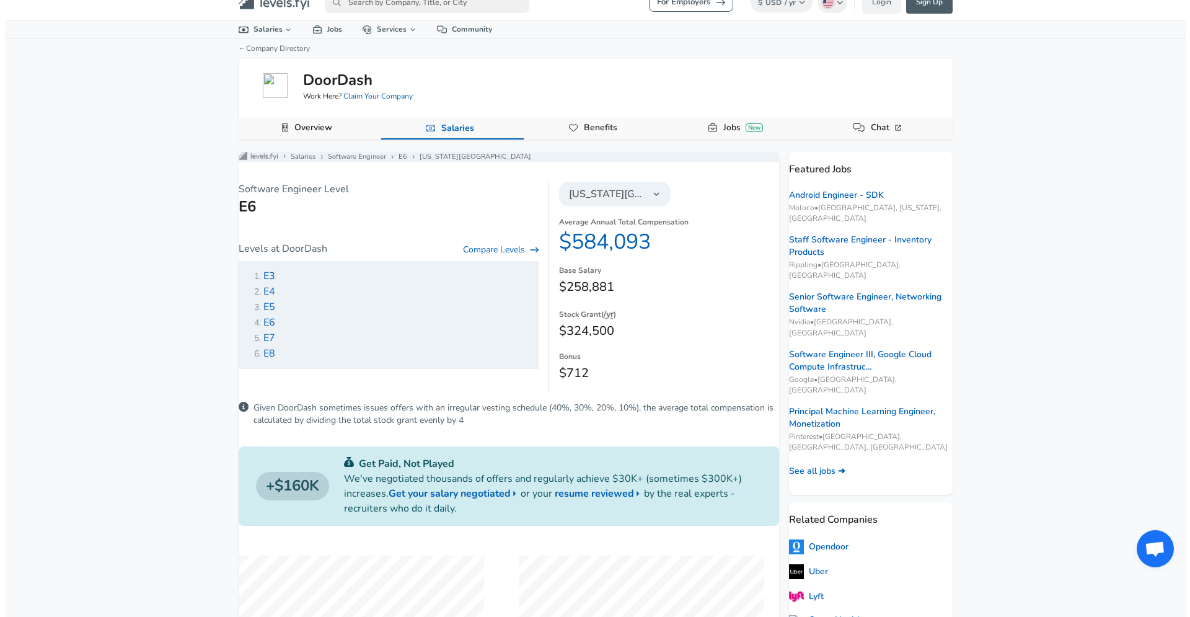
scroll to position [10, 0]
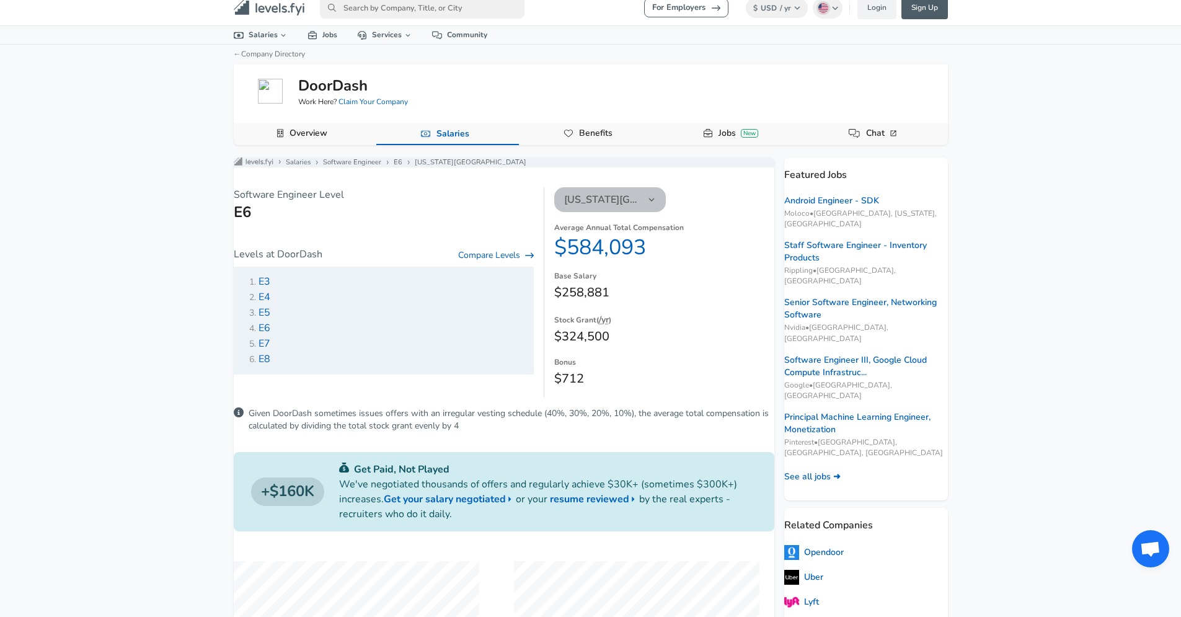
click at [614, 207] on span "[US_STATE][GEOGRAPHIC_DATA]" at bounding box center [602, 199] width 77 height 15
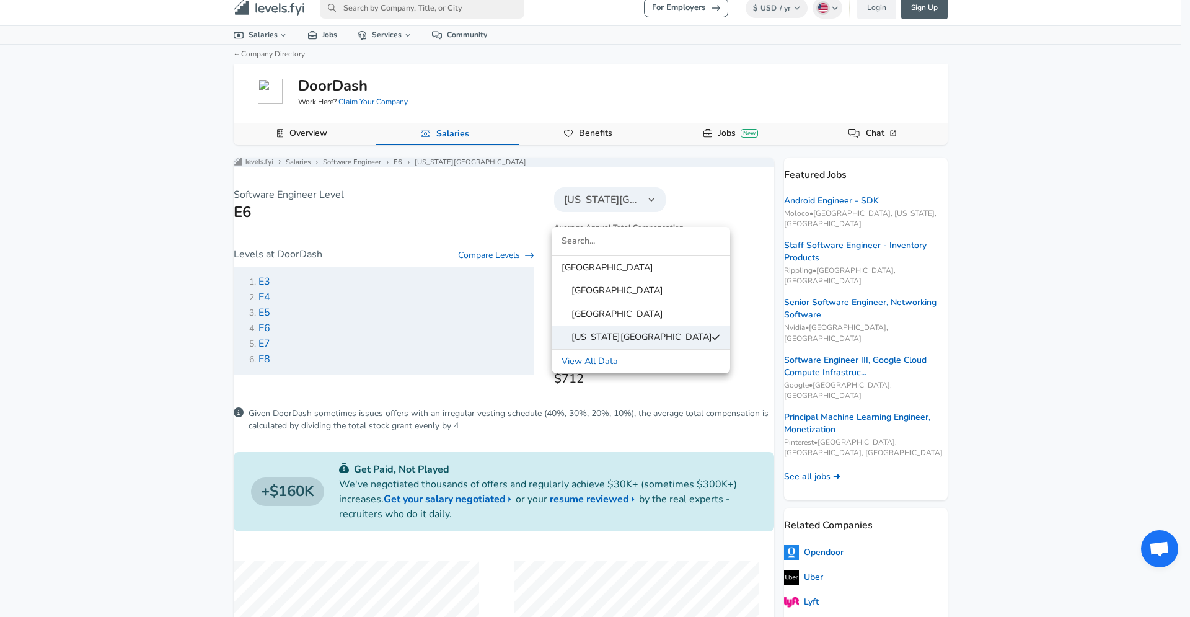
click at [599, 263] on span "[GEOGRAPHIC_DATA]" at bounding box center [607, 268] width 92 height 14
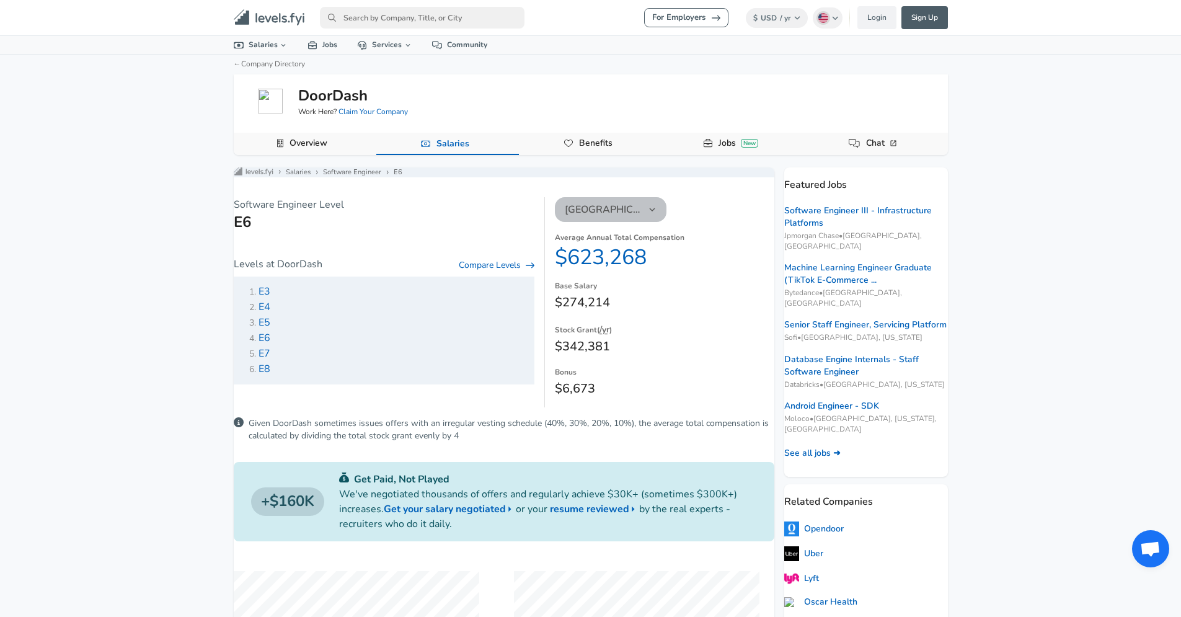
click at [628, 217] on span "[GEOGRAPHIC_DATA]" at bounding box center [603, 209] width 77 height 15
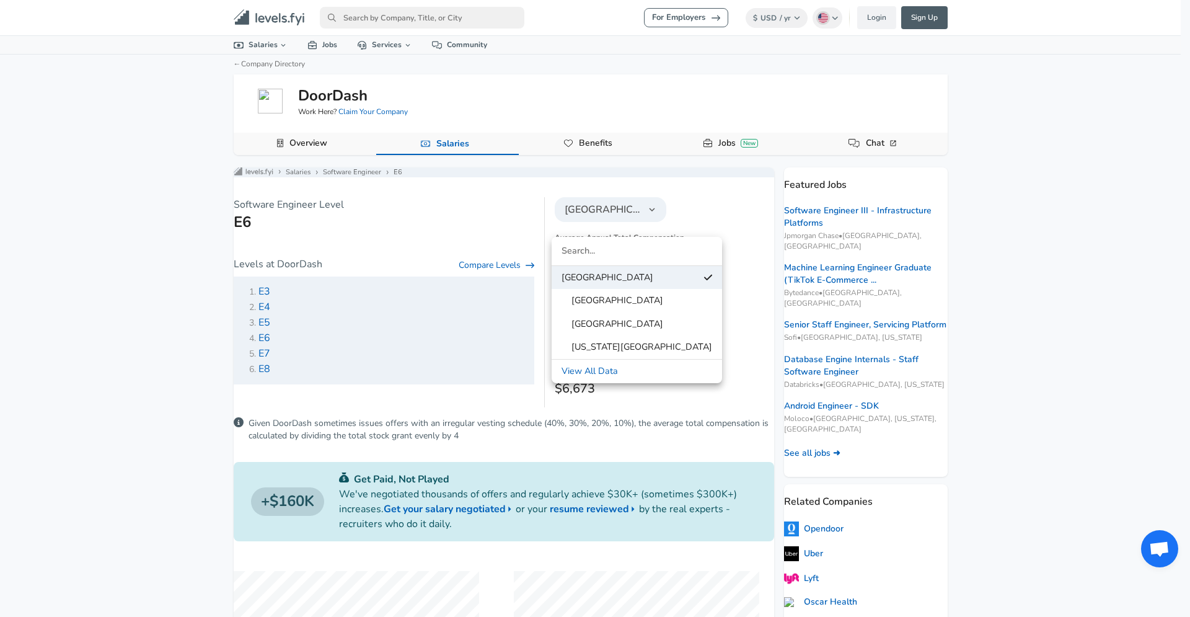
click at [622, 319] on span "[GEOGRAPHIC_DATA]" at bounding box center [612, 324] width 102 height 14
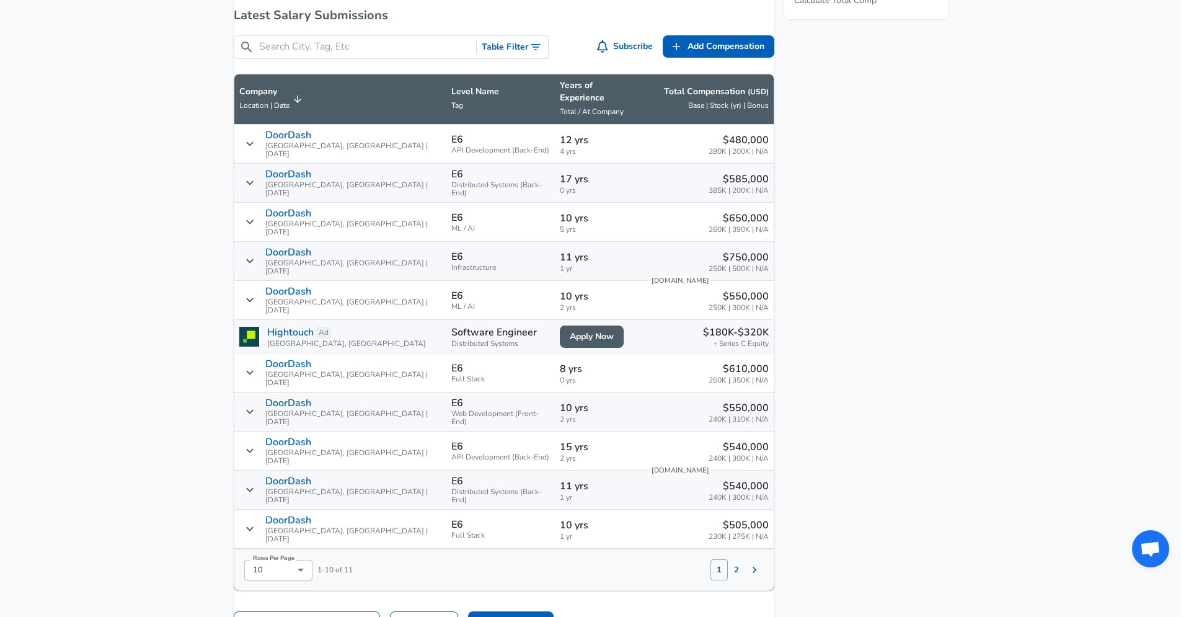
scroll to position [704, 0]
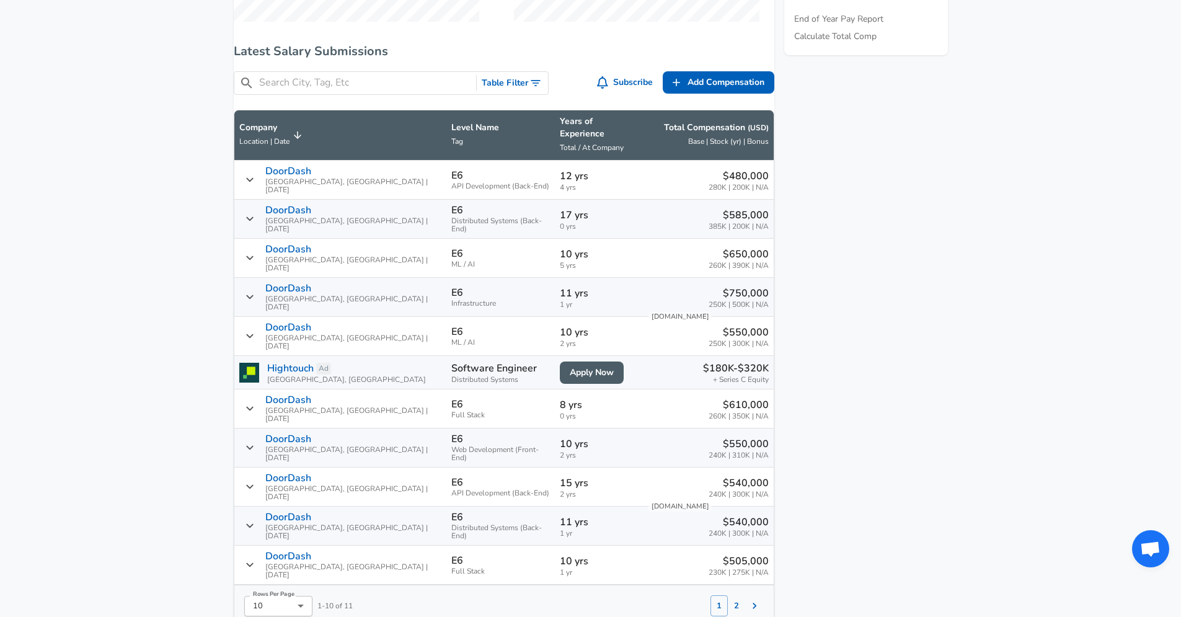
click at [560, 147] on span "Total / At Company" at bounding box center [592, 148] width 64 height 10
click at [560, 138] on p "Years of Experience" at bounding box center [599, 127] width 78 height 25
click at [560, 147] on span "Total / At Company" at bounding box center [592, 148] width 64 height 10
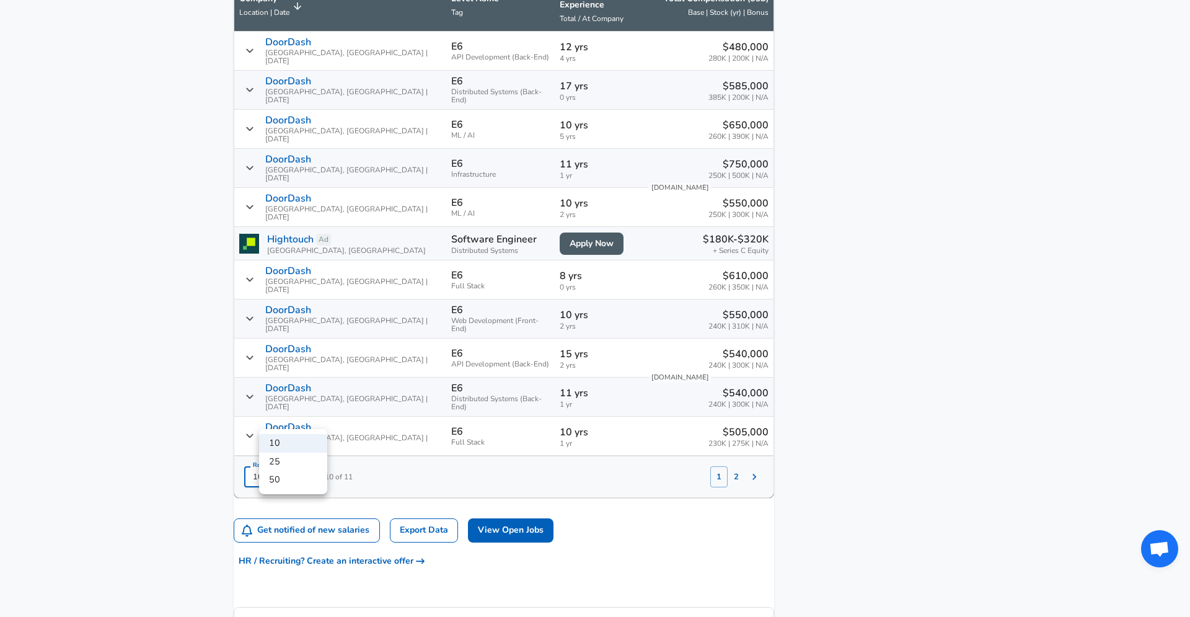
click at [483, 421] on div at bounding box center [595, 308] width 1190 height 617
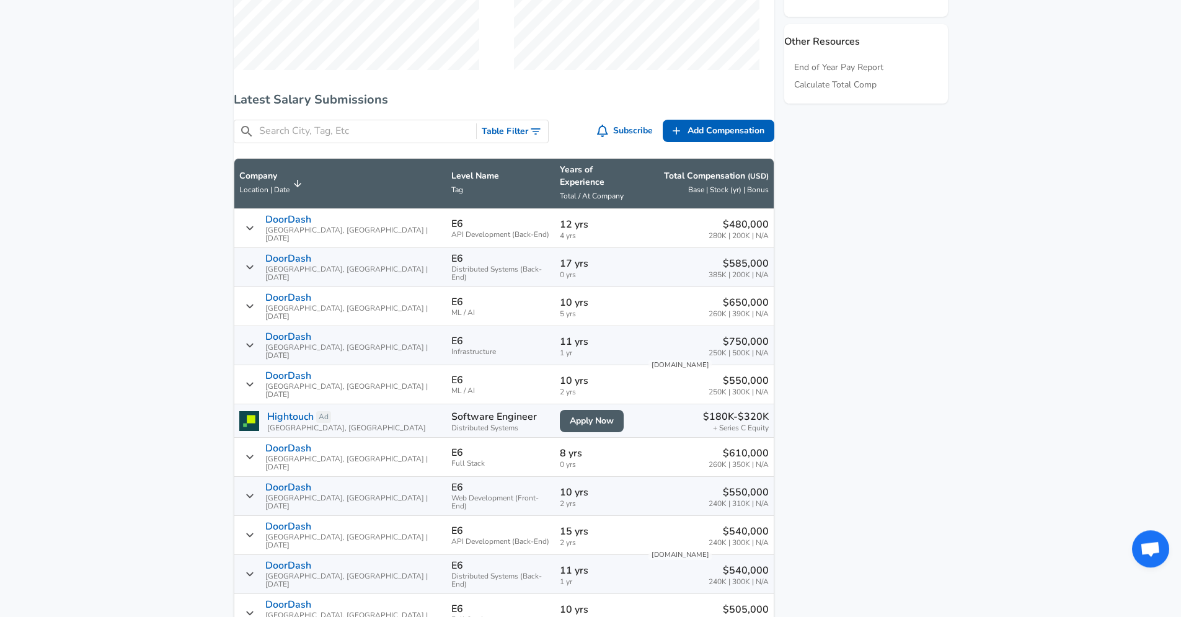
scroll to position [605, 0]
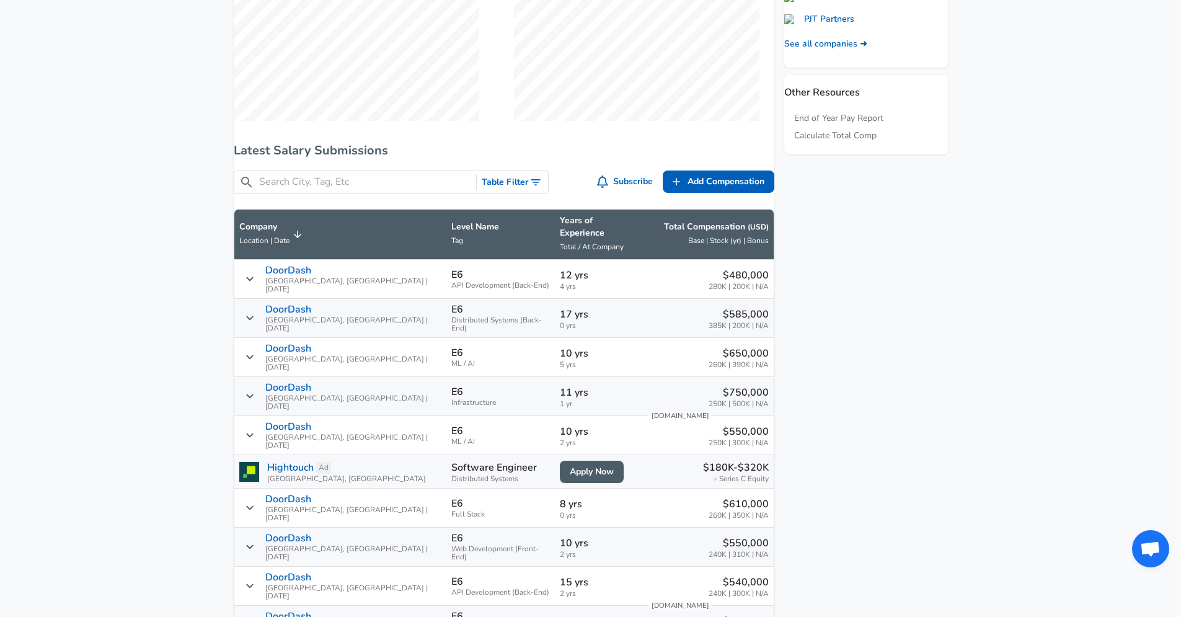
click at [346, 190] on input "Search City, Tag, Etc" at bounding box center [365, 181] width 213 height 15
click at [532, 188] on icon "Toggle Search Filters" at bounding box center [535, 182] width 12 height 12
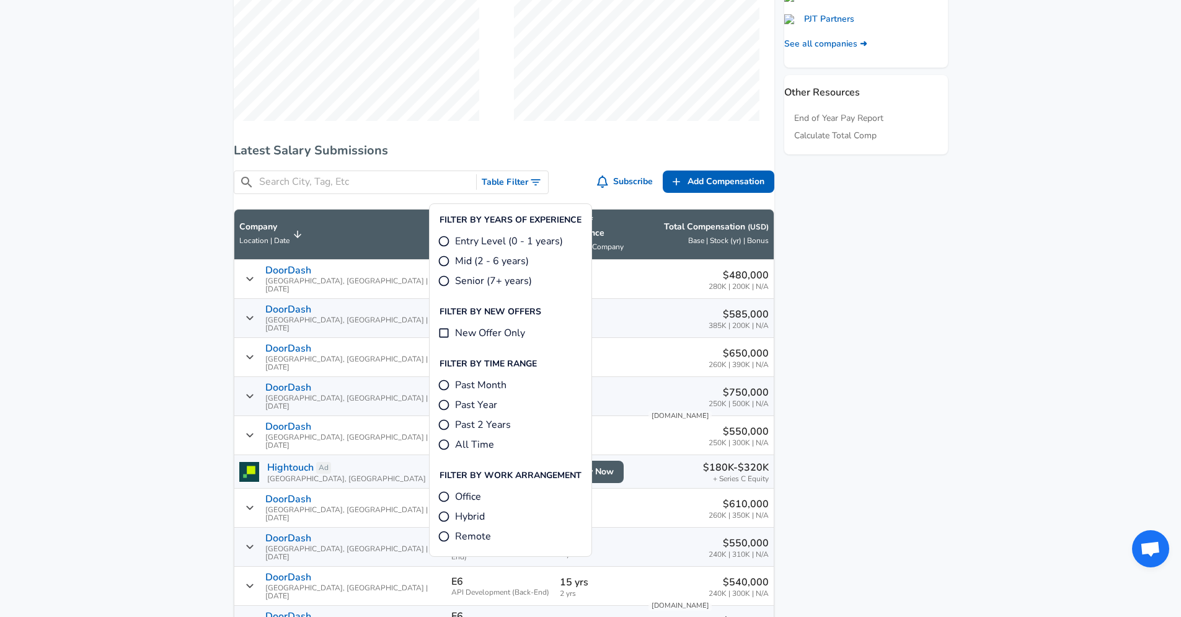
click at [469, 237] on span "Entry Level (0 - 1 years)" at bounding box center [509, 241] width 108 height 15
click at [450, 237] on input "Entry Level (0 - 1 years)" at bounding box center [444, 241] width 12 height 12
radio input "true"
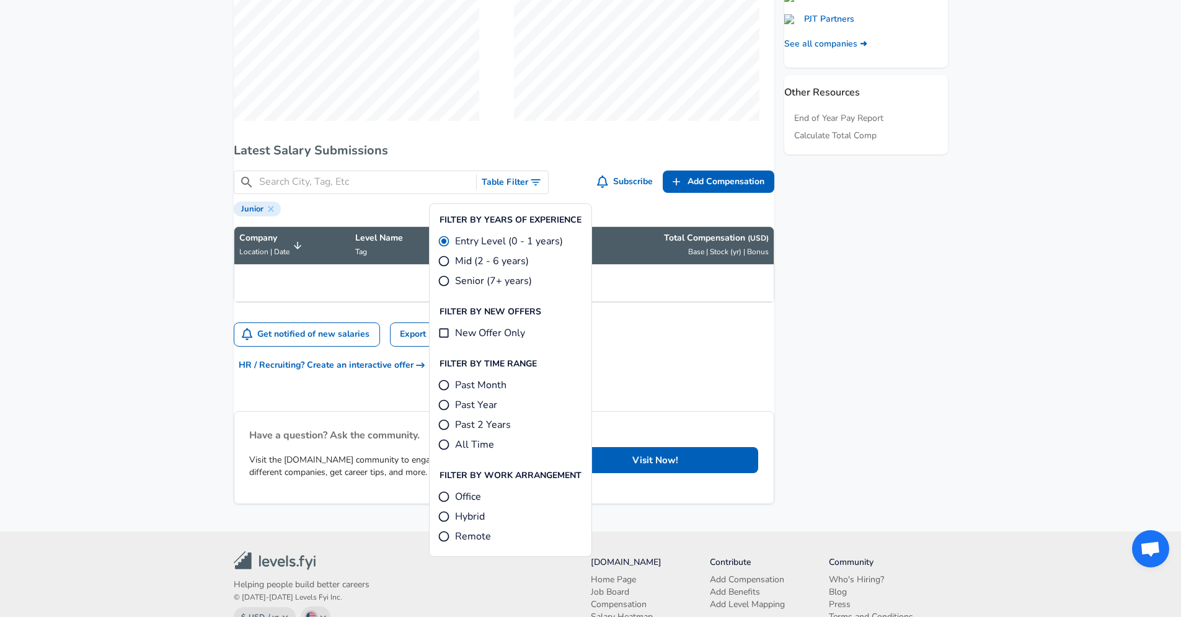
click at [891, 388] on aside "Featured Jobs Software Engineer III - Infrastructure Platforms Jpmorgan Chase •…" at bounding box center [861, 36] width 174 height 949
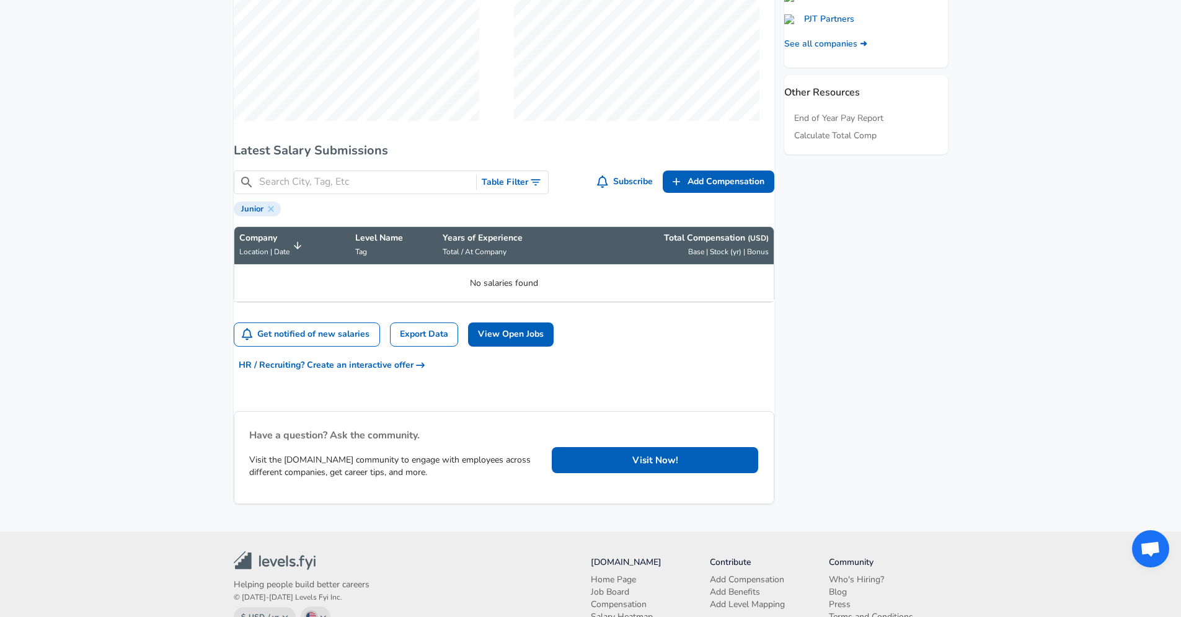
click at [540, 191] on button "Table Filter" at bounding box center [512, 182] width 71 height 23
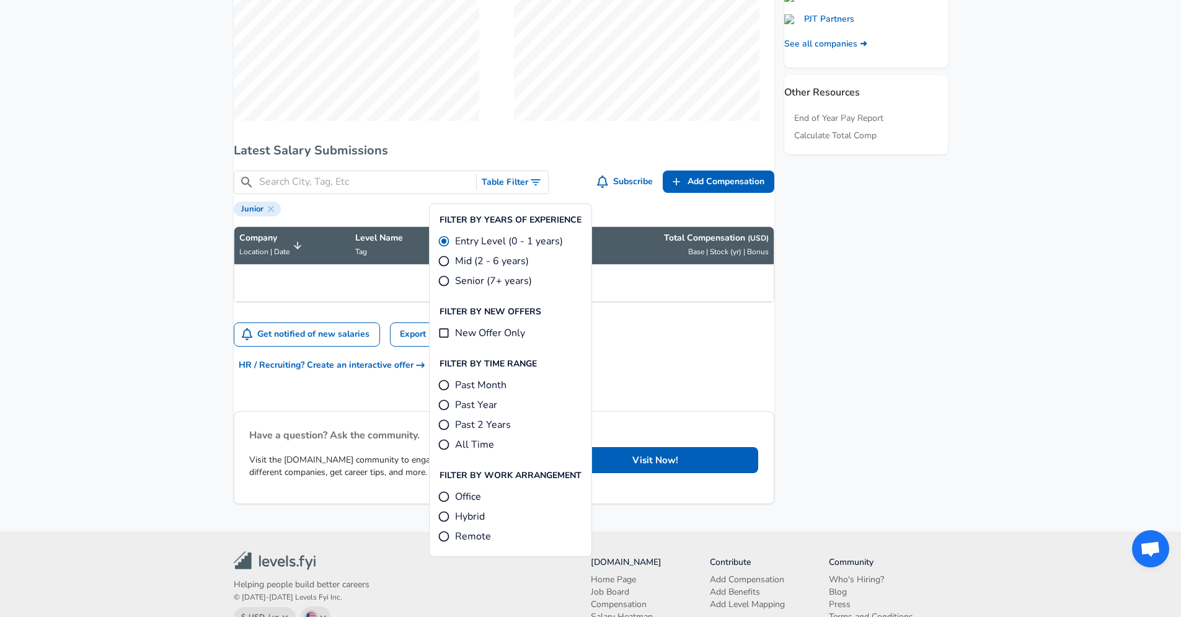
click at [452, 320] on li "Filter By New Offers" at bounding box center [510, 312] width 162 height 22
click at [443, 334] on input "New Offer Only" at bounding box center [444, 333] width 12 height 12
checkbox input "true"
click at [444, 279] on input "Senior (7+ years)" at bounding box center [444, 281] width 12 height 12
radio input "true"
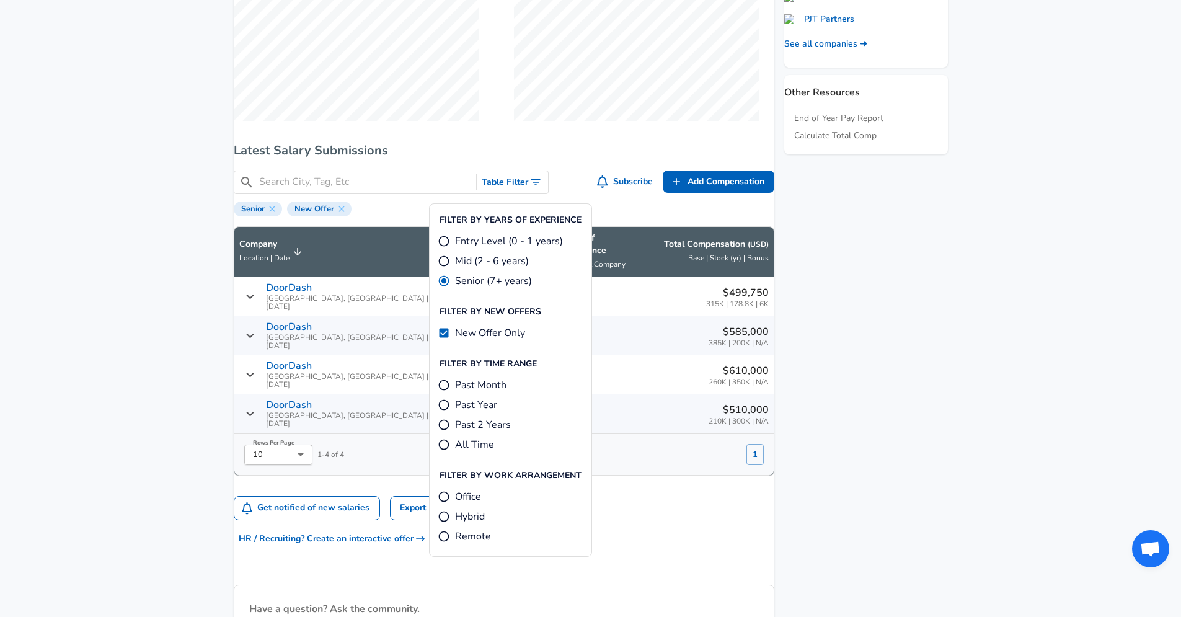
click at [920, 294] on aside "Featured Jobs Software Engineer III - Infrastructure Platforms Jpmorgan Chase •…" at bounding box center [861, 123] width 174 height 1123
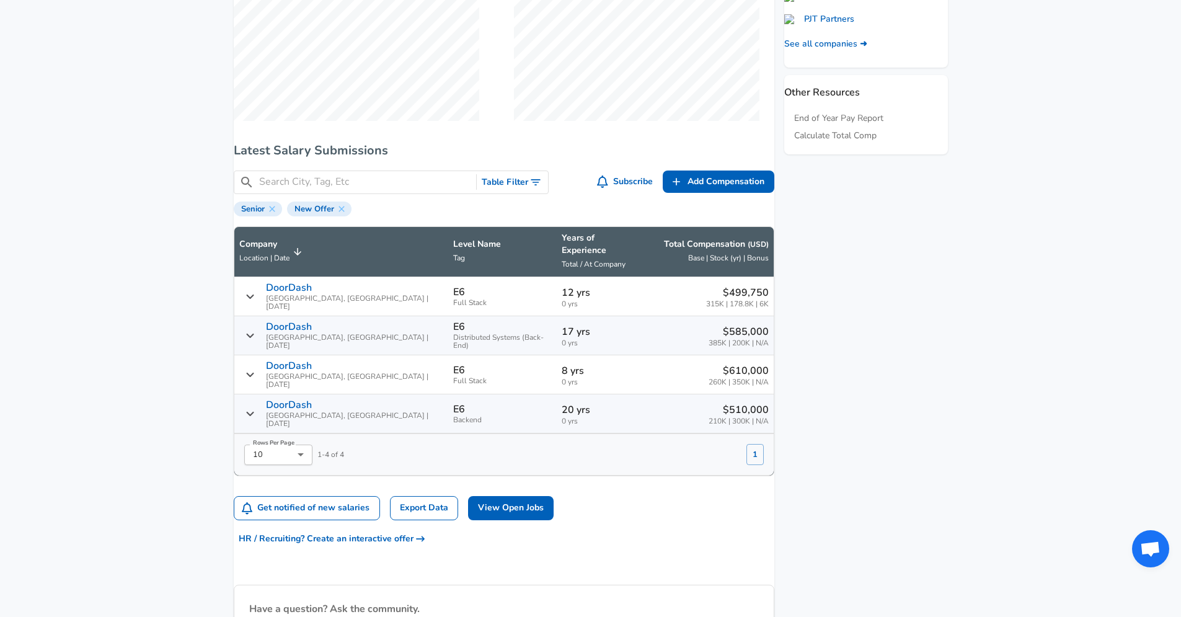
click at [255, 330] on icon "Salary Submissions" at bounding box center [249, 335] width 9 height 10
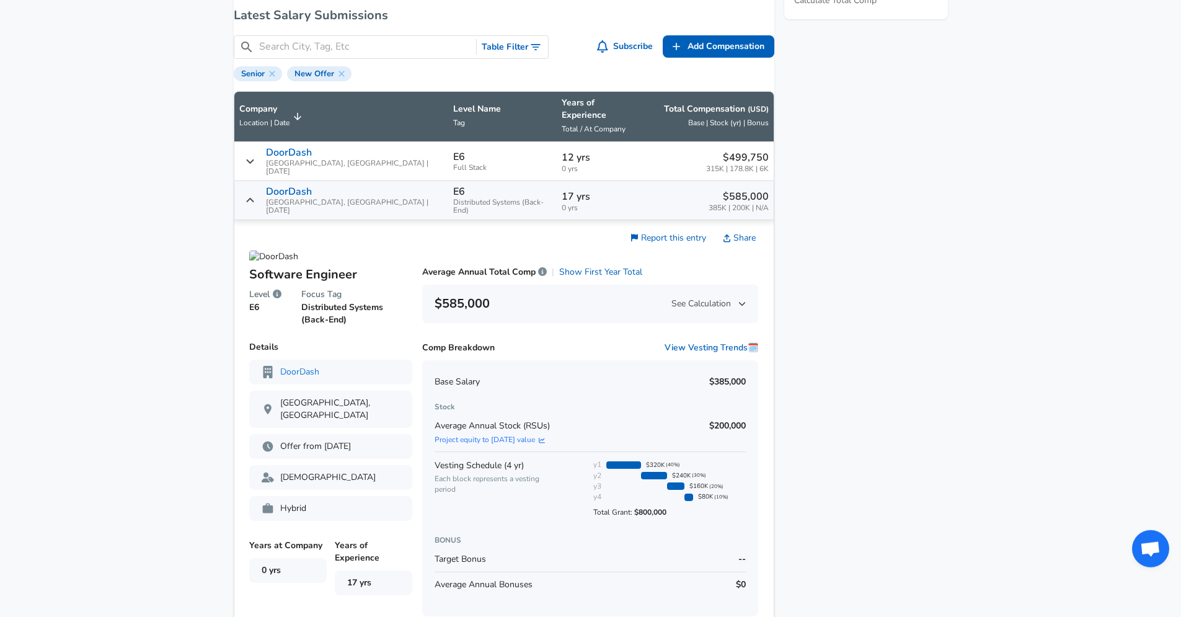
scroll to position [783, 0]
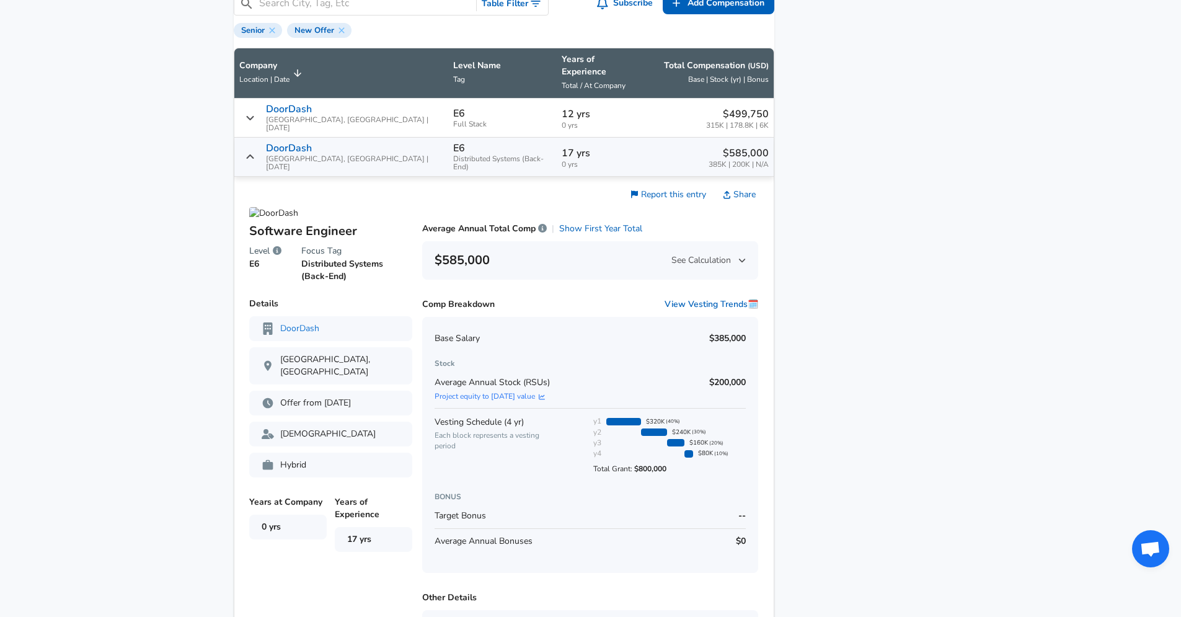
click at [255, 152] on icon "Salary Submissions" at bounding box center [249, 157] width 9 height 10
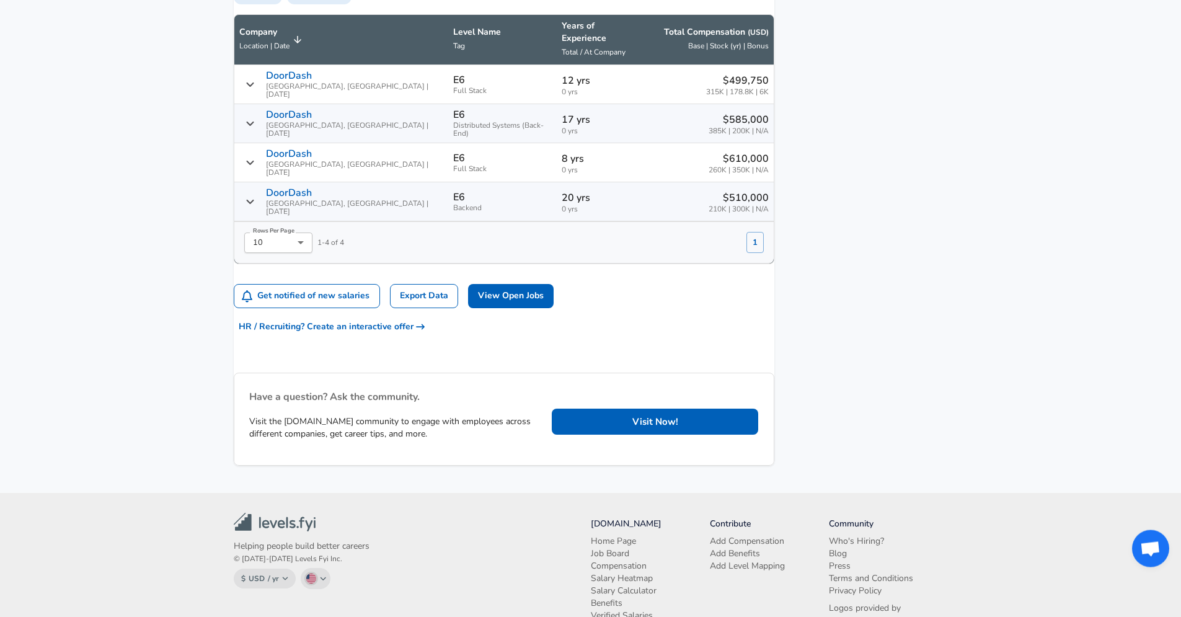
scroll to position [833, 0]
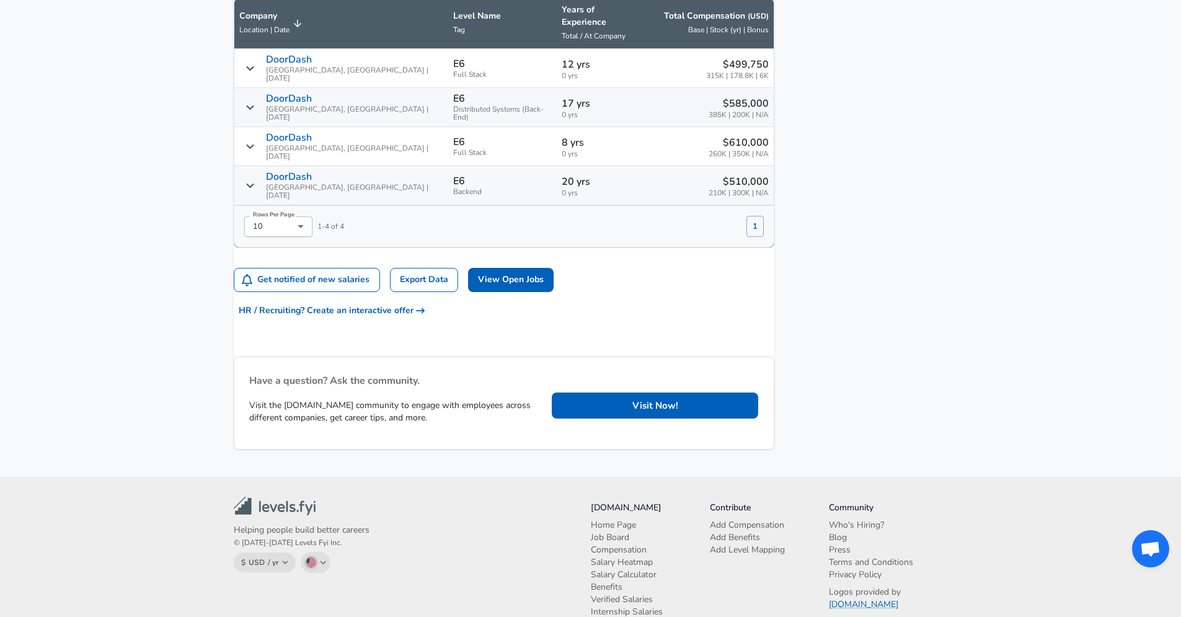
click at [255, 141] on icon "Salary Submissions" at bounding box center [249, 146] width 9 height 10
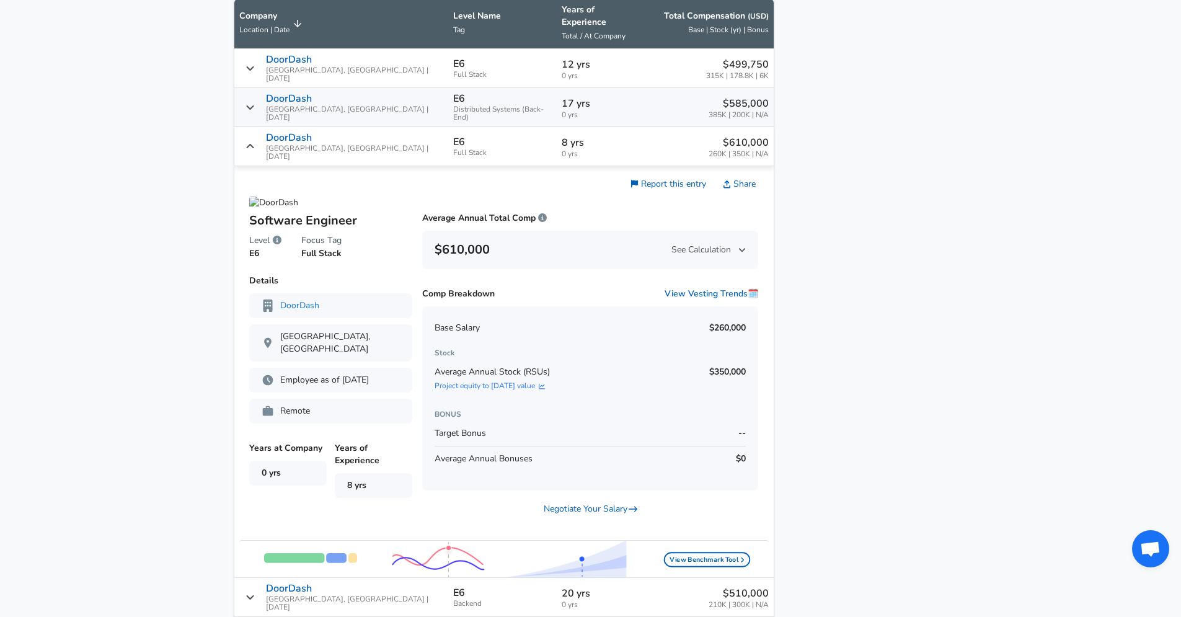
click at [257, 132] on div "DoorDash [GEOGRAPHIC_DATA], [GEOGRAPHIC_DATA] | [DATE]" at bounding box center [341, 146] width 204 height 29
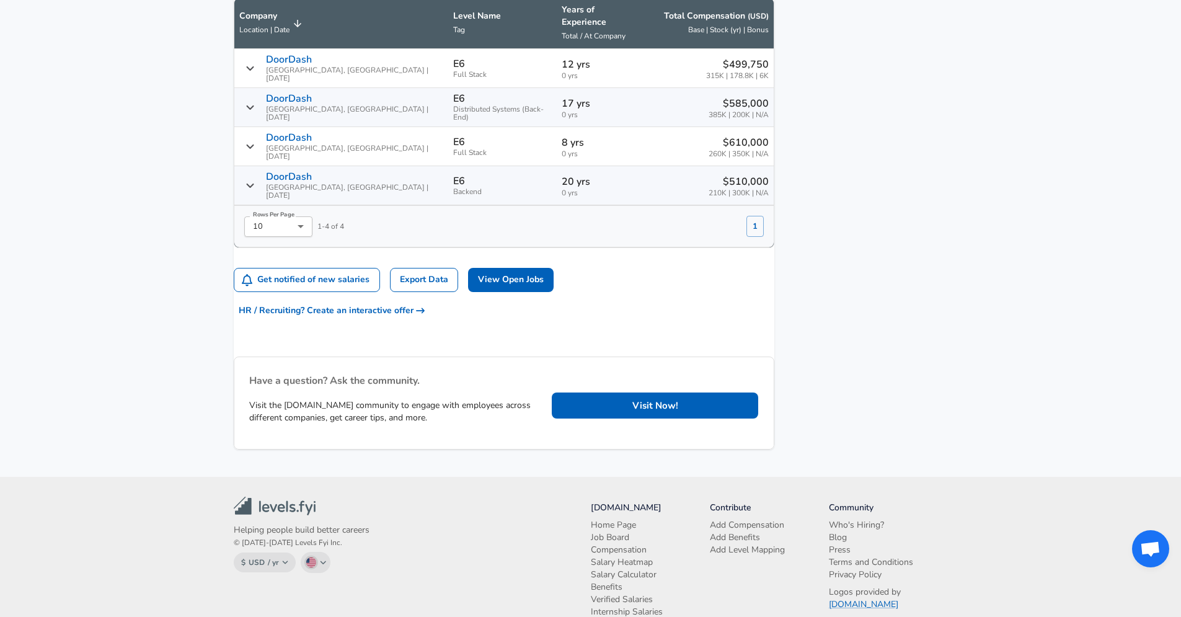
click at [255, 180] on icon "Salary Submissions" at bounding box center [249, 185] width 9 height 10
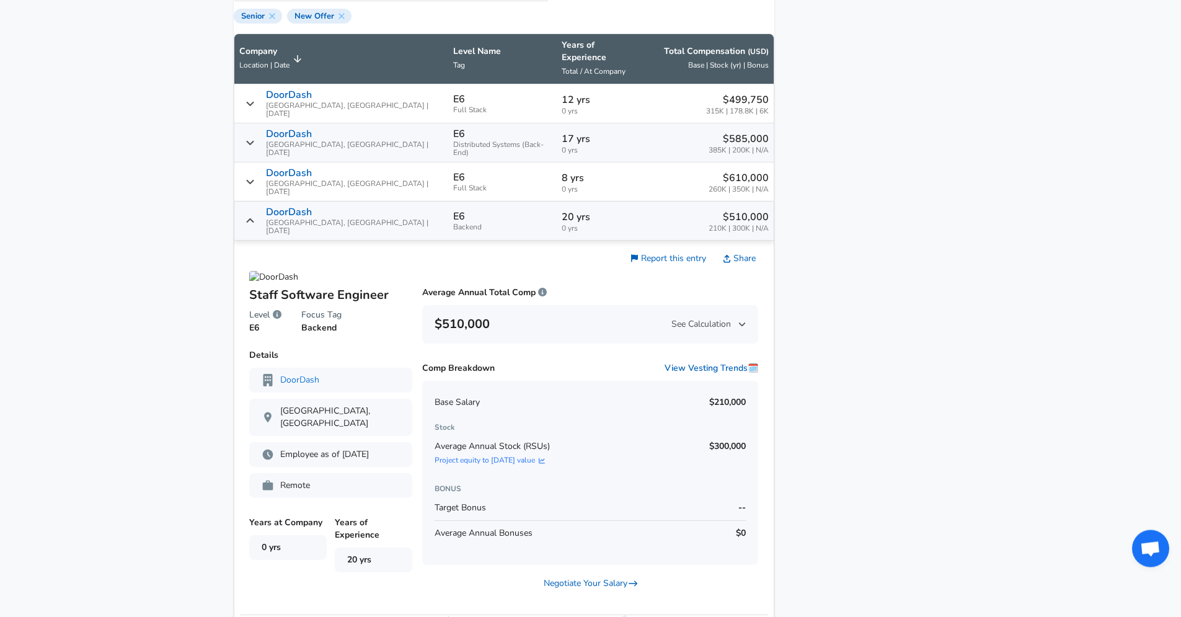
scroll to position [773, 0]
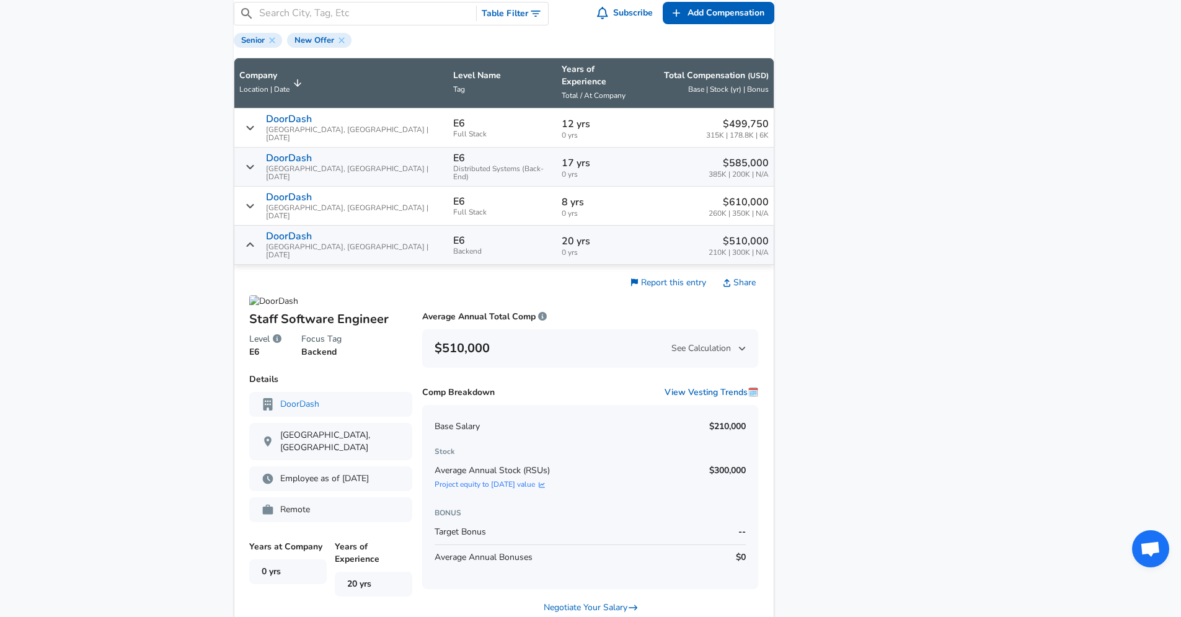
click at [260, 231] on div "DoorDash [GEOGRAPHIC_DATA], [GEOGRAPHIC_DATA] | [DATE]" at bounding box center [341, 245] width 204 height 29
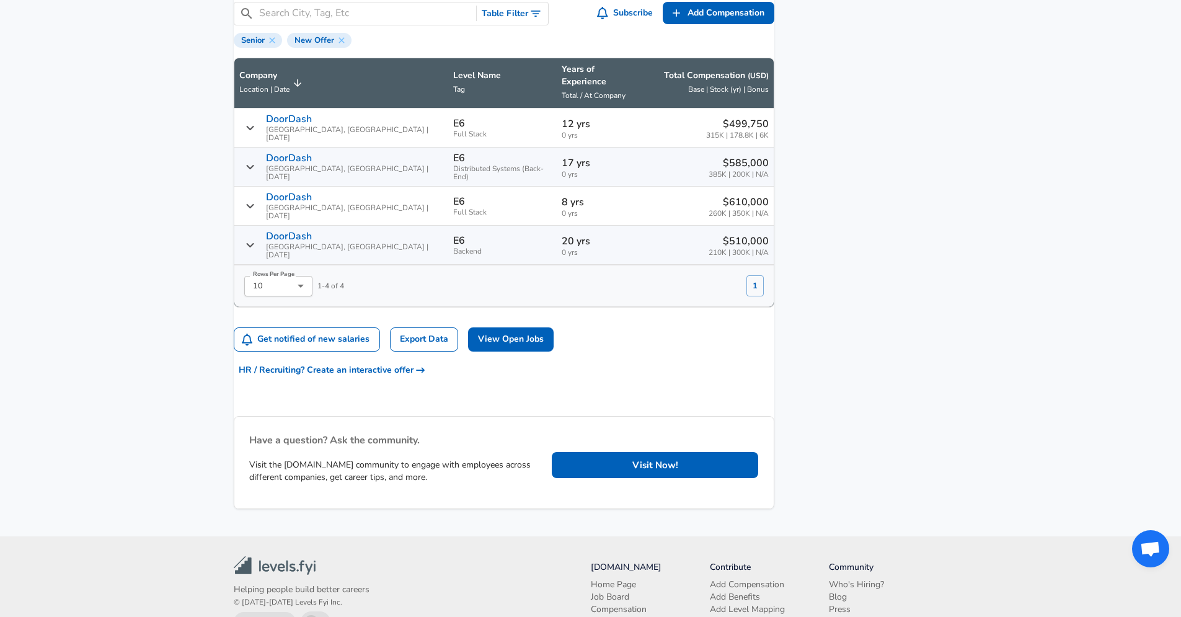
scroll to position [714, 0]
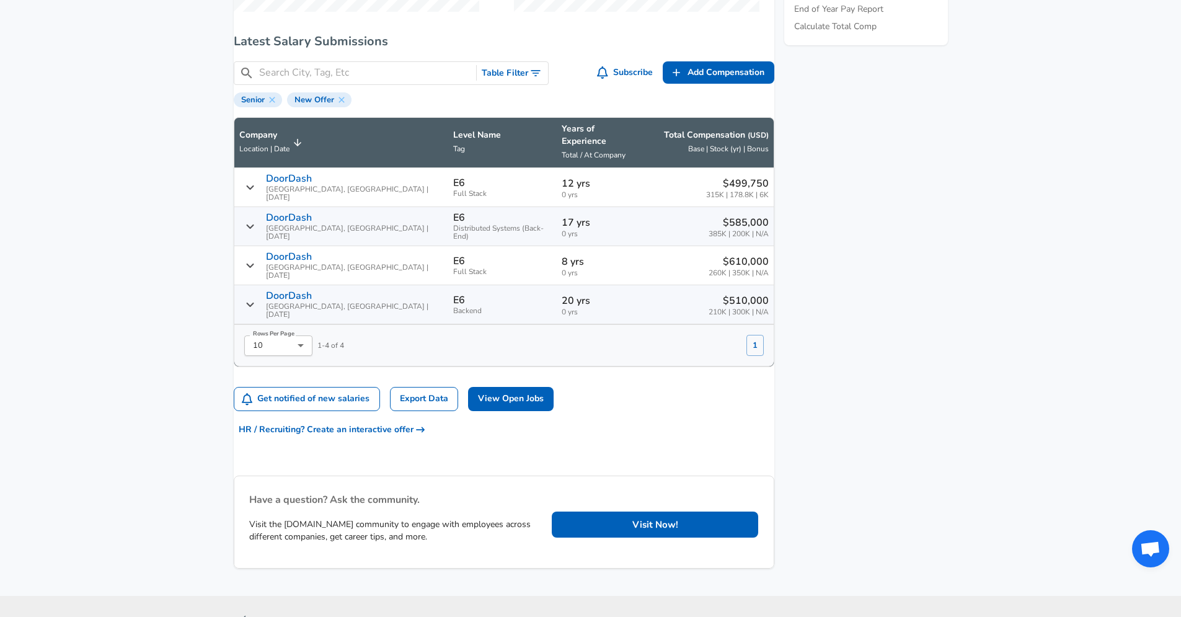
click at [878, 266] on aside "Featured Jobs Software Engineer III - Infrastructure Platforms Jpmorgan Chase •…" at bounding box center [861, 14] width 174 height 1123
click at [270, 217] on div "DoorDash [GEOGRAPHIC_DATA], [GEOGRAPHIC_DATA] | [DATE]" at bounding box center [341, 226] width 204 height 29
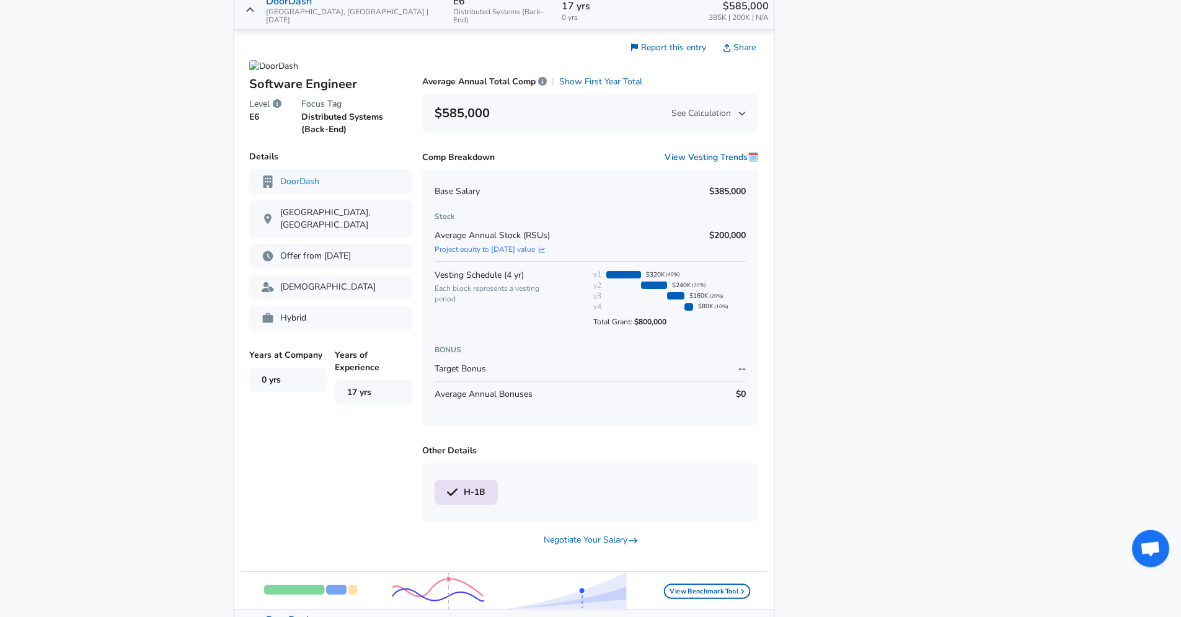
scroll to position [932, 0]
drag, startPoint x: 622, startPoint y: 308, endPoint x: 658, endPoint y: 307, distance: 35.3
click at [658, 310] on span "Total Grant: $800,000" at bounding box center [661, 317] width 137 height 15
drag, startPoint x: 697, startPoint y: 177, endPoint x: 732, endPoint y: 177, distance: 35.9
click at [732, 177] on div "Base Salary $385,000 Stock Average Annual Stock (RSUs) Project equity to [DATE]…" at bounding box center [590, 296] width 337 height 256
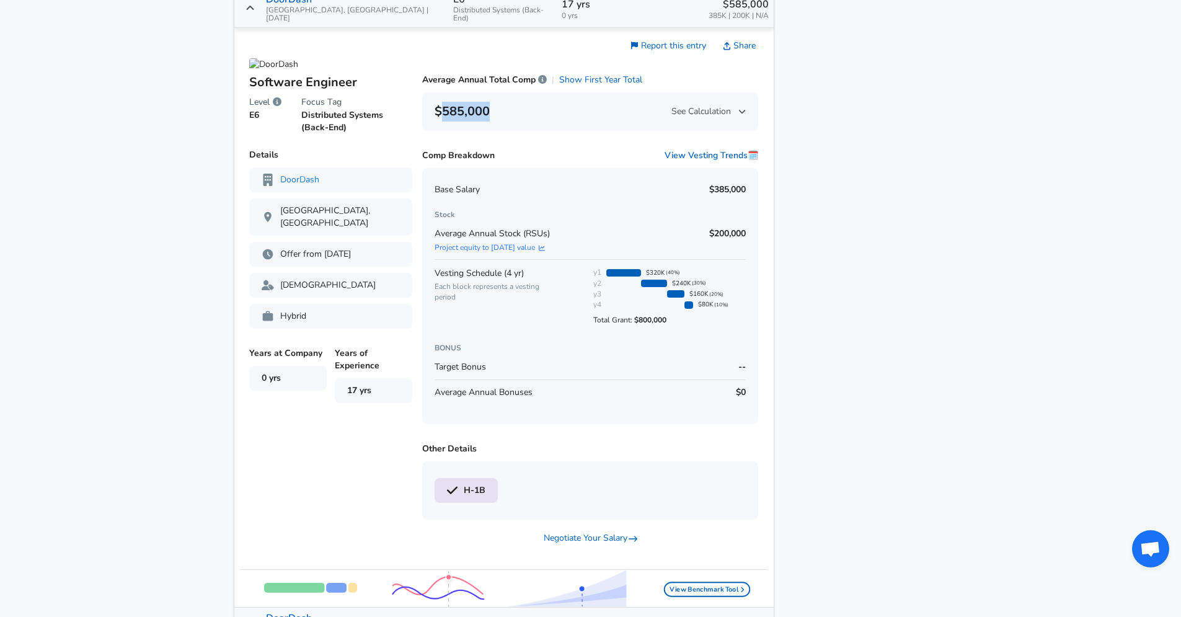
drag, startPoint x: 445, startPoint y: 97, endPoint x: 491, endPoint y: 102, distance: 46.7
click at [490, 102] on h6 "$585,000" at bounding box center [461, 112] width 55 height 20
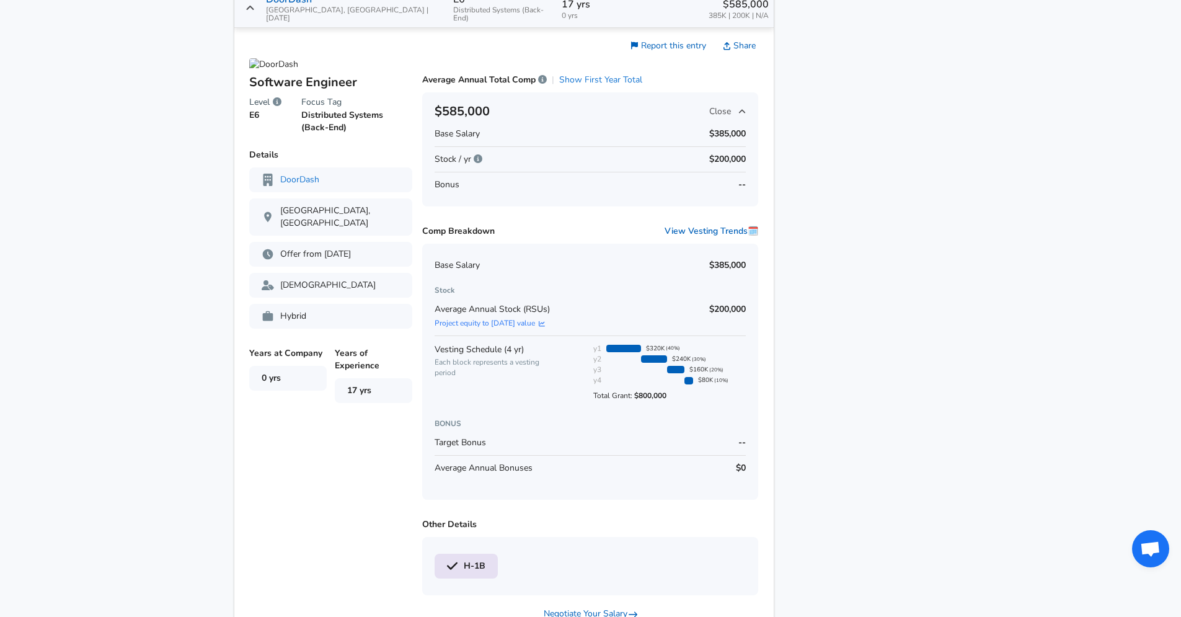
click at [599, 74] on button "Show First Year Total" at bounding box center [600, 80] width 83 height 12
drag, startPoint x: 695, startPoint y: 255, endPoint x: 758, endPoint y: 257, distance: 63.3
click at [758, 257] on td "Software Engineer Level E6 Focus Tag Distributed Systems (Back-End) First Year …" at bounding box center [503, 355] width 539 height 655
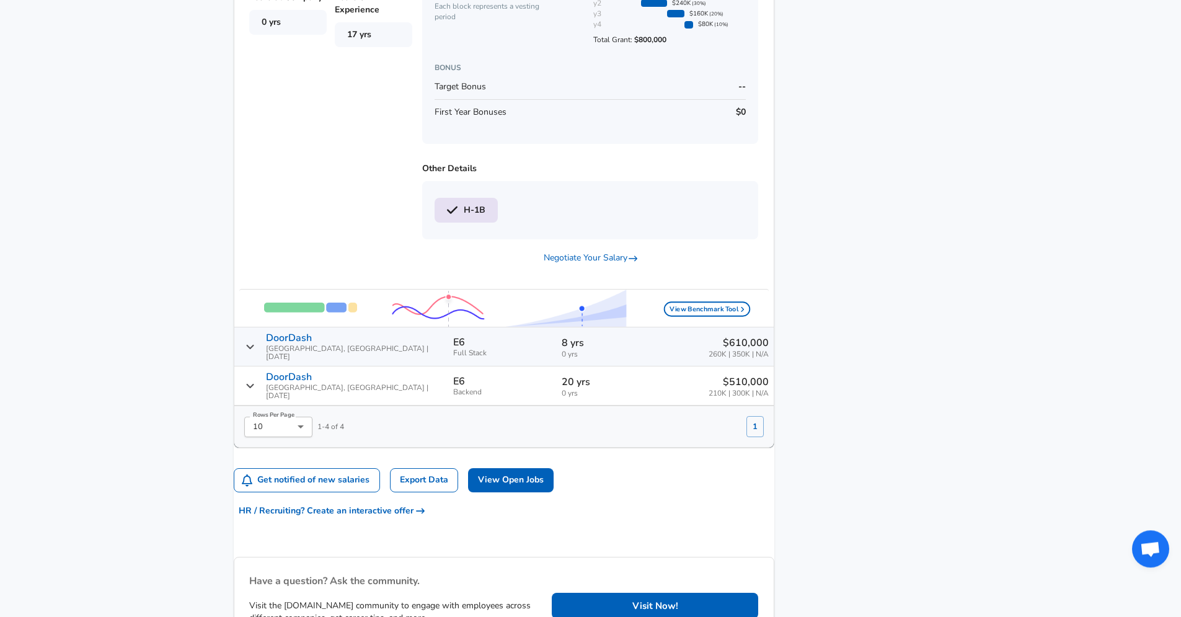
scroll to position [1339, 0]
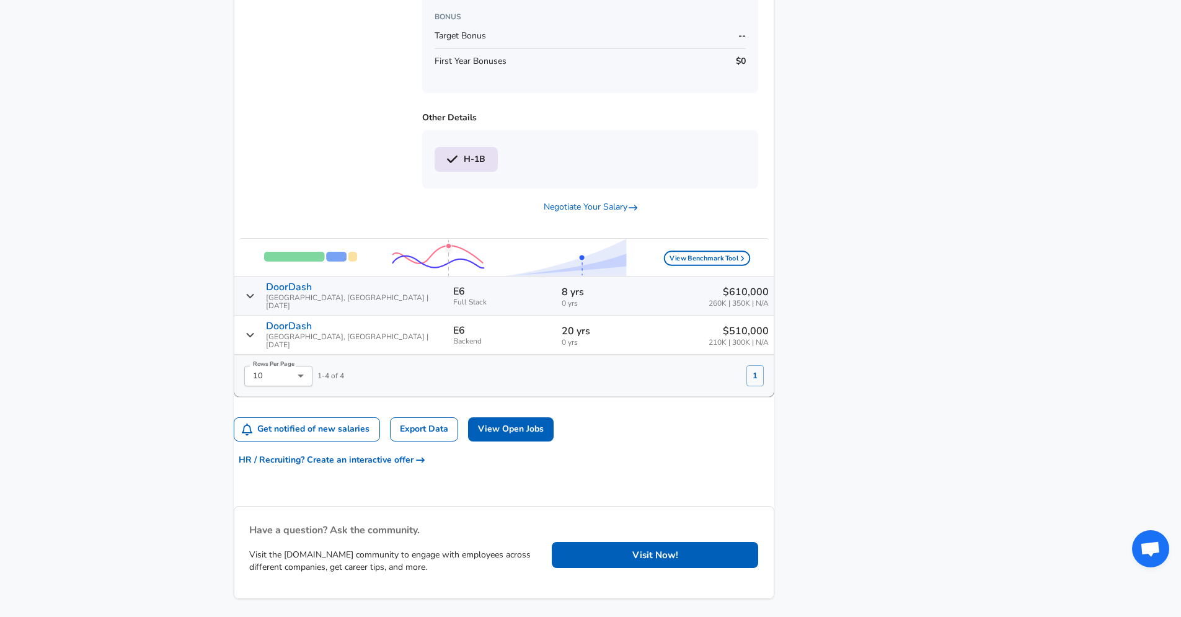
click at [255, 291] on icon "Salary Submissions" at bounding box center [249, 296] width 9 height 10
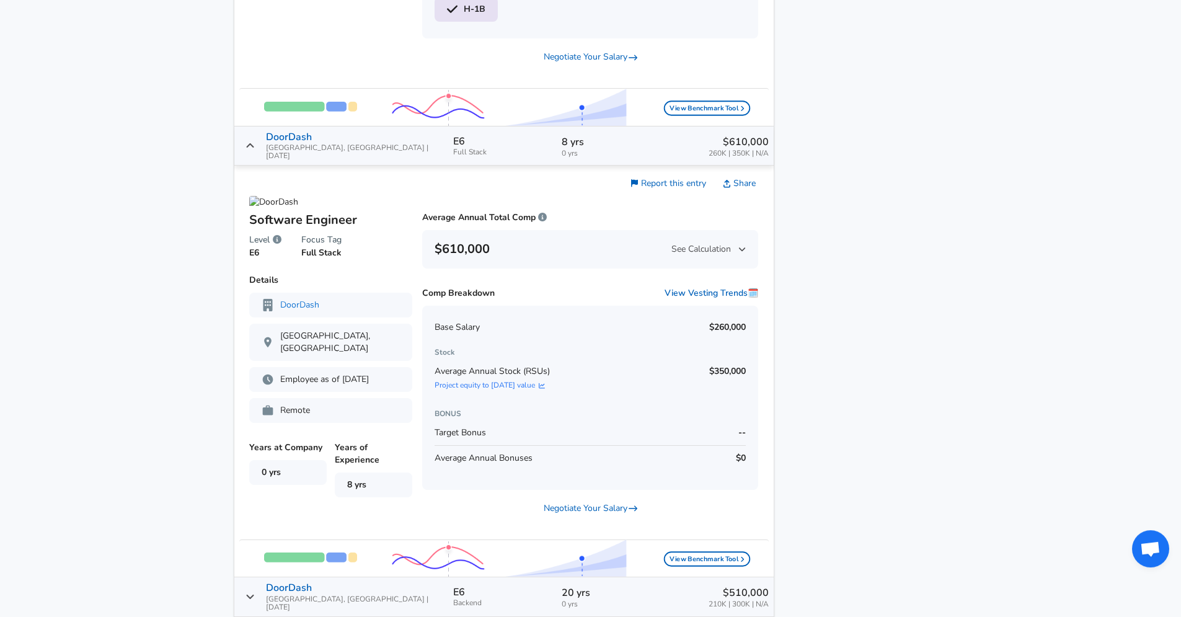
scroll to position [1517, 0]
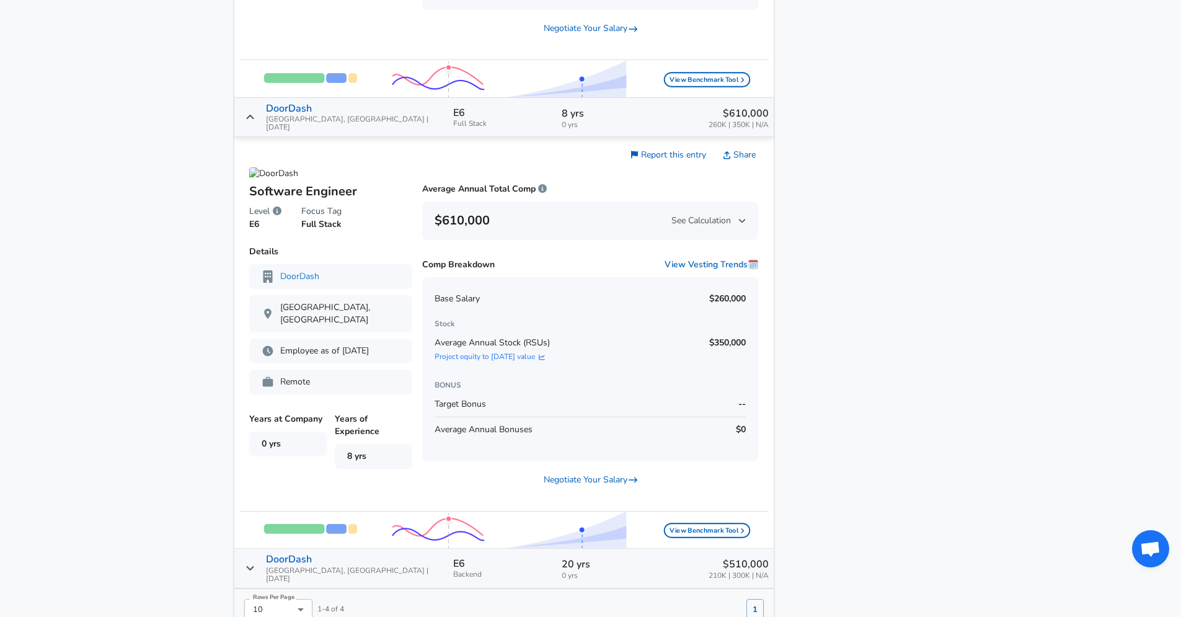
click at [255, 112] on icon "Salary Submissions" at bounding box center [249, 117] width 9 height 10
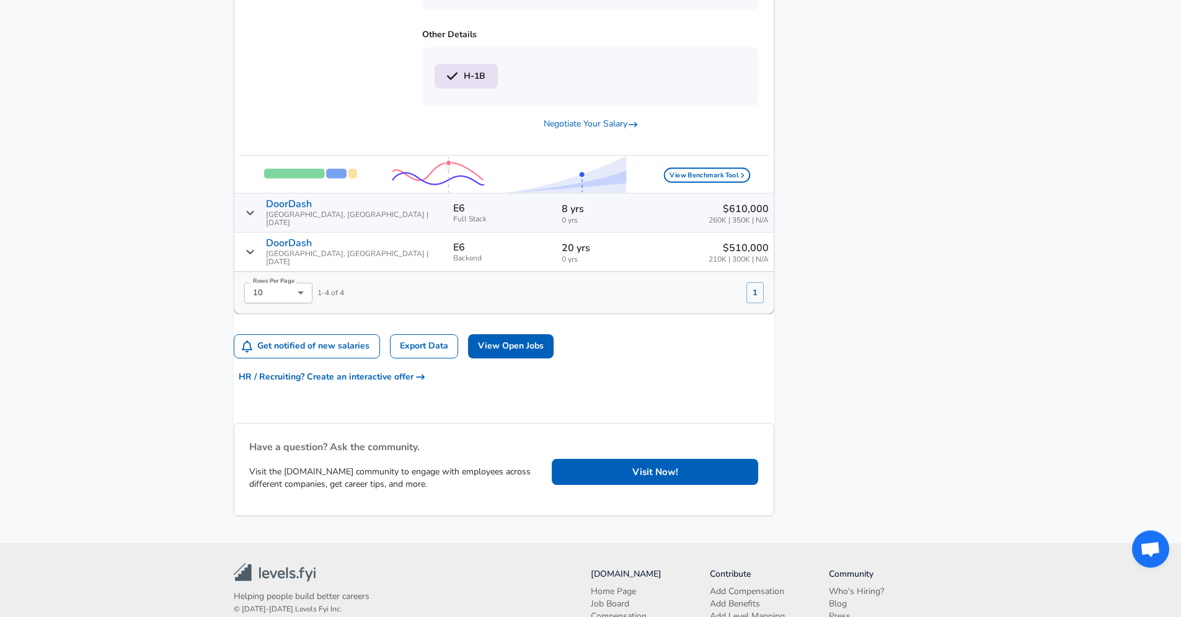
scroll to position [1398, 0]
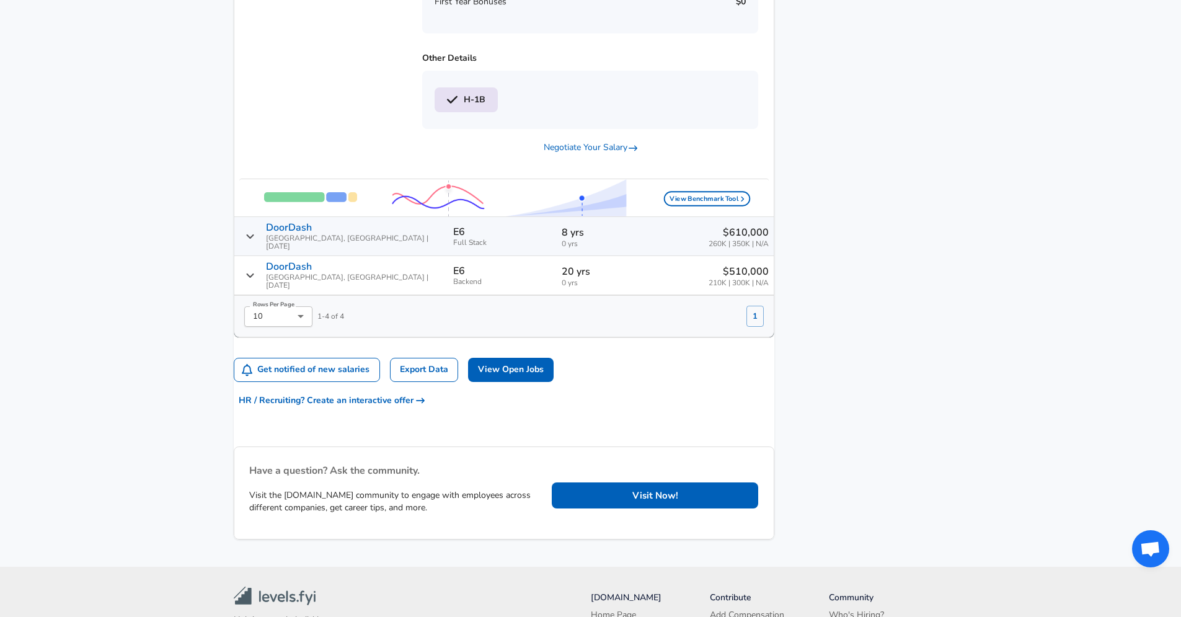
click at [255, 270] on icon "Salary Submissions" at bounding box center [249, 275] width 9 height 10
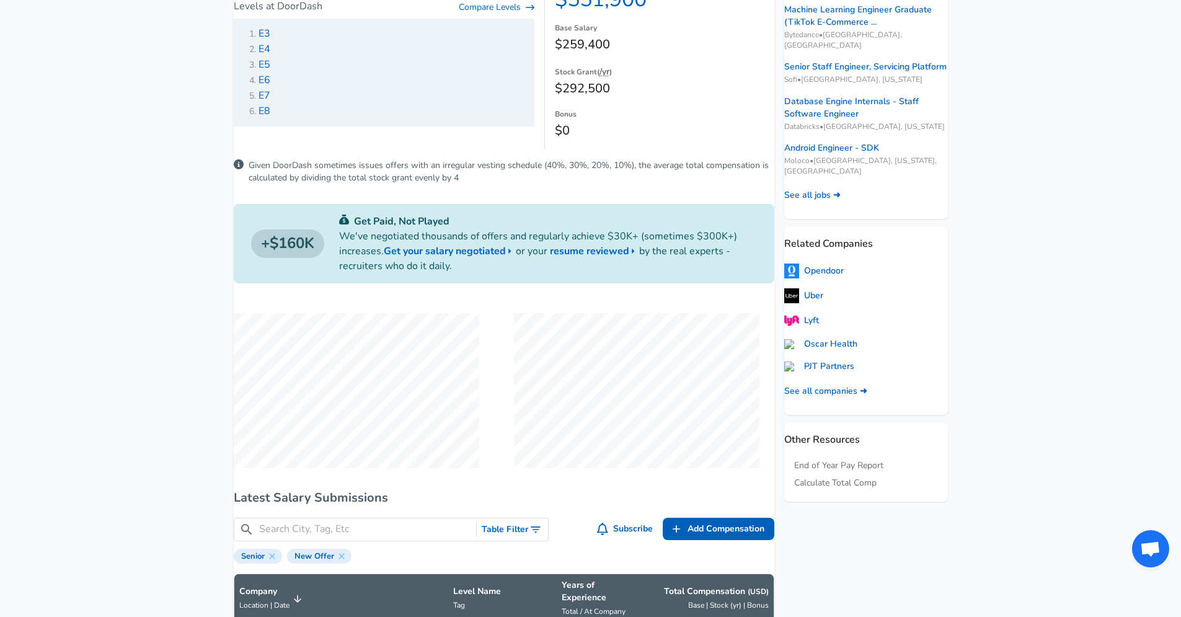
scroll to position [0, 0]
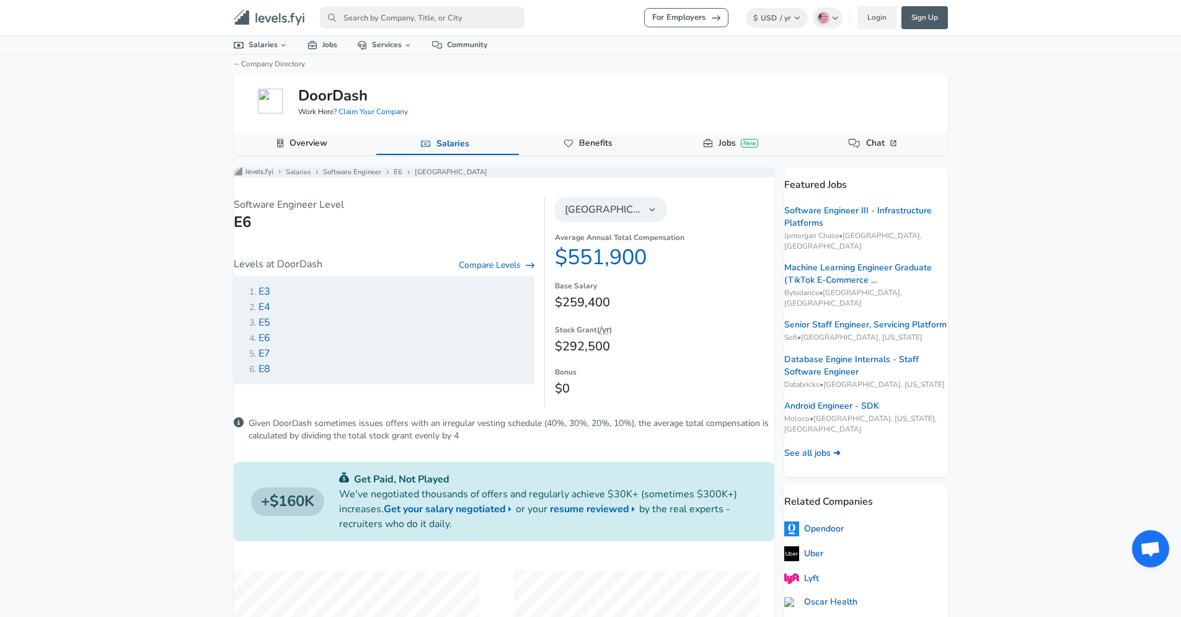
click at [1146, 328] on div "For Employers $ USD / yr Change English ([GEOGRAPHIC_DATA]) Change Login Sign U…" at bounding box center [590, 308] width 1181 height 617
click at [279, 20] on icon "Levels FYI Logo" at bounding box center [269, 17] width 71 height 17
